Goal: Information Seeking & Learning: Learn about a topic

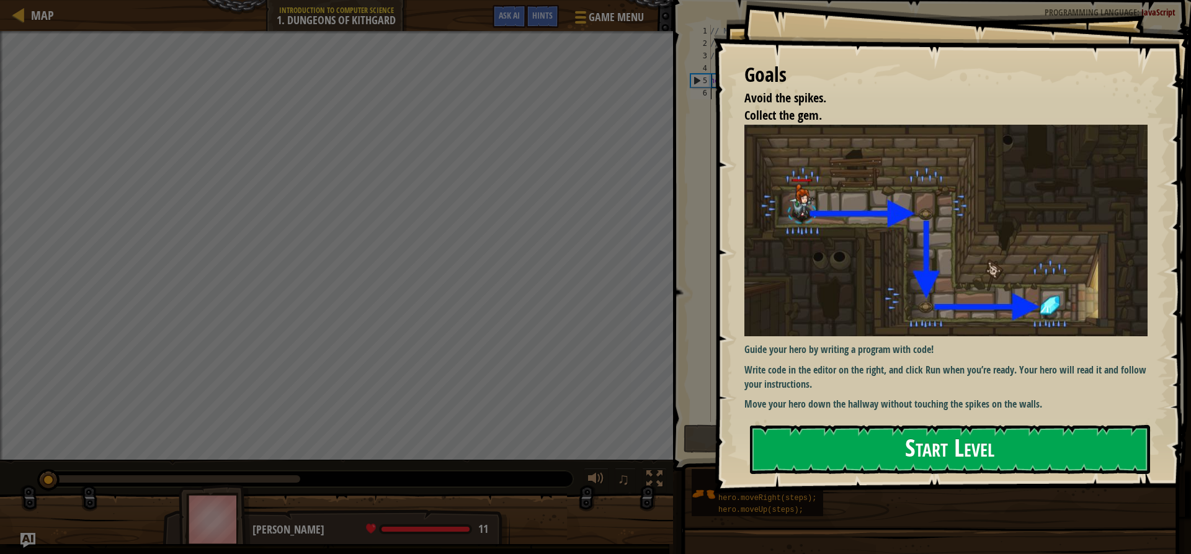
click at [864, 457] on button "Start Level" at bounding box center [950, 449] width 400 height 49
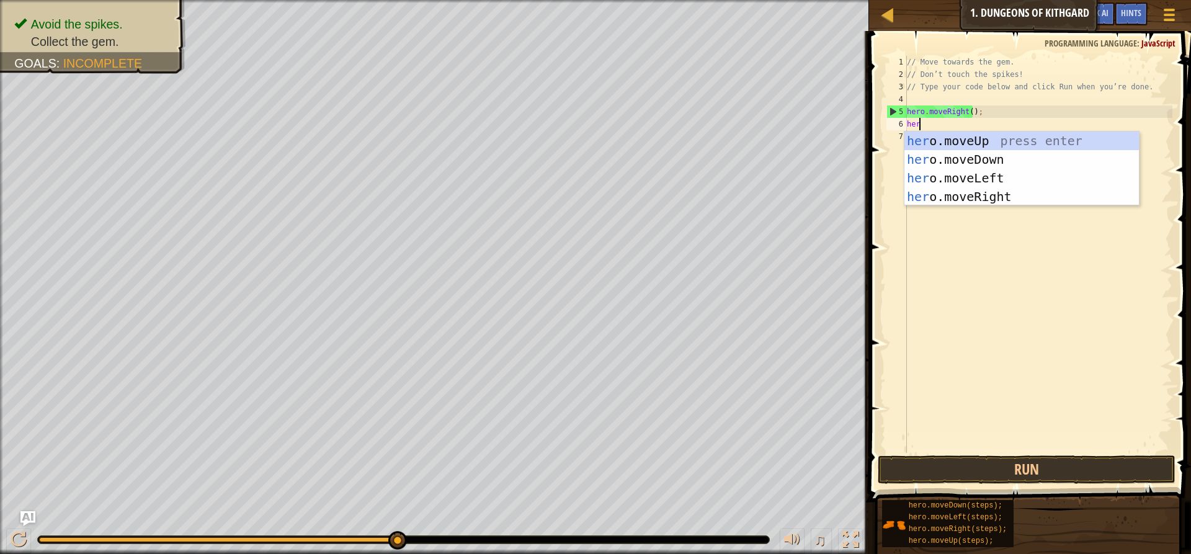
scroll to position [6, 1]
type textarea "hero."
click at [949, 155] on div "hero. moveUp press enter hero. moveDown press enter hero. moveLeft press enter …" at bounding box center [1022, 188] width 235 height 112
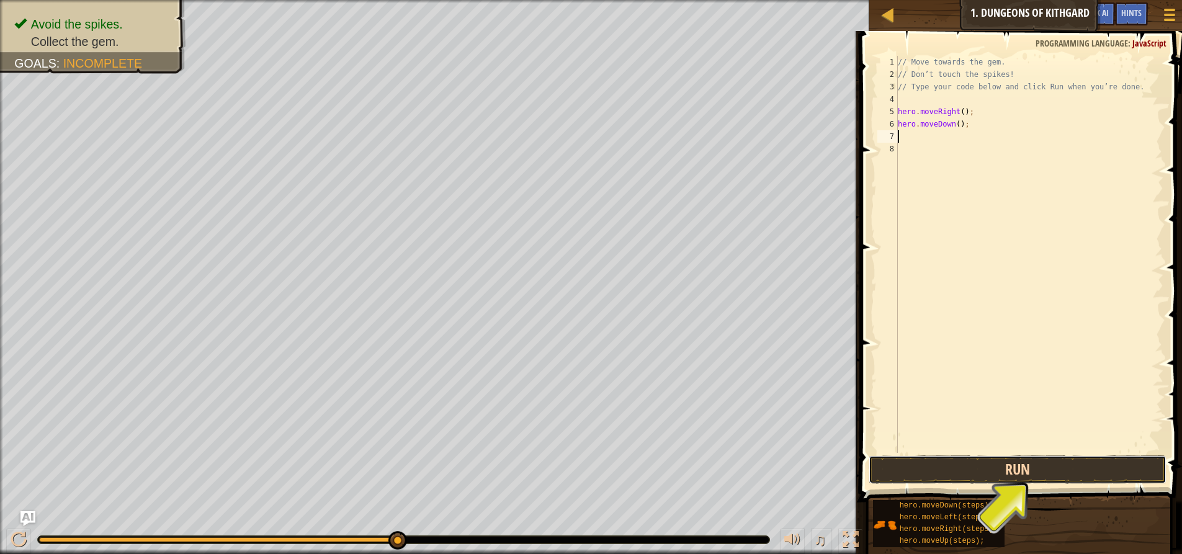
click at [998, 472] on button "Run" at bounding box center [1018, 469] width 298 height 29
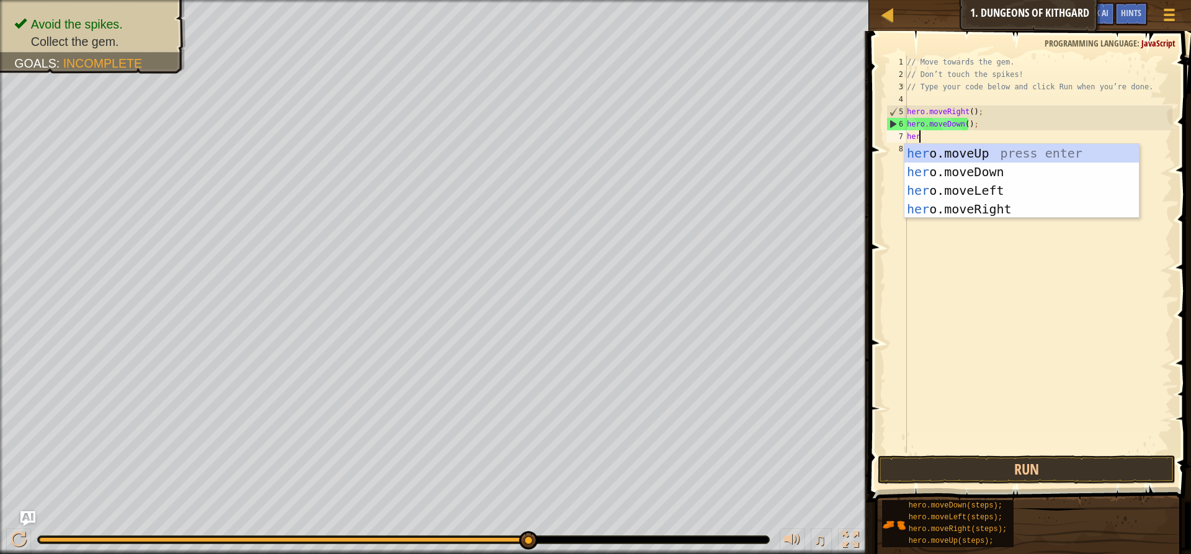
scroll to position [6, 1]
type textarea "hero."
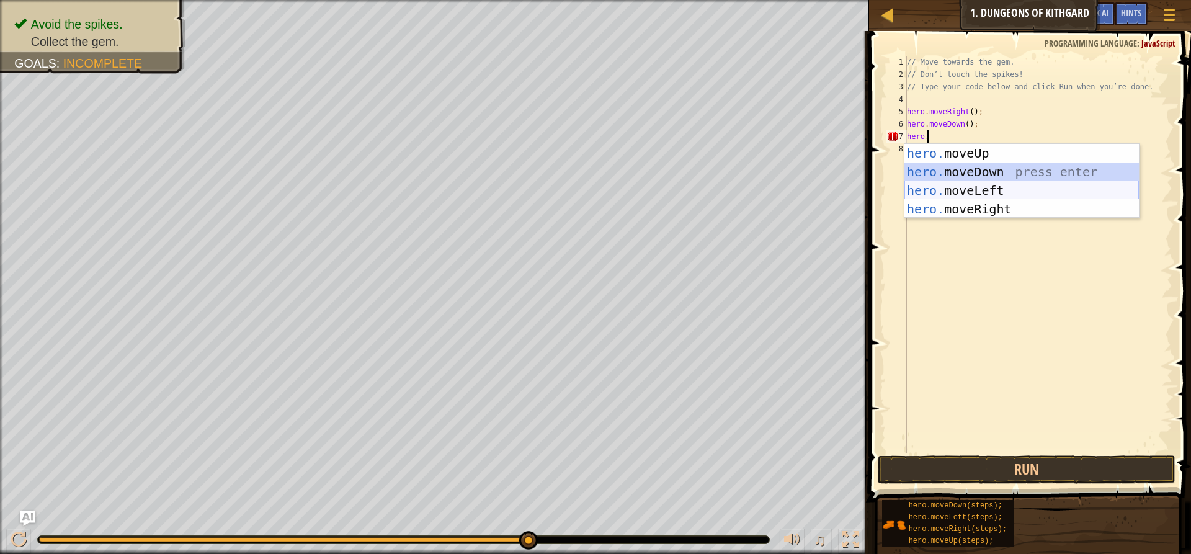
drag, startPoint x: 1008, startPoint y: 191, endPoint x: 1006, endPoint y: 198, distance: 7.8
drag, startPoint x: 1006, startPoint y: 198, endPoint x: 980, endPoint y: 205, distance: 27.1
click at [980, 205] on div "hero. moveUp press enter hero. moveDown press enter hero. moveLeft press enter …" at bounding box center [1022, 200] width 235 height 112
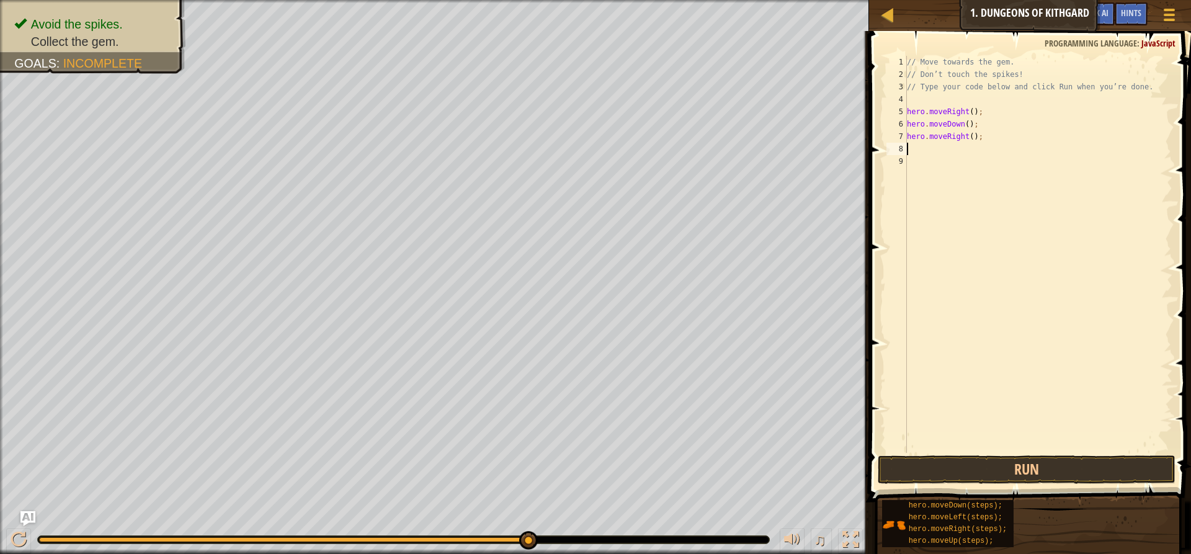
scroll to position [6, 0]
click at [979, 469] on button "Run" at bounding box center [1027, 469] width 298 height 29
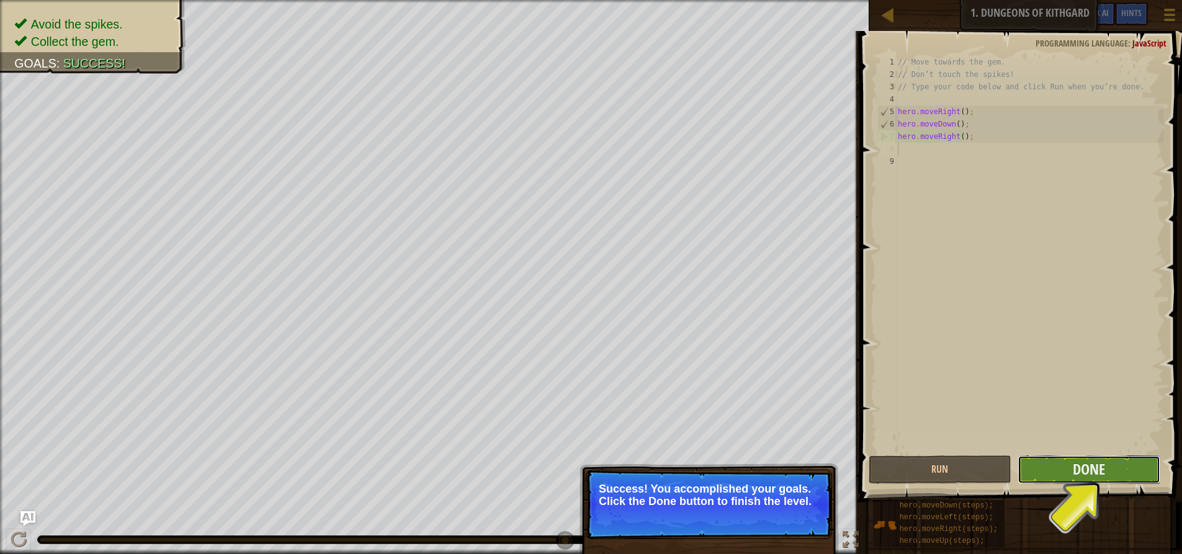
click at [1126, 470] on button "Done" at bounding box center [1089, 469] width 143 height 29
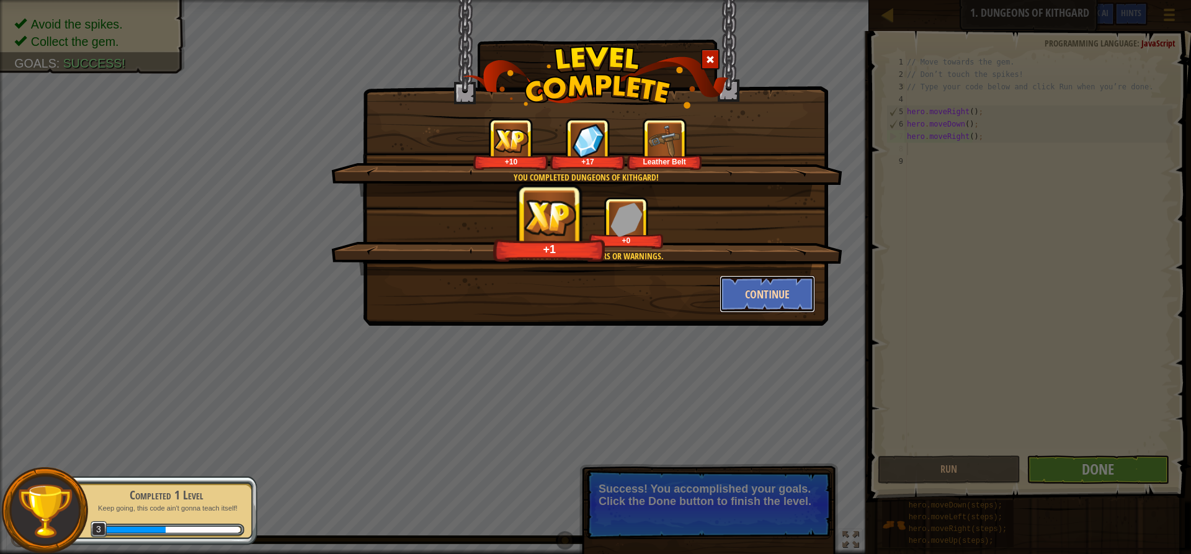
click at [755, 294] on button "Continue" at bounding box center [768, 294] width 96 height 37
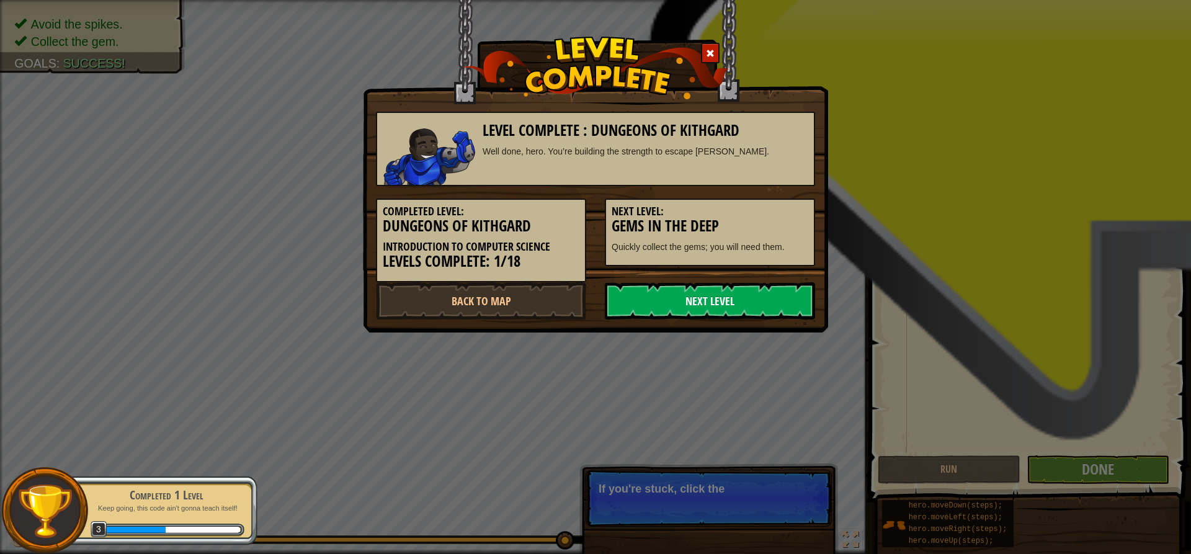
click at [753, 293] on link "Next Level" at bounding box center [710, 300] width 210 height 37
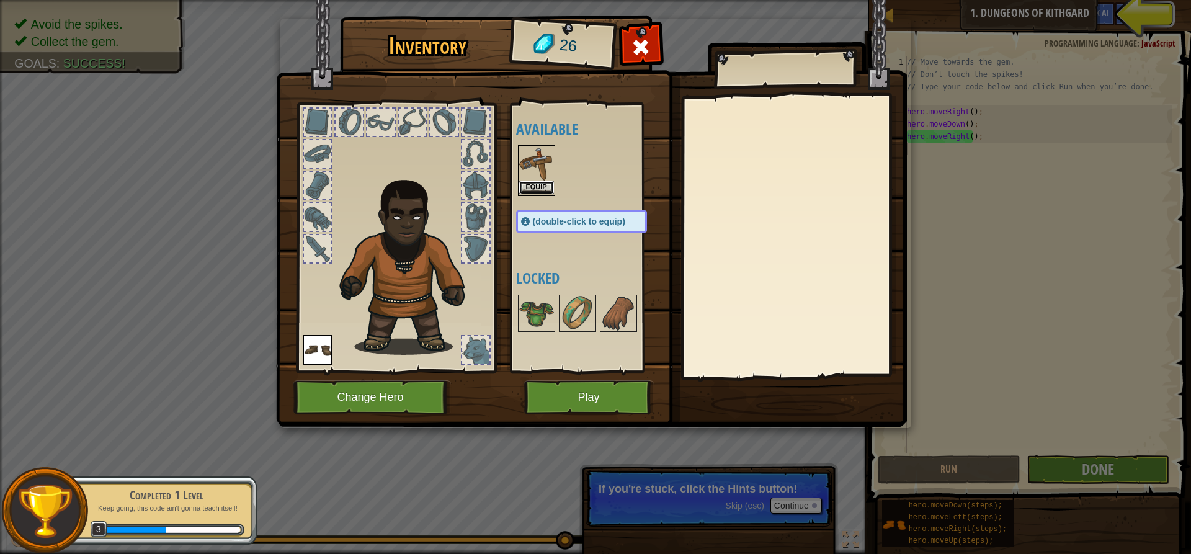
click at [537, 184] on button "Equip" at bounding box center [536, 187] width 35 height 13
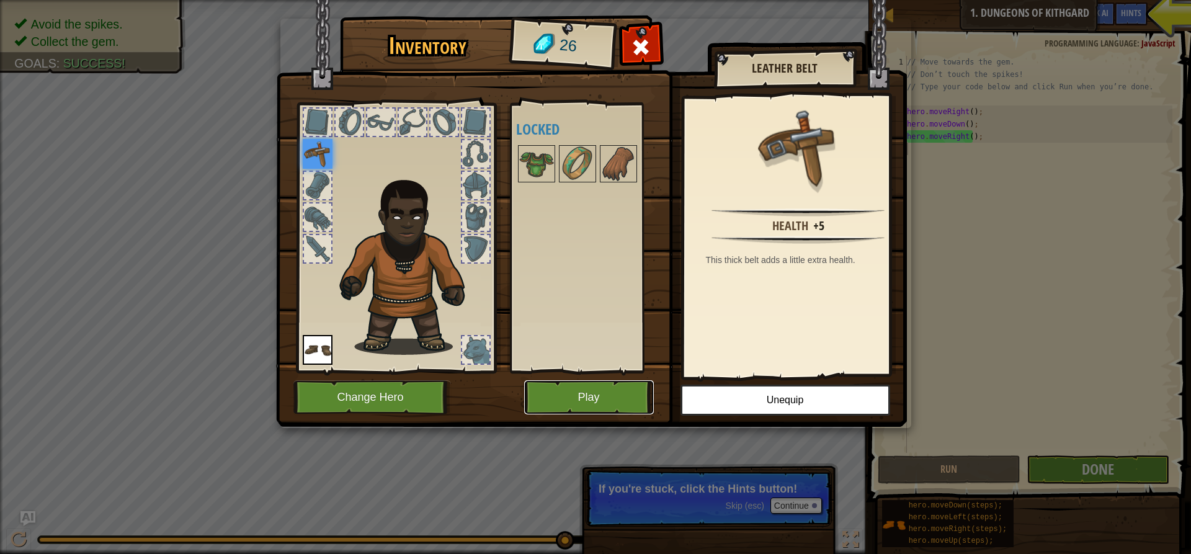
click at [573, 395] on button "Play" at bounding box center [589, 397] width 130 height 34
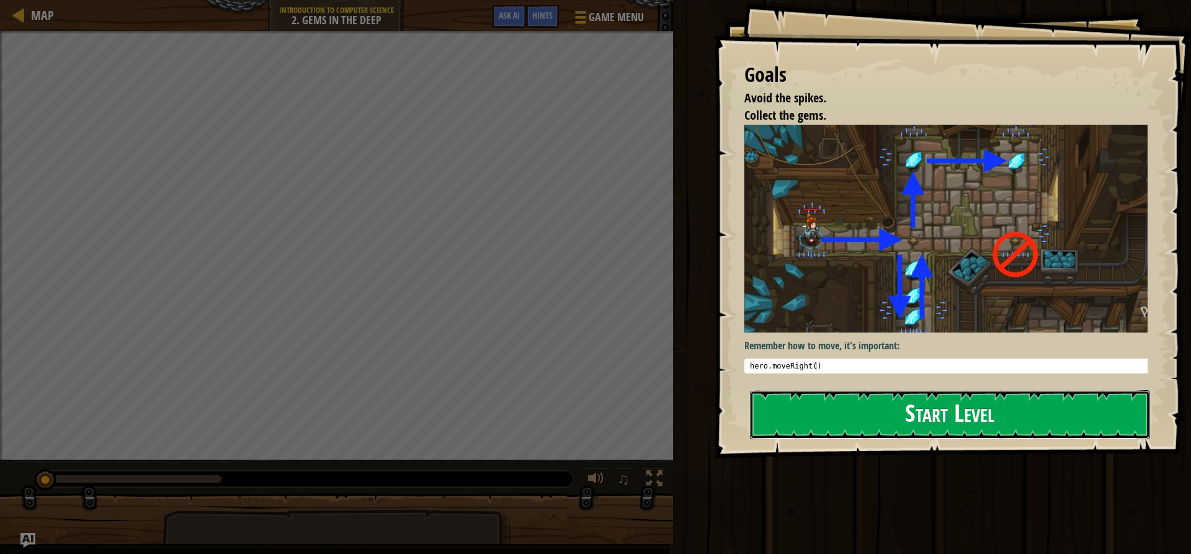
click at [998, 419] on button "Start Level" at bounding box center [950, 414] width 400 height 49
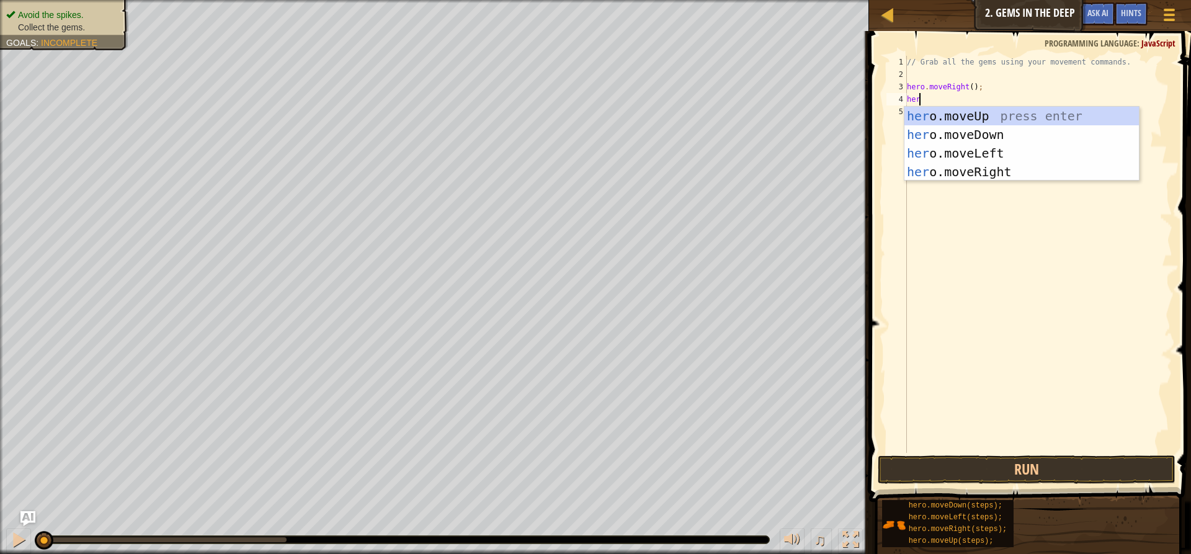
scroll to position [6, 1]
type textarea "hero."
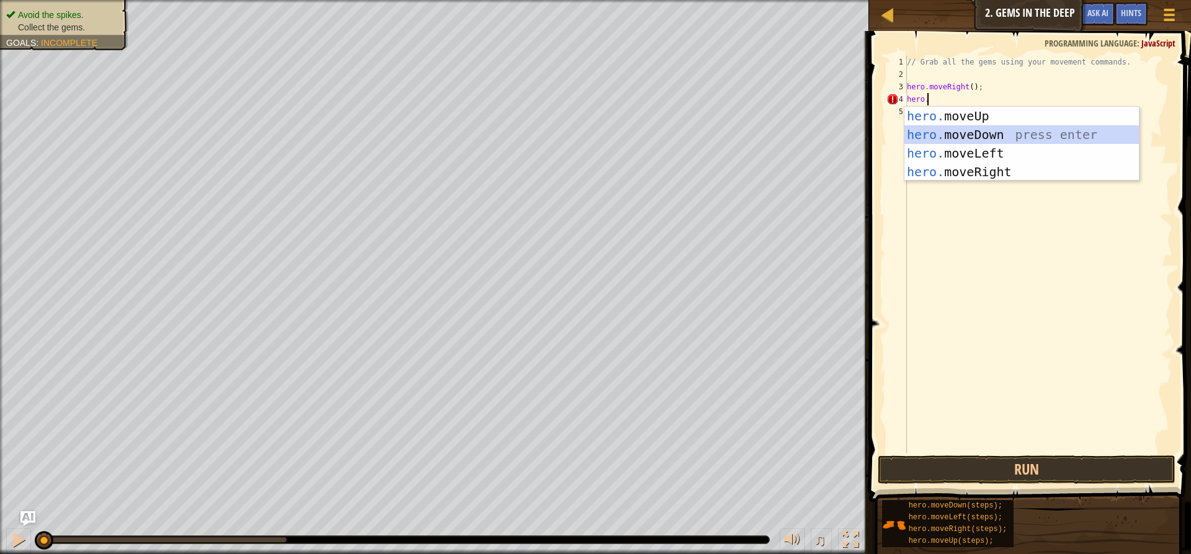
click at [990, 133] on div "hero. moveUp press enter hero. moveDown press enter hero. moveLeft press enter …" at bounding box center [1022, 163] width 235 height 112
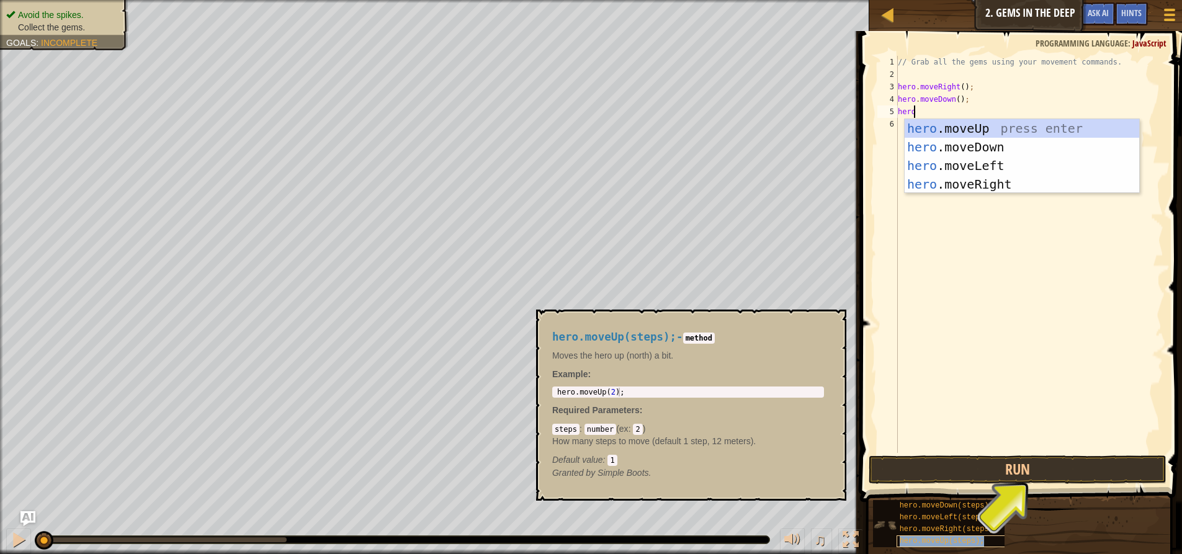
click at [962, 541] on span "hero.moveUp(steps);" at bounding box center [942, 541] width 85 height 9
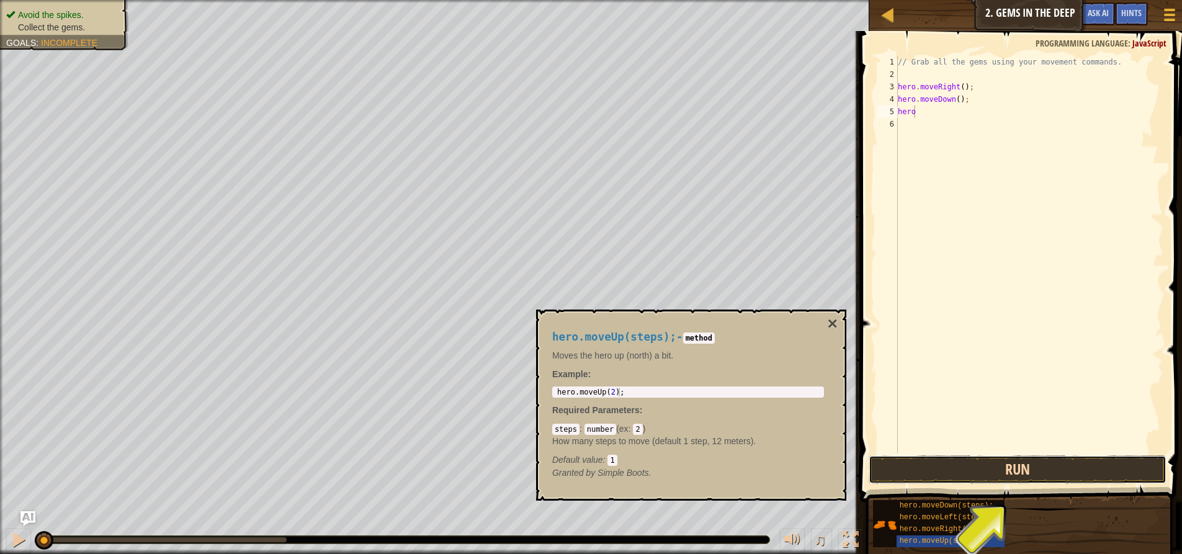
click at [1024, 460] on button "Run" at bounding box center [1018, 469] width 298 height 29
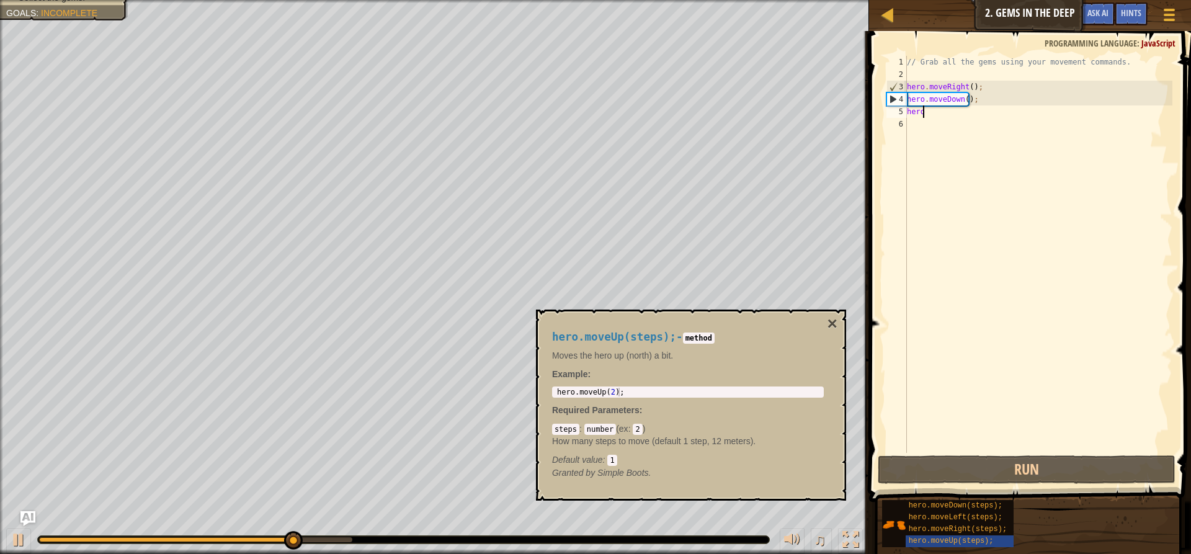
type textarea "hero."
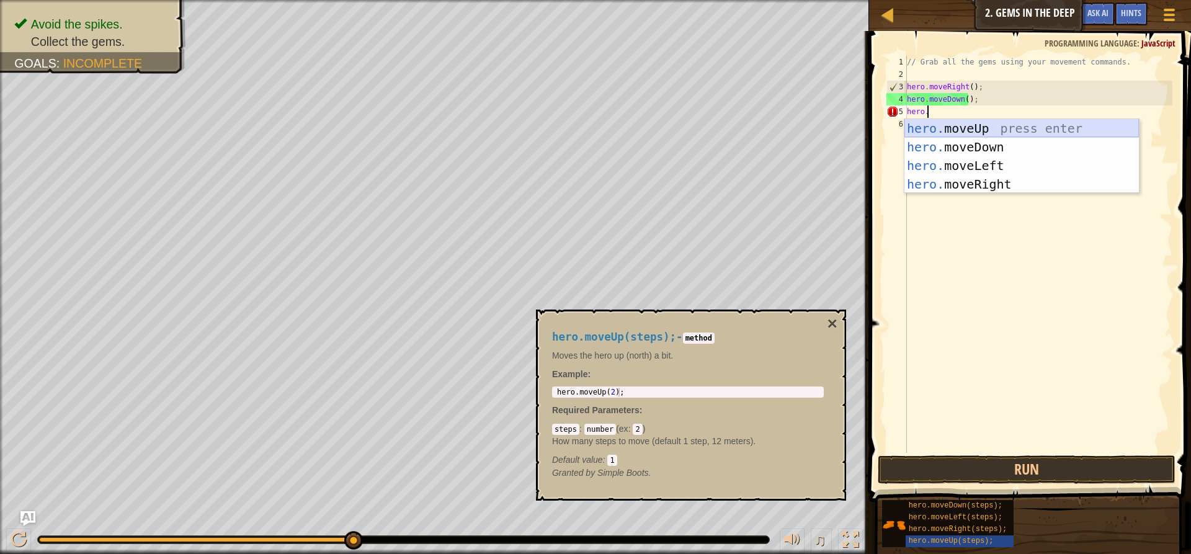
click at [971, 124] on div "hero. moveUp press enter hero. moveDown press enter hero. moveLeft press enter …" at bounding box center [1022, 175] width 235 height 112
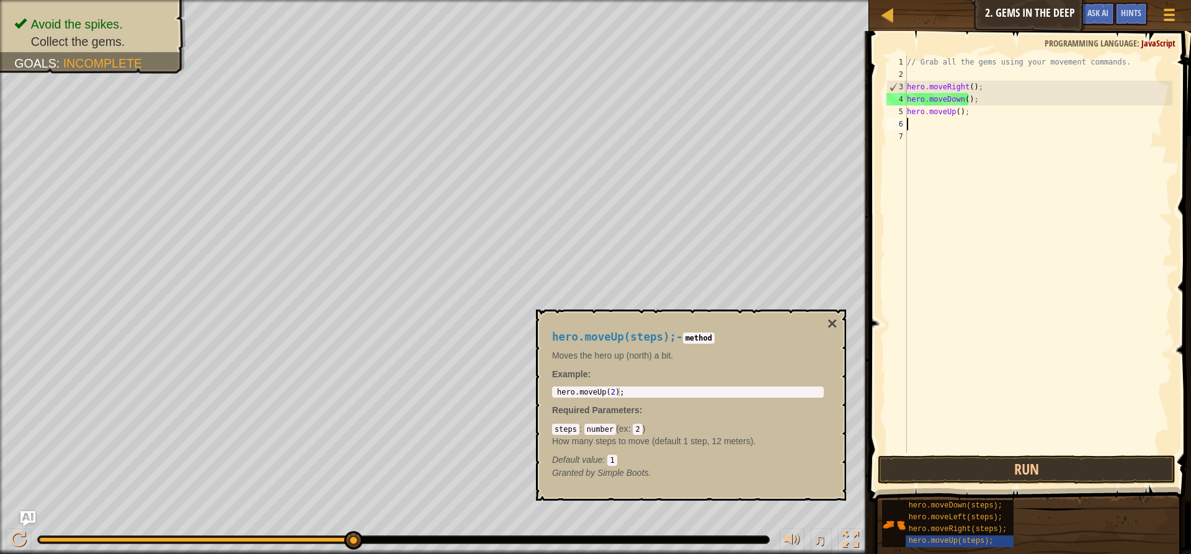
scroll to position [6, 0]
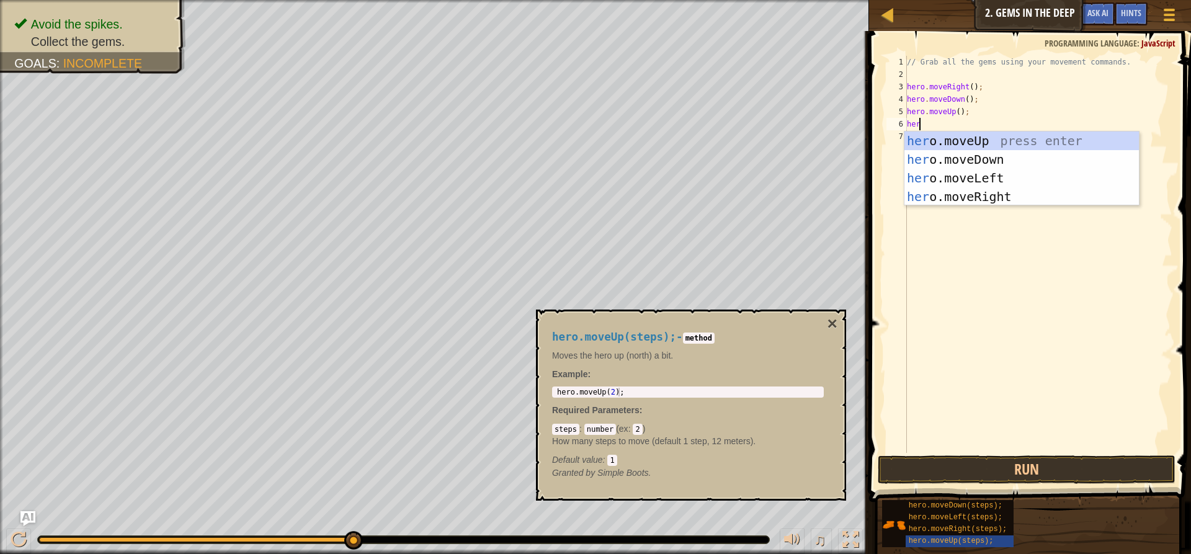
type textarea "hero"
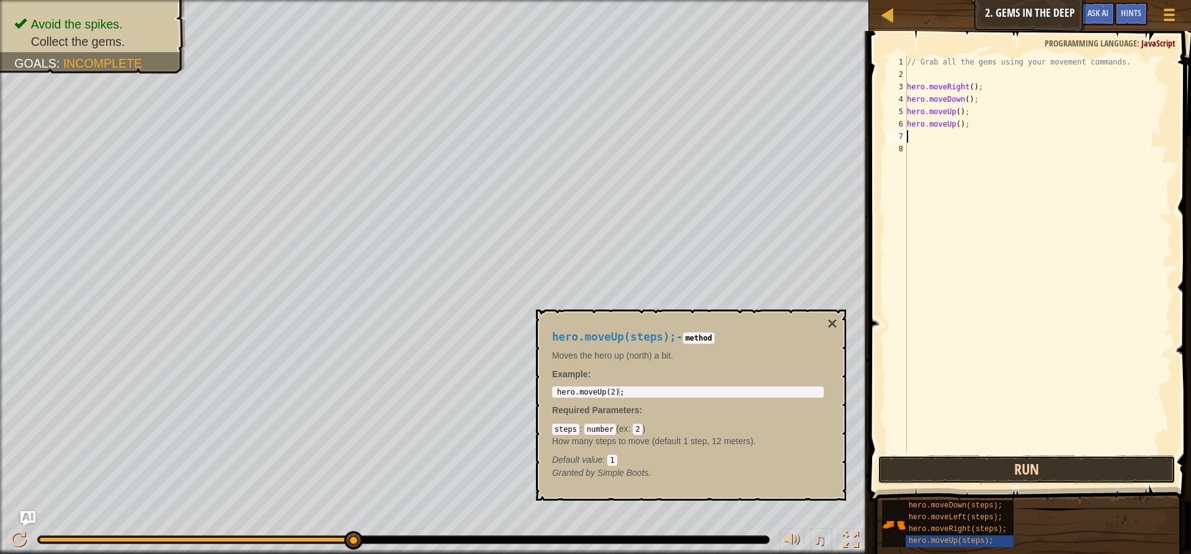
click at [966, 469] on button "Run" at bounding box center [1027, 469] width 298 height 29
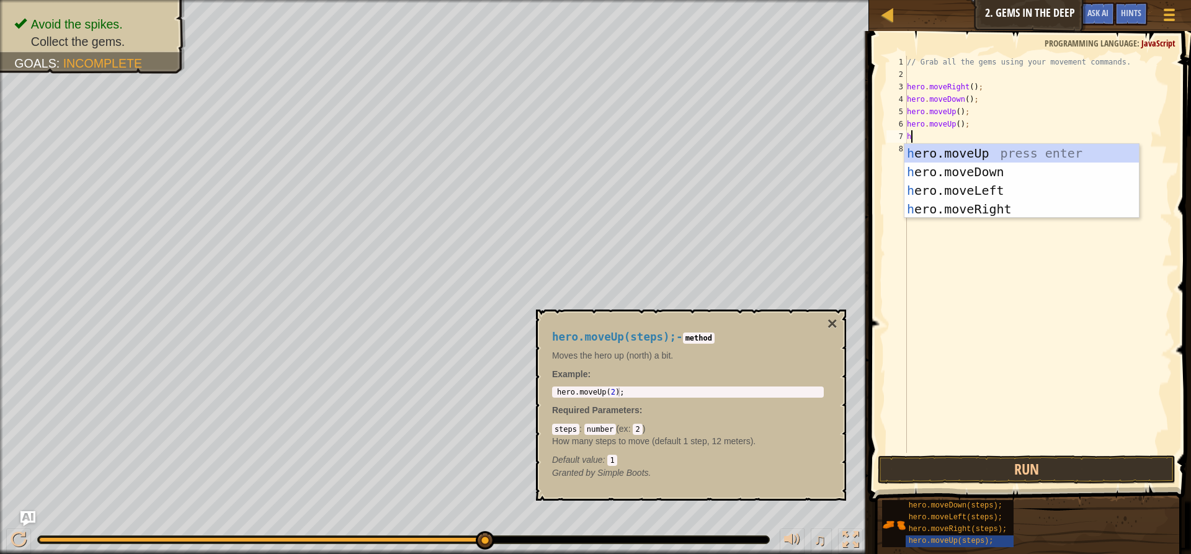
type textarea "he"
click at [966, 204] on div "he ro.moveUp press enter he ro.moveDown press enter he ro.moveLeft press enter …" at bounding box center [1022, 200] width 235 height 112
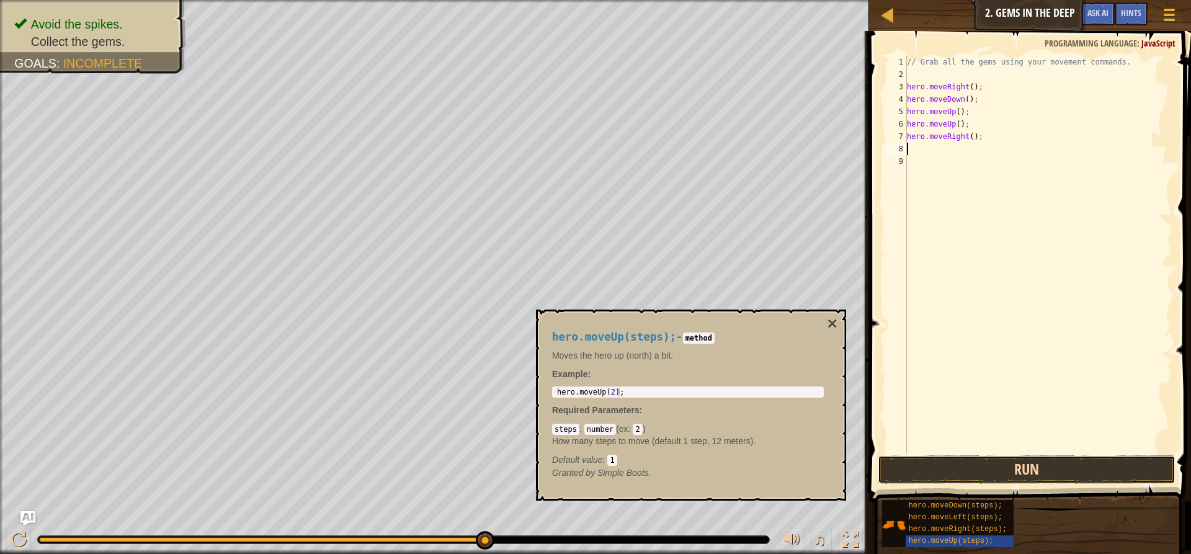
click at [984, 471] on button "Run" at bounding box center [1027, 469] width 298 height 29
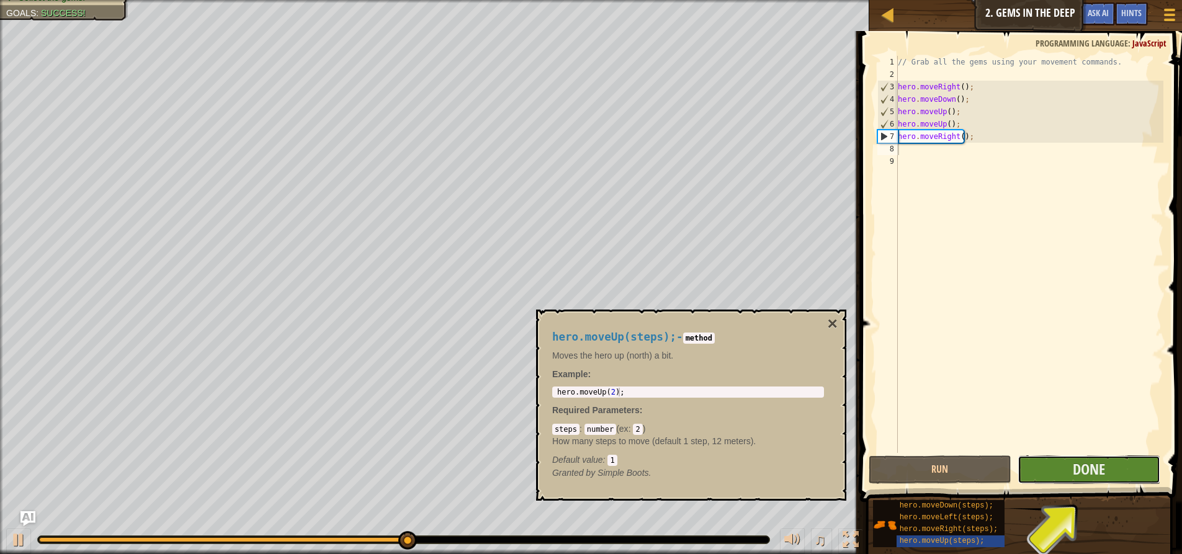
click at [1117, 461] on button "Done" at bounding box center [1089, 469] width 143 height 29
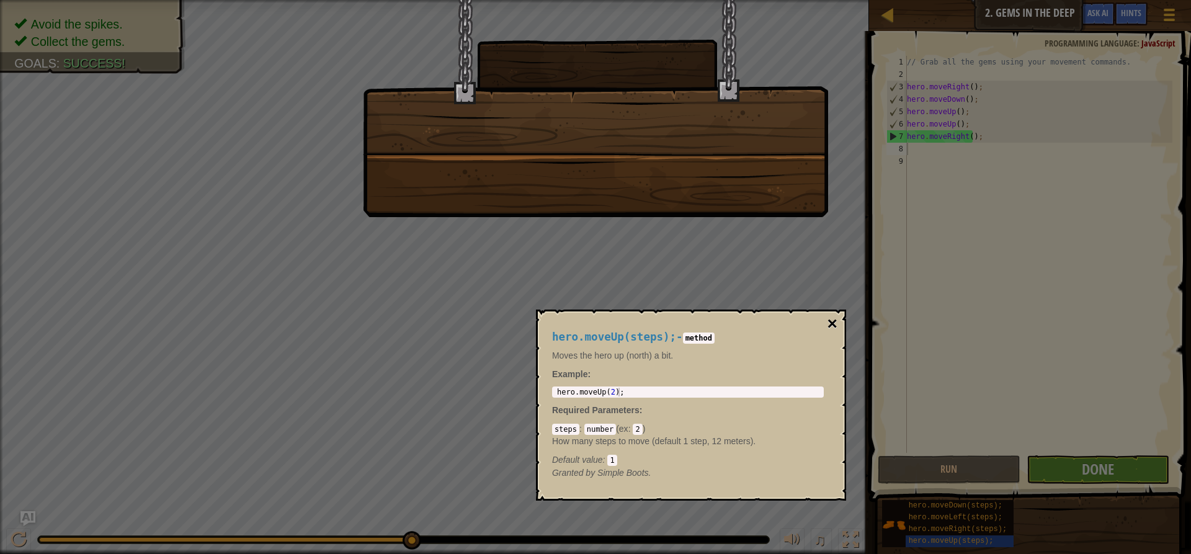
click at [830, 319] on button "×" at bounding box center [833, 323] width 10 height 17
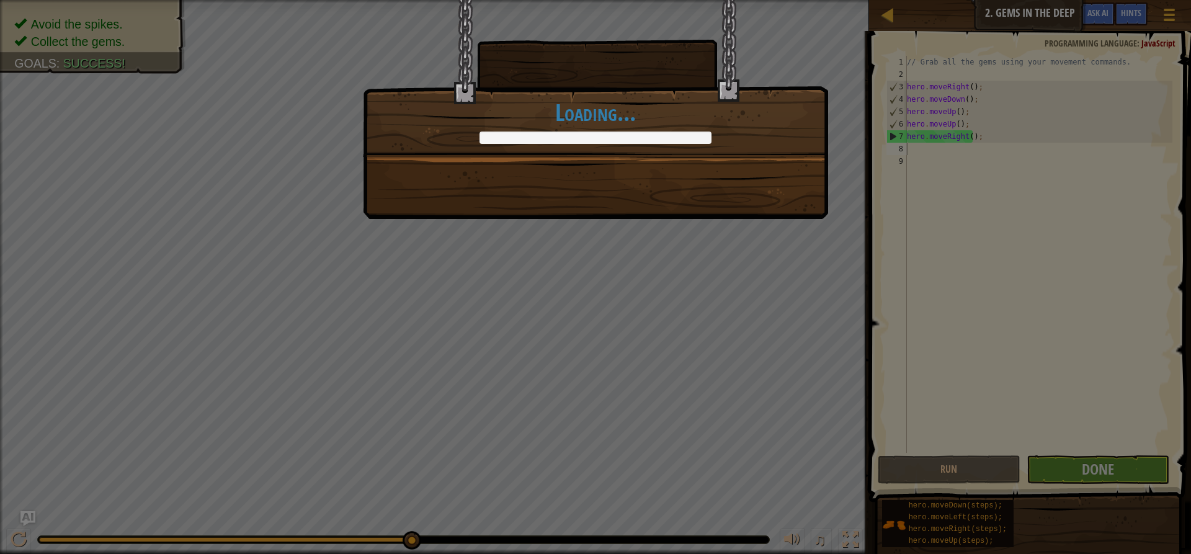
click at [711, 138] on div at bounding box center [596, 138] width 232 height 12
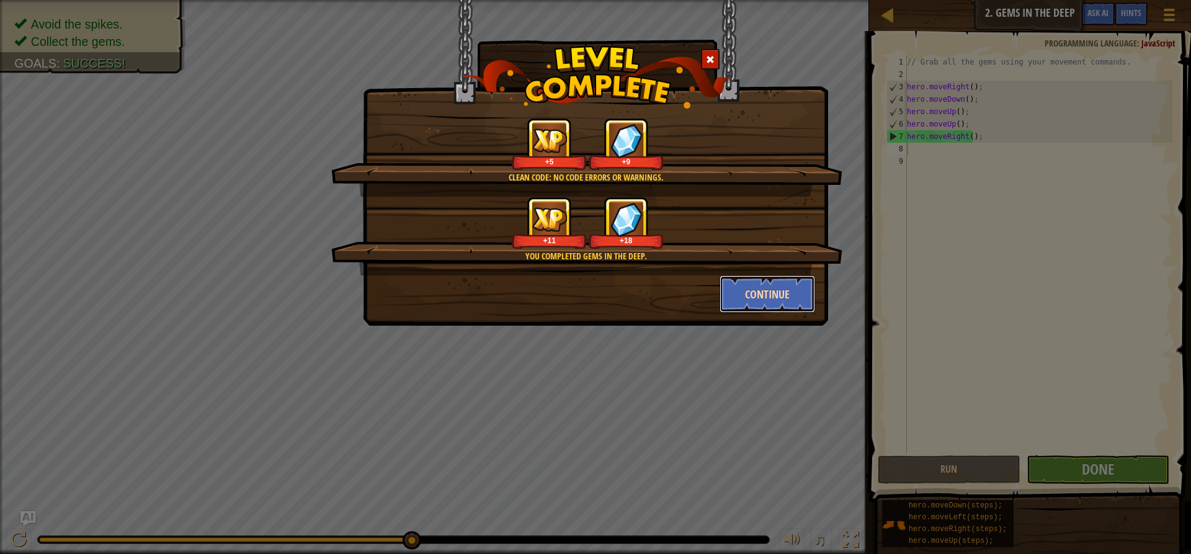
click at [750, 282] on button "Continue" at bounding box center [768, 294] width 96 height 37
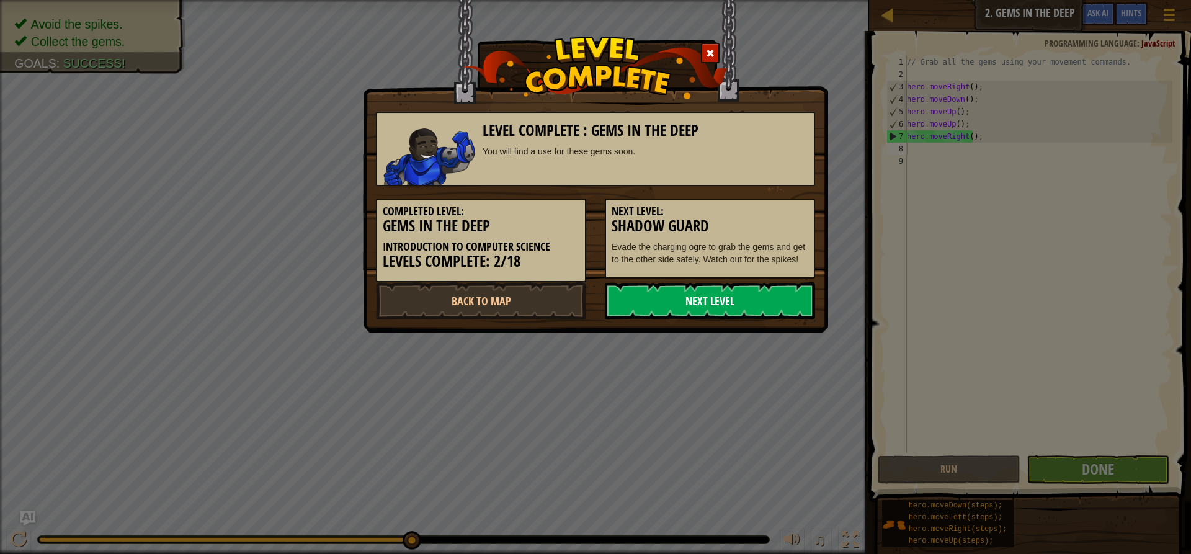
click at [754, 302] on link "Next Level" at bounding box center [710, 300] width 210 height 37
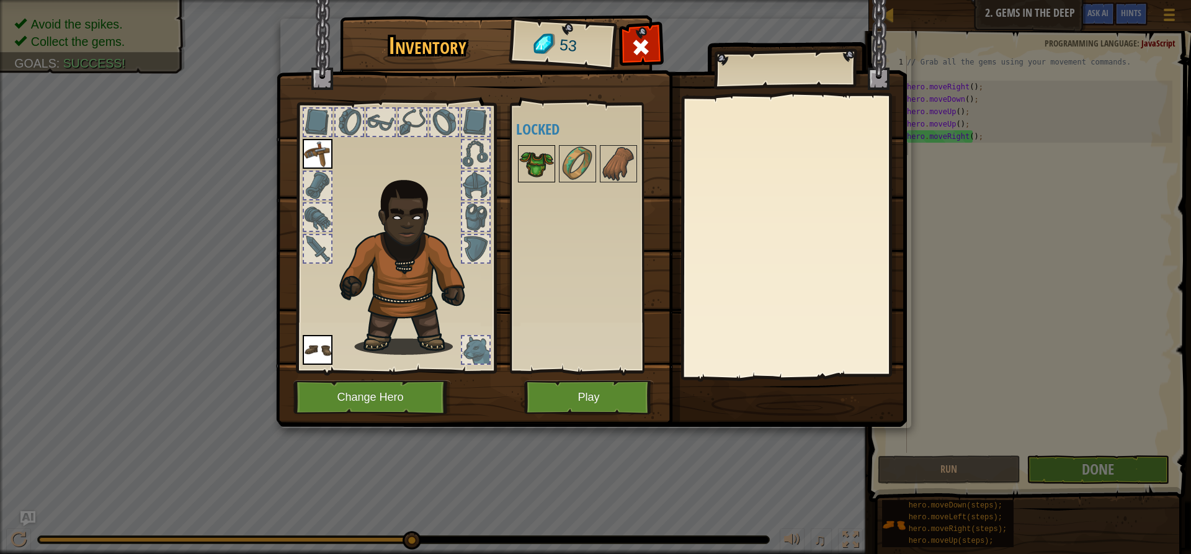
click at [546, 159] on img at bounding box center [536, 163] width 35 height 35
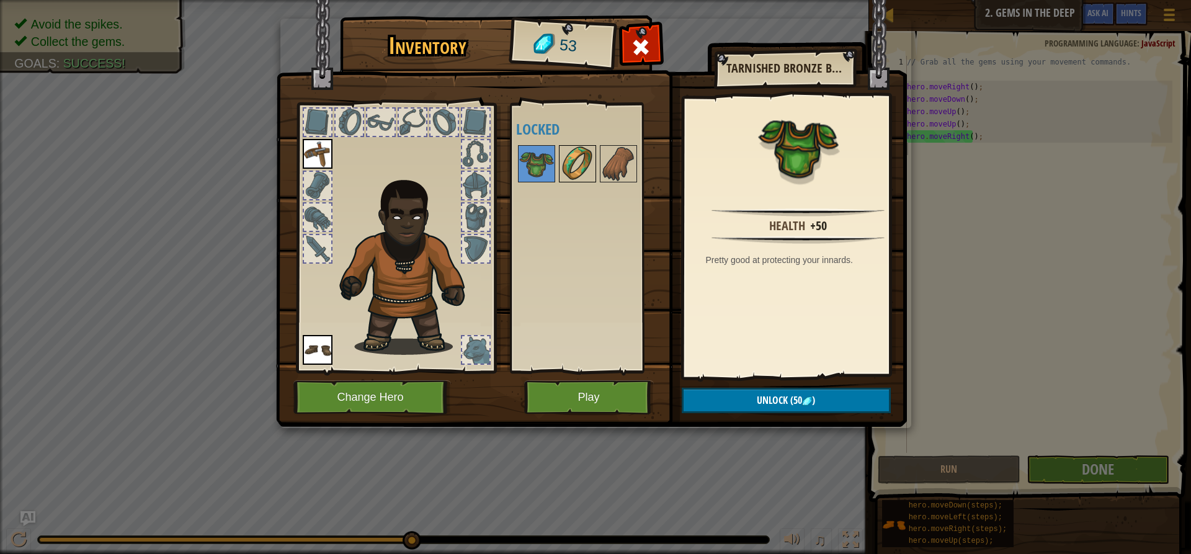
click at [576, 159] on img at bounding box center [577, 163] width 35 height 35
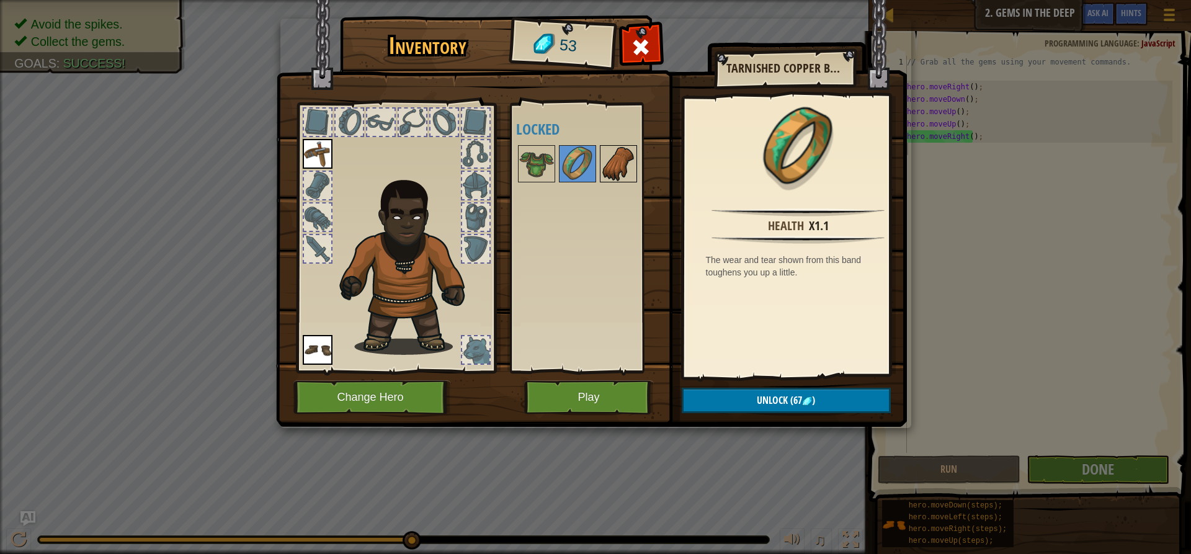
click at [617, 159] on img at bounding box center [618, 163] width 35 height 35
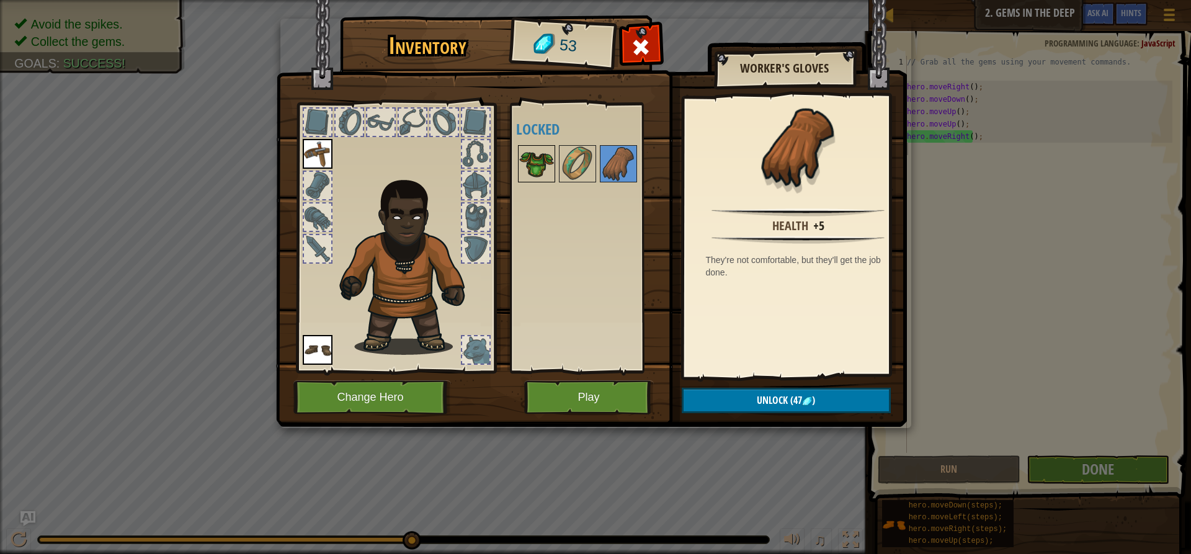
click at [537, 167] on img at bounding box center [536, 163] width 35 height 35
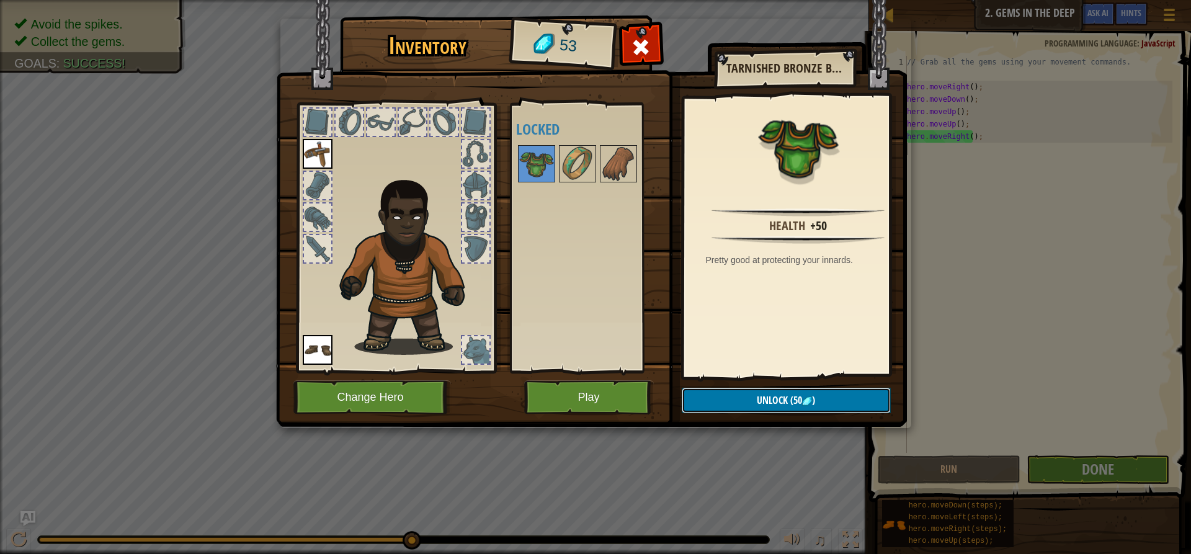
click at [755, 402] on button "Unlock (50 )" at bounding box center [786, 400] width 209 height 25
click at [755, 402] on button "Confirm" at bounding box center [786, 400] width 209 height 25
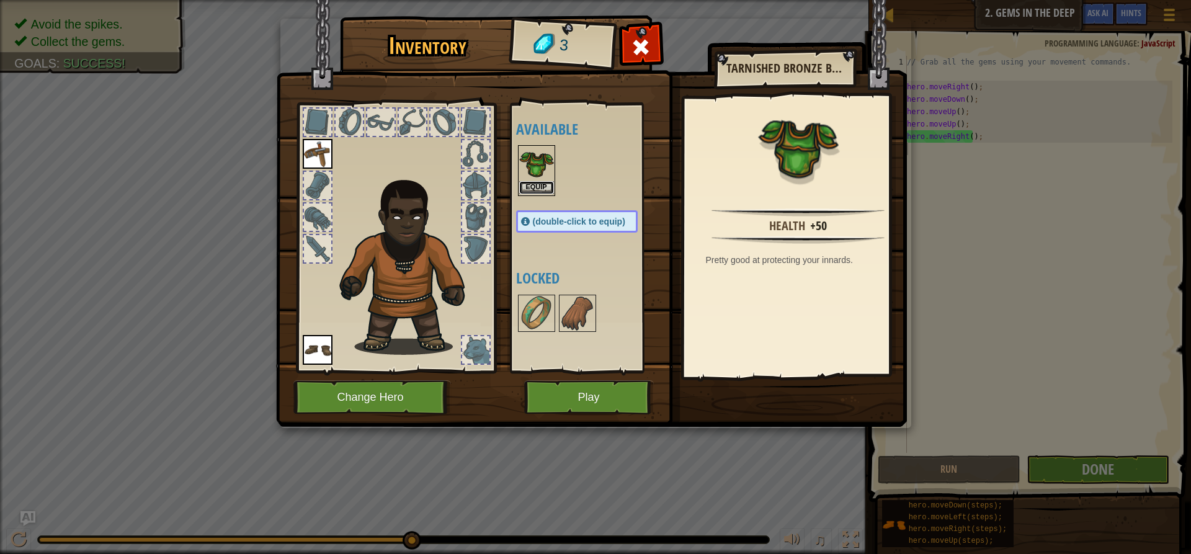
click at [547, 191] on button "Equip" at bounding box center [536, 187] width 35 height 13
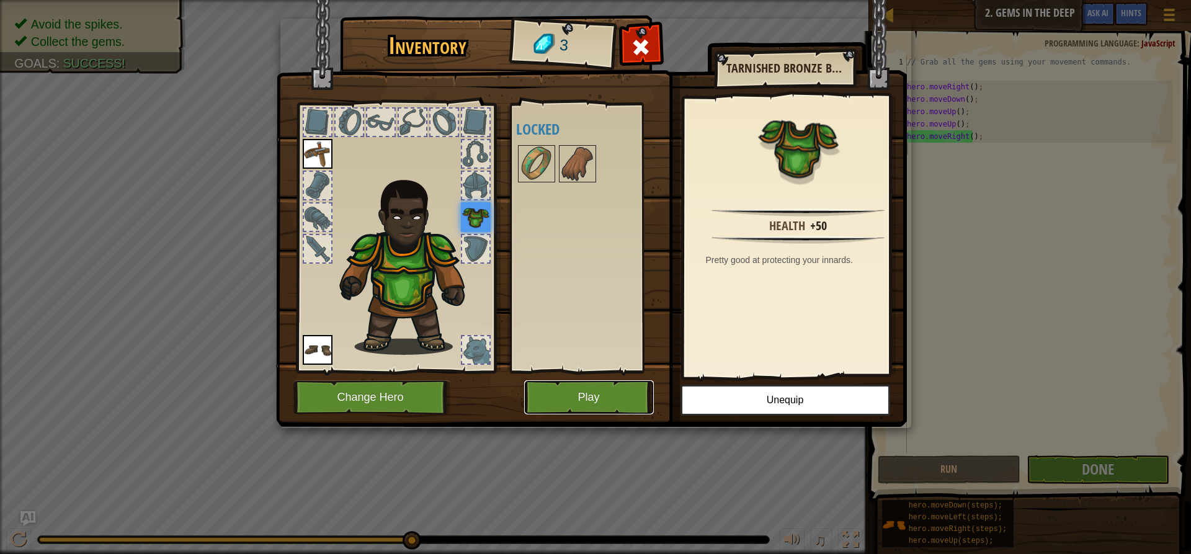
click at [621, 400] on button "Play" at bounding box center [589, 397] width 130 height 34
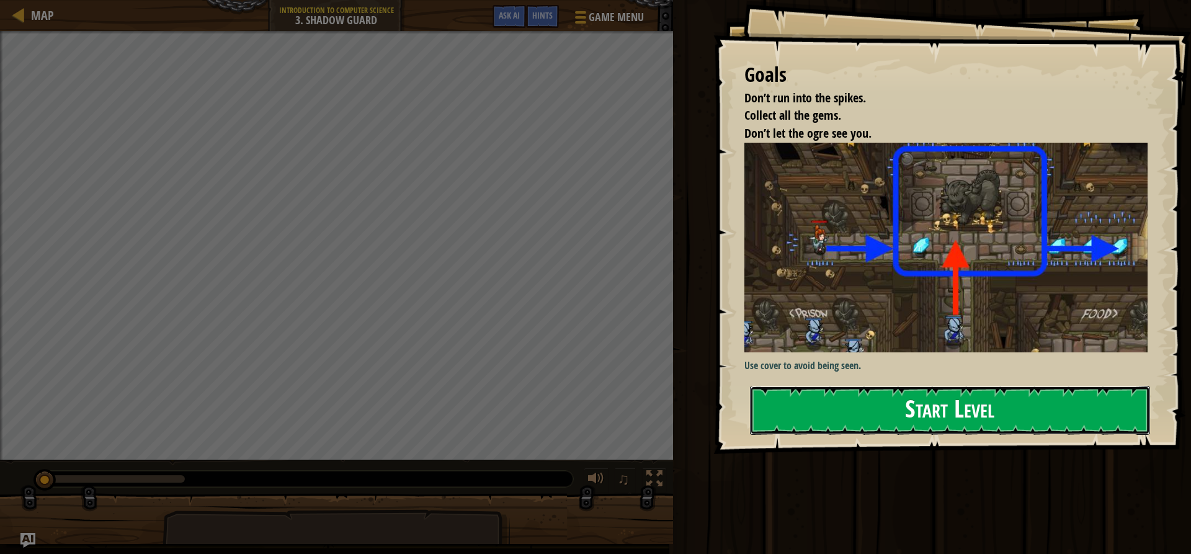
click at [819, 398] on button "Start Level" at bounding box center [950, 410] width 400 height 49
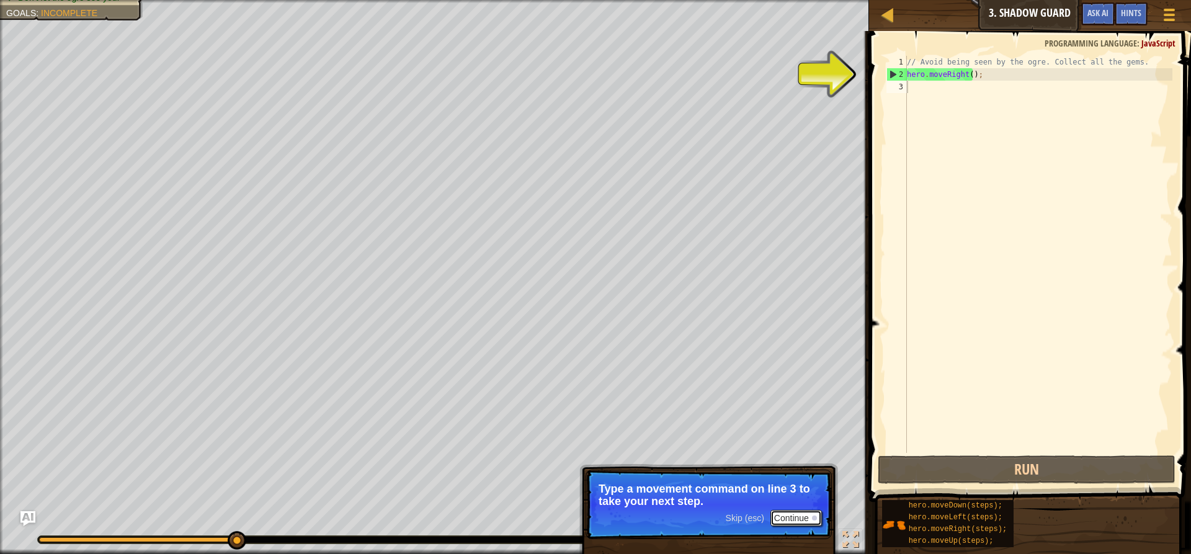
click at [794, 513] on button "Continue" at bounding box center [797, 518] width 52 height 16
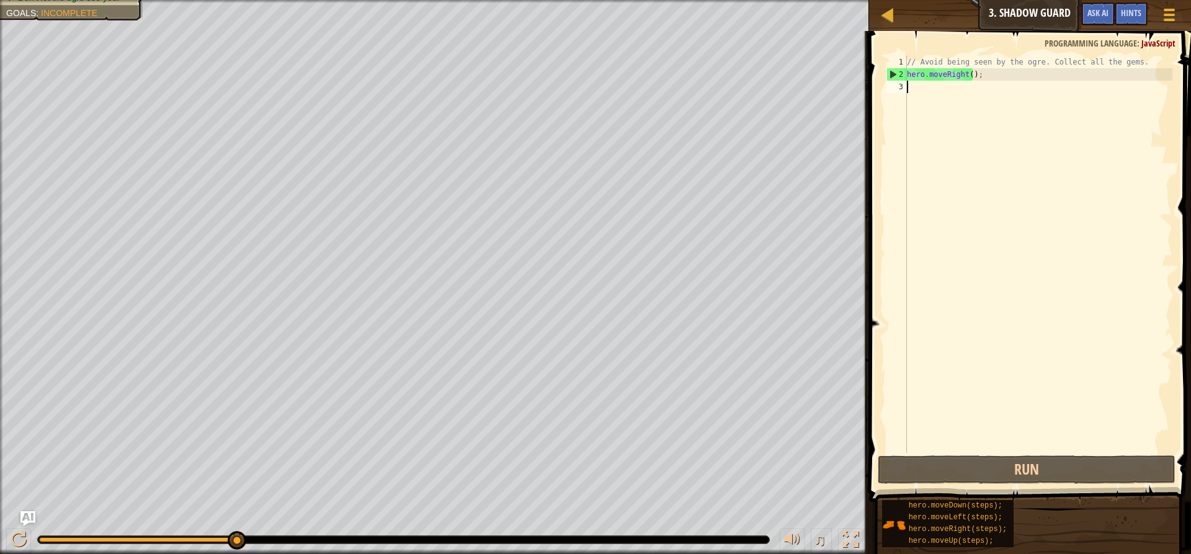
type textarea "h"
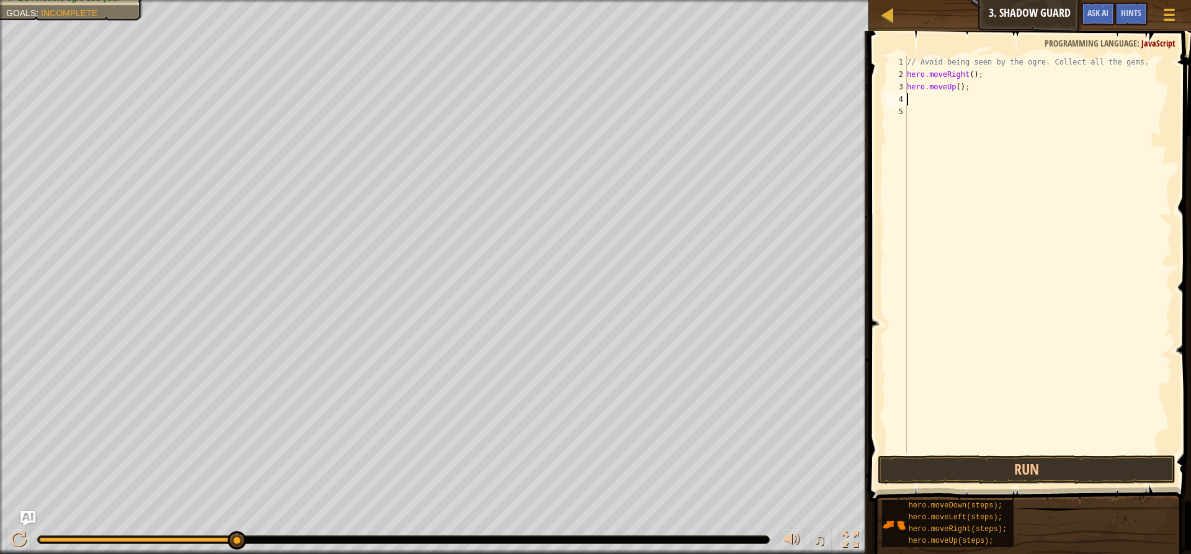
type textarea "h"
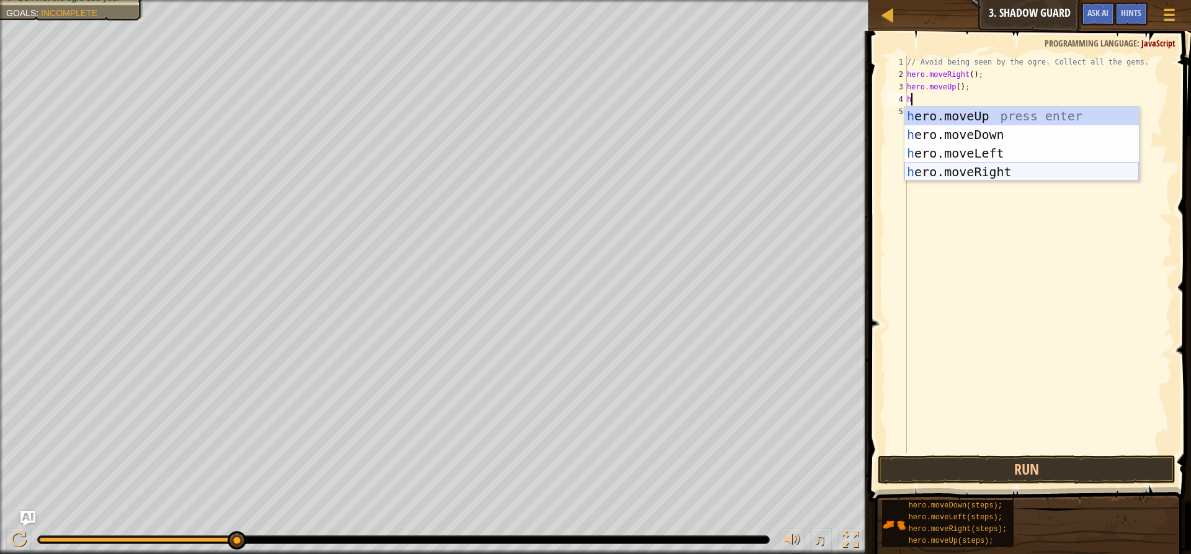
click at [964, 168] on div "h ero.moveUp press enter h ero.moveDown press enter h ero.moveLeft press enter …" at bounding box center [1022, 163] width 235 height 112
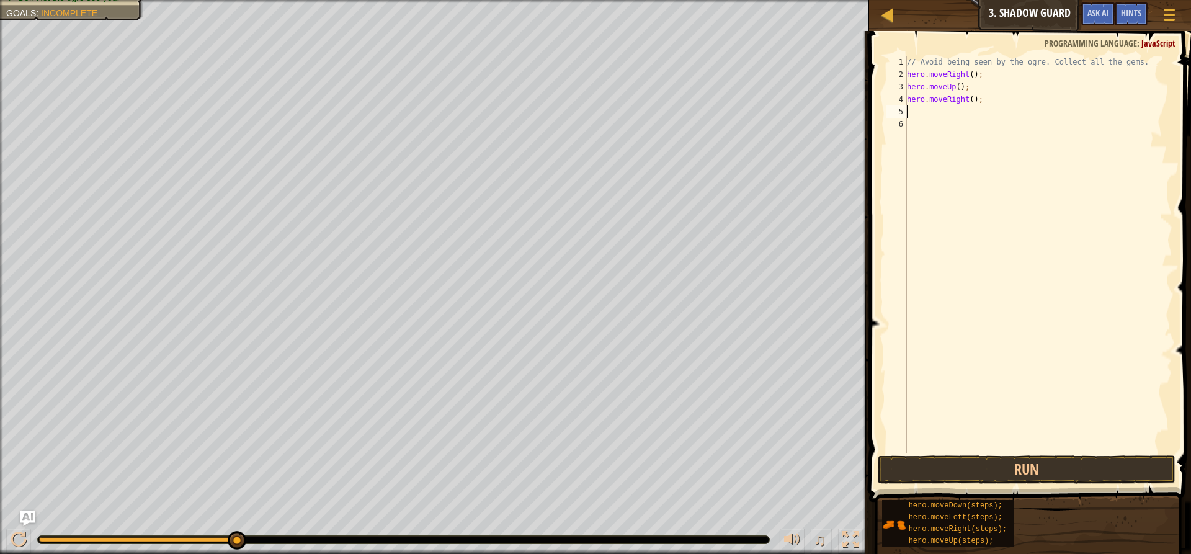
type textarea "h"
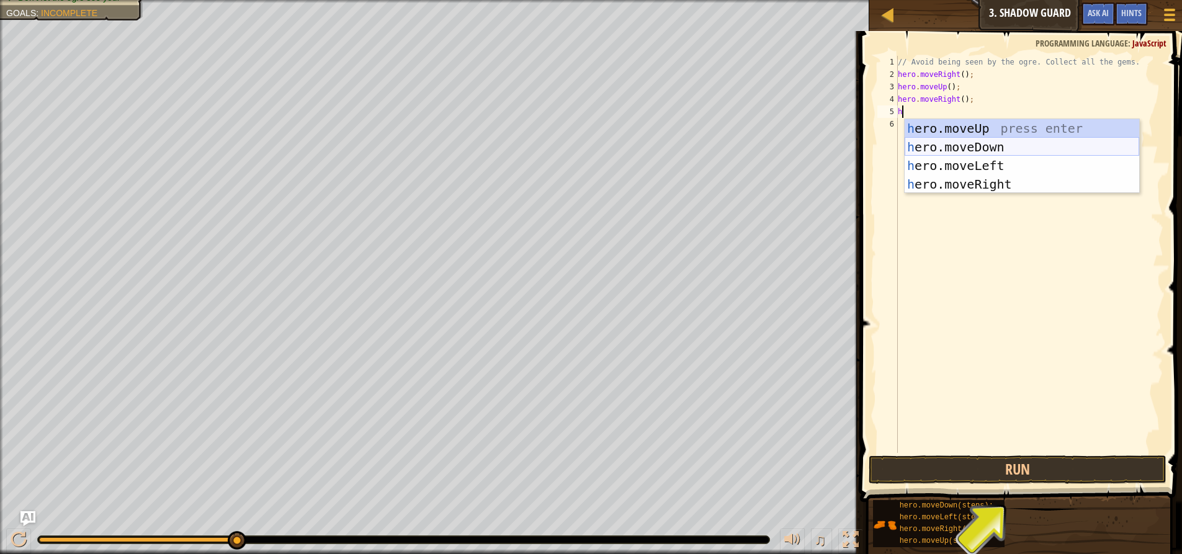
click at [976, 146] on div "h ero.moveUp press enter h ero.moveDown press enter h ero.moveLeft press enter …" at bounding box center [1022, 175] width 235 height 112
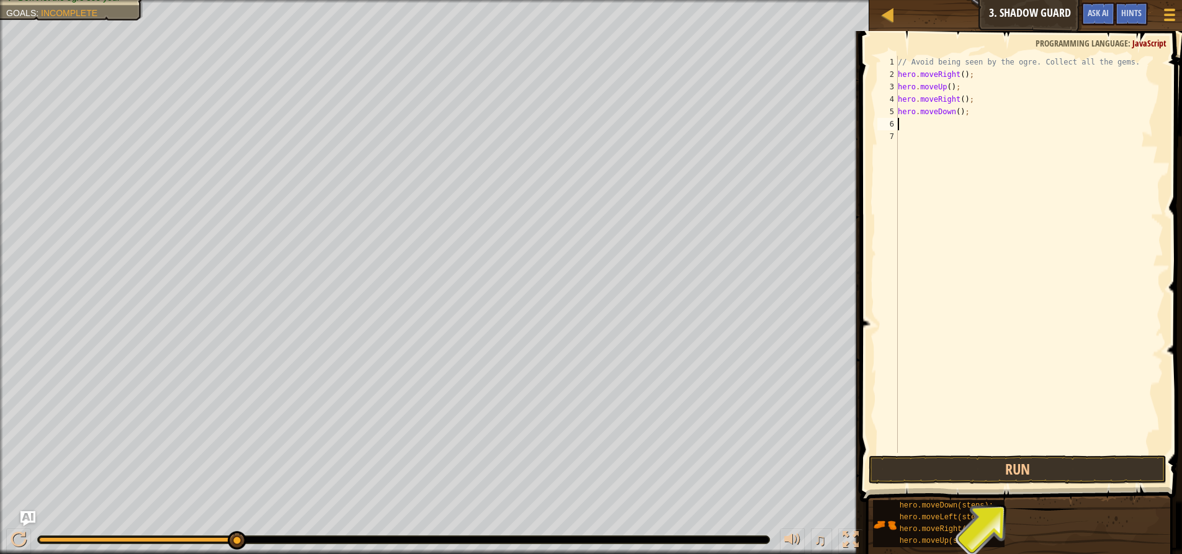
type textarea "h"
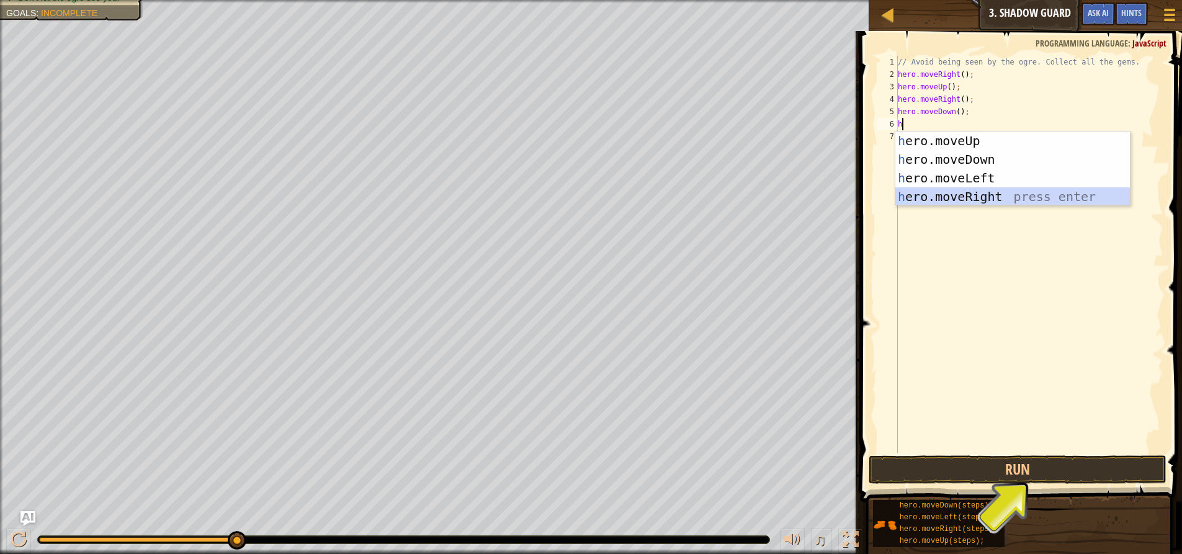
click at [970, 198] on div "h ero.moveUp press enter h ero.moveDown press enter h ero.moveLeft press enter …" at bounding box center [1012, 188] width 235 height 112
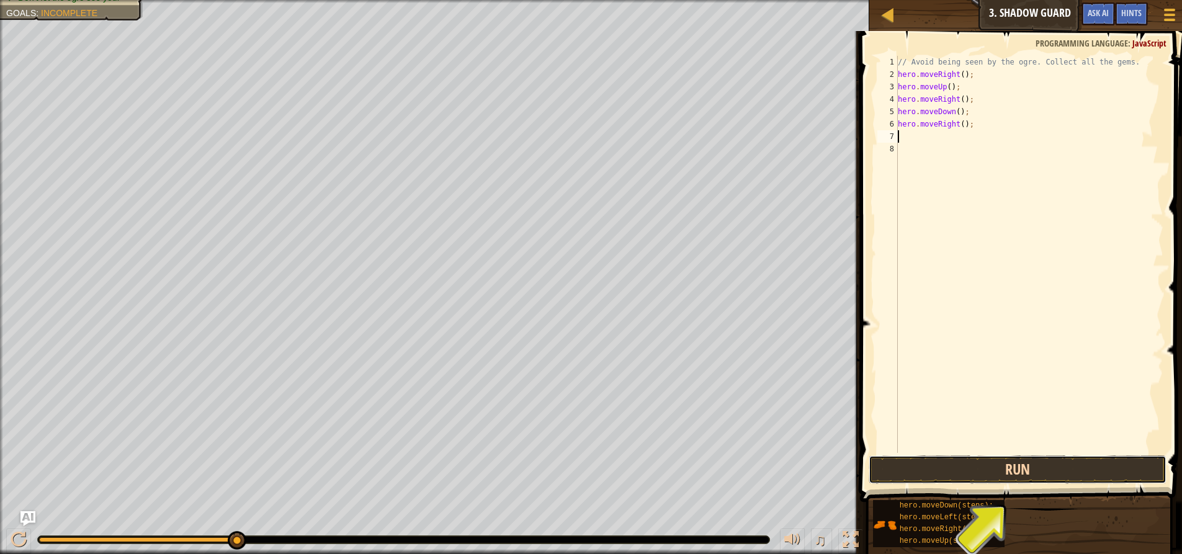
click at [991, 469] on button "Run" at bounding box center [1018, 469] width 298 height 29
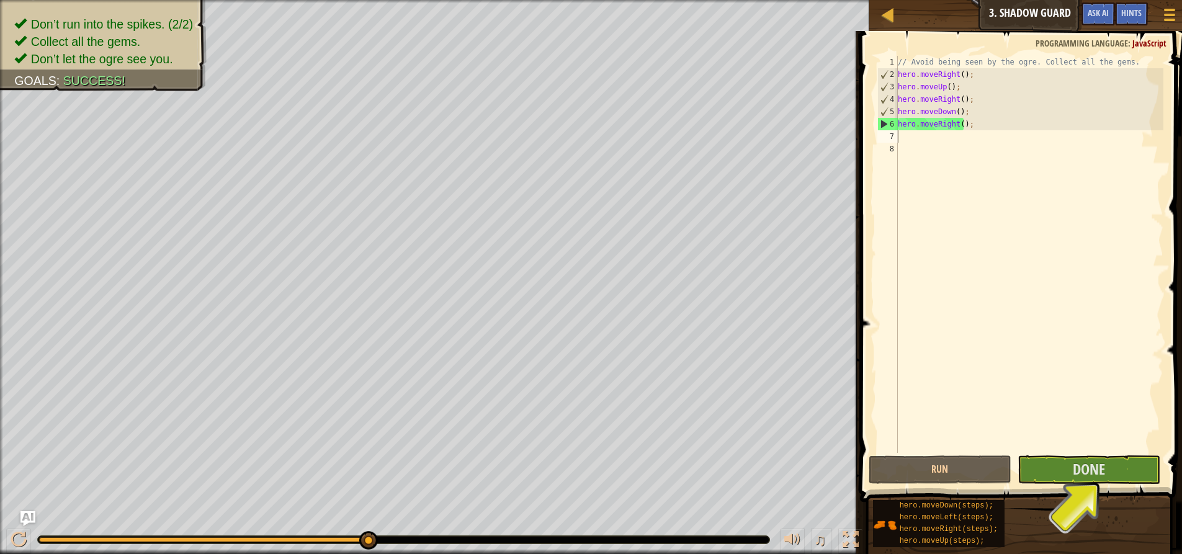
drag, startPoint x: 1061, startPoint y: 474, endPoint x: 1134, endPoint y: 370, distance: 126.9
click at [1133, 370] on div "// Avoid being seen by the ogre. Collect all the gems. hero . moveRight ( ) ; h…" at bounding box center [1029, 267] width 268 height 422
click at [1119, 460] on button "Done" at bounding box center [1089, 469] width 143 height 29
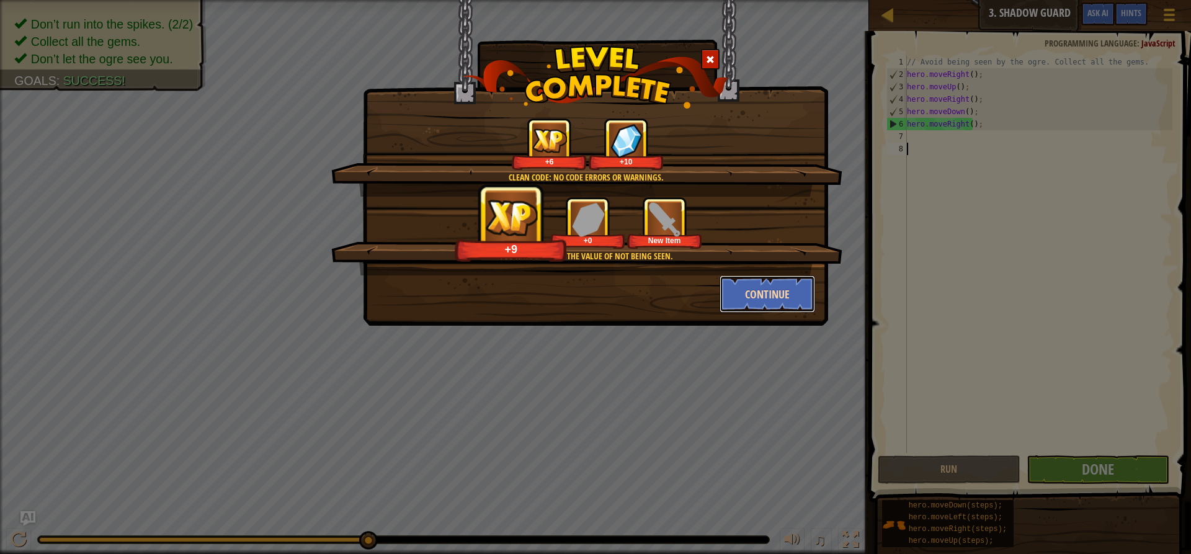
click at [775, 290] on button "Continue" at bounding box center [768, 294] width 96 height 37
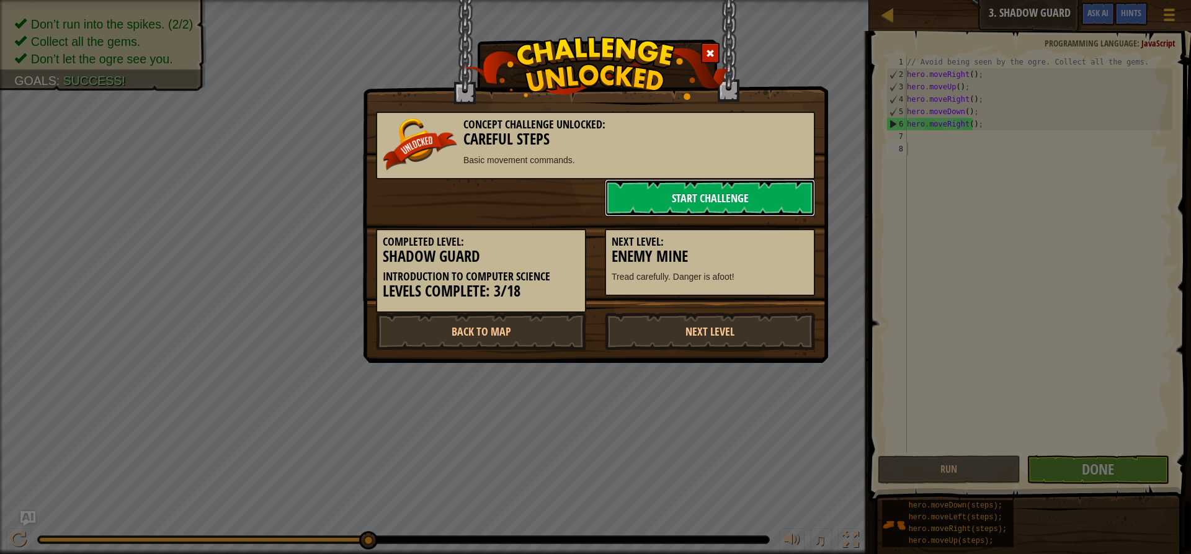
click at [778, 187] on link "Start Challenge" at bounding box center [710, 197] width 210 height 37
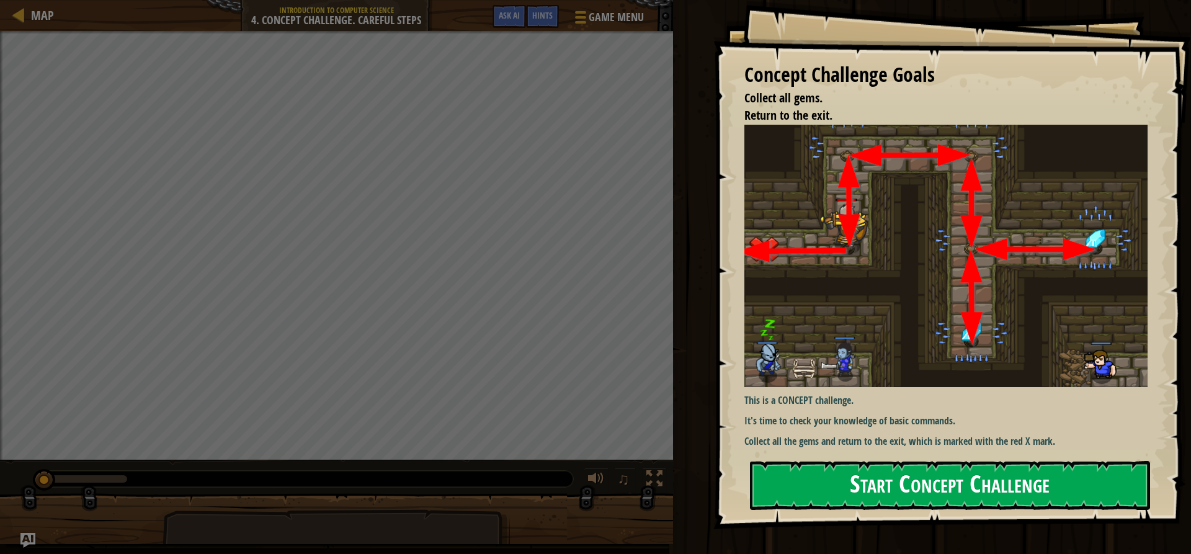
click at [841, 485] on button "Start Concept Challenge" at bounding box center [950, 485] width 400 height 49
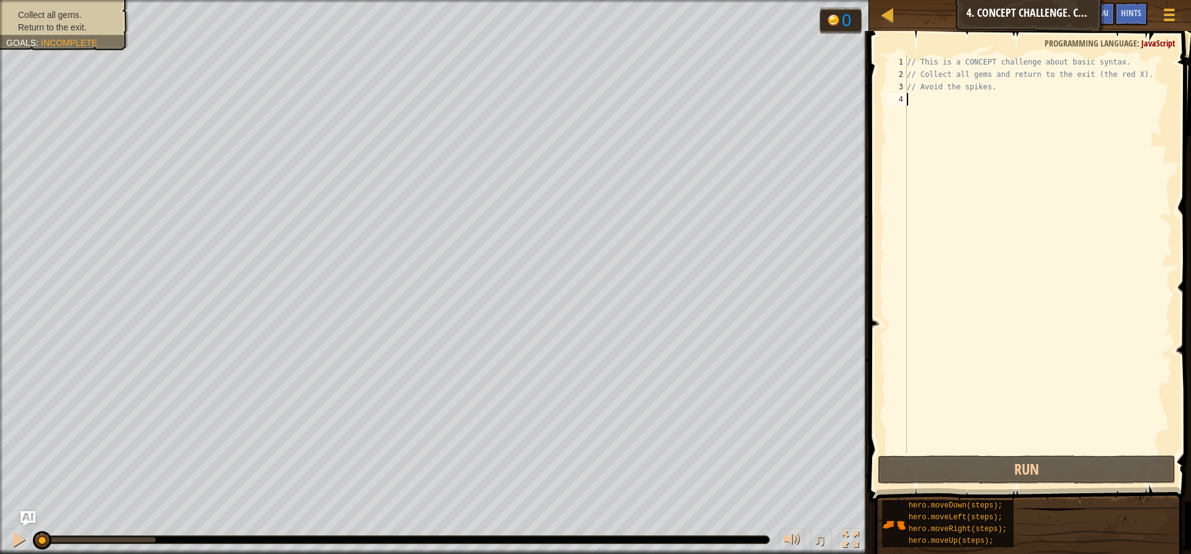
type textarea "h"
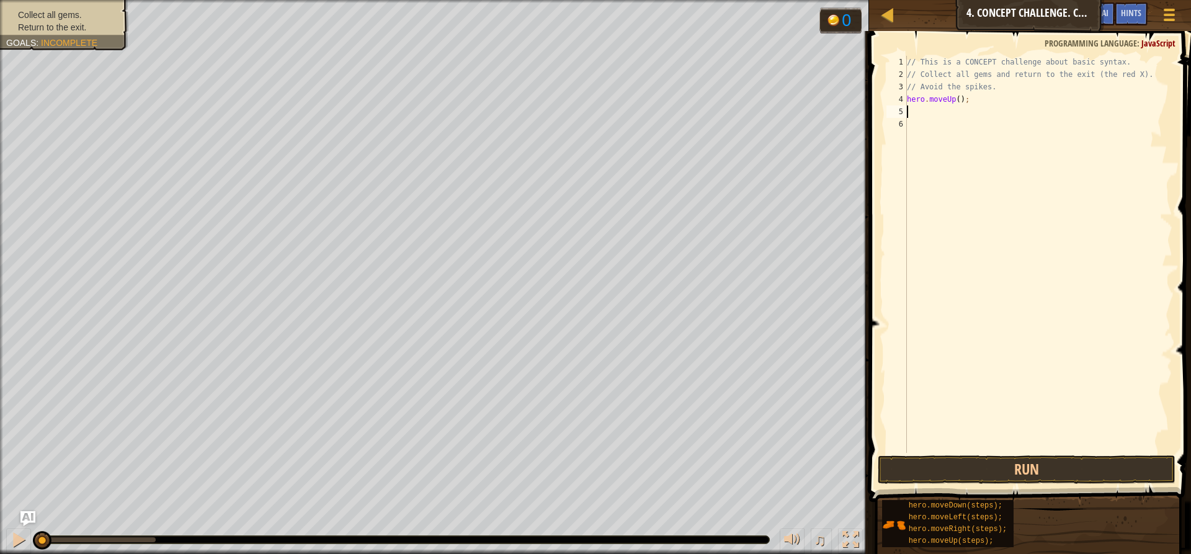
type textarea "h"
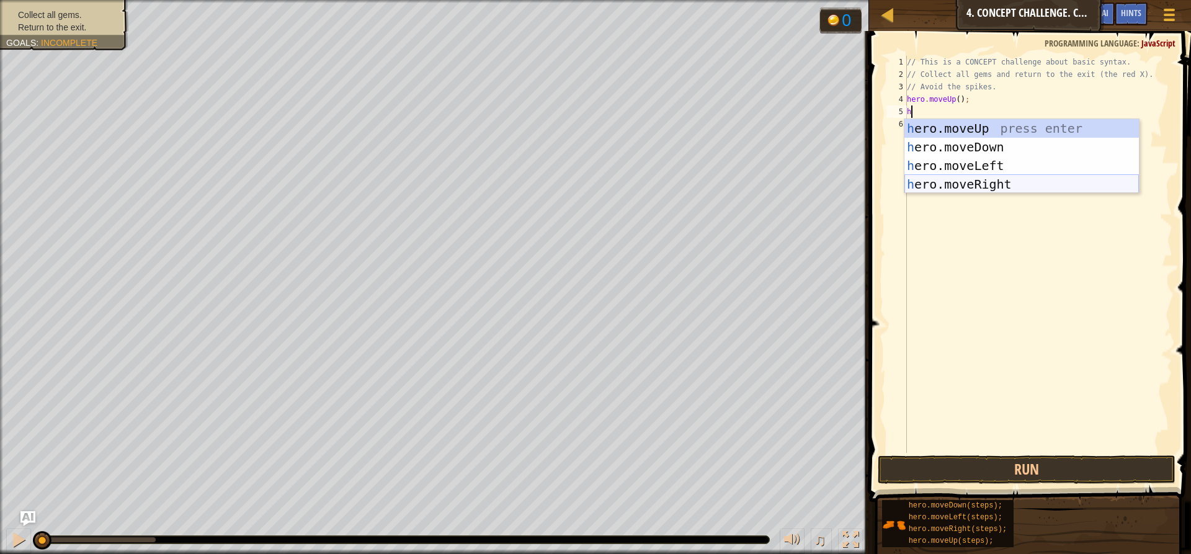
click at [980, 181] on div "h ero.moveUp press enter h ero.moveDown press enter h ero.moveLeft press enter …" at bounding box center [1022, 175] width 235 height 112
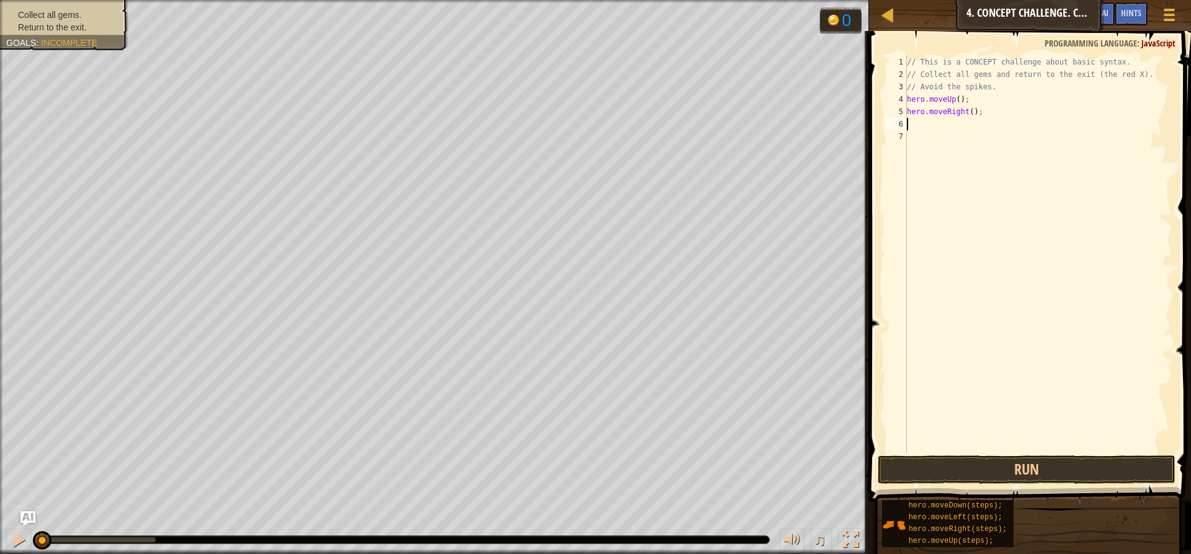
type textarea "h"
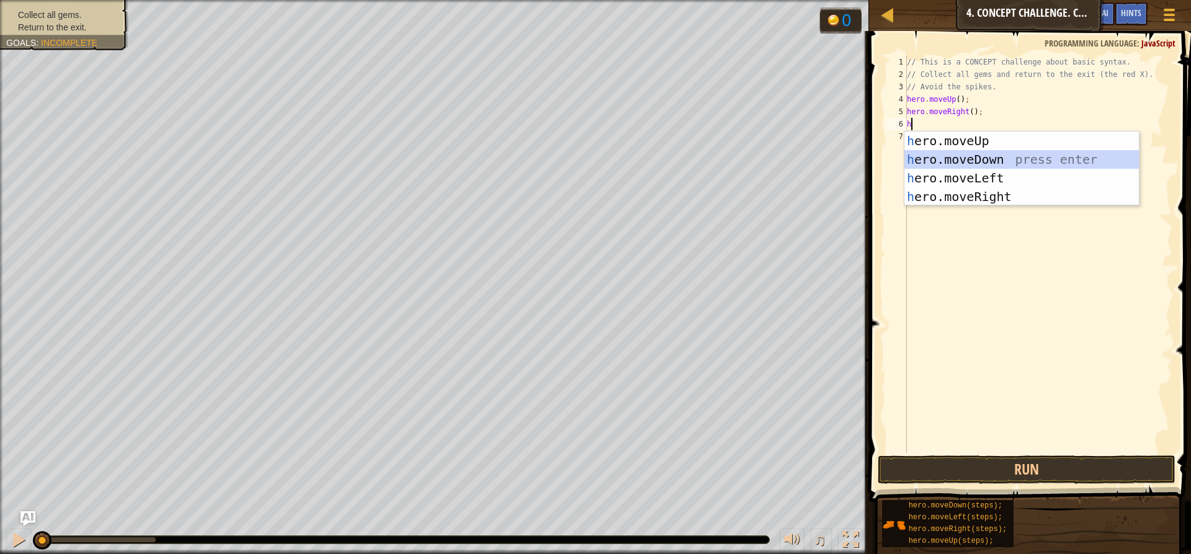
click at [983, 158] on div "h ero.moveUp press enter h ero.moveDown press enter h ero.moveLeft press enter …" at bounding box center [1022, 188] width 235 height 112
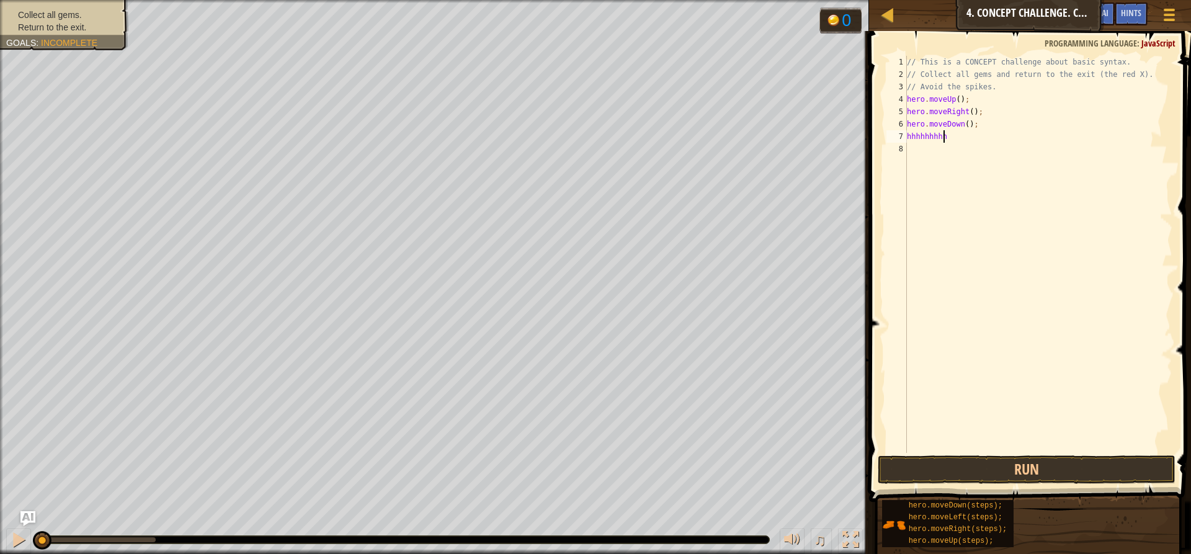
scroll to position [6, 1]
type textarea "h"
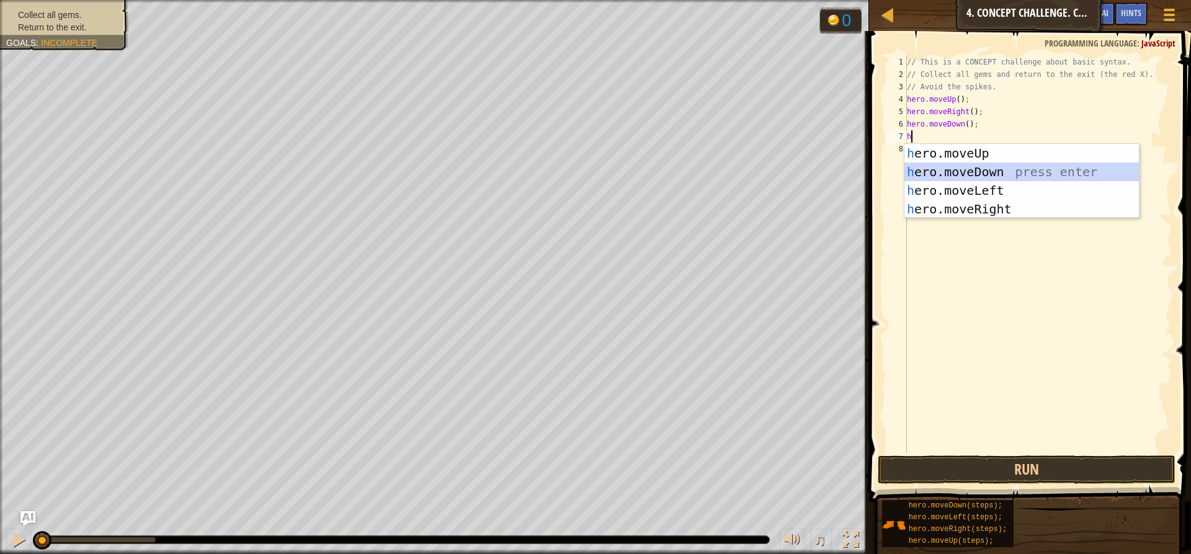
click at [968, 166] on div "h ero.moveUp press enter h ero.moveDown press enter h ero.moveLeft press enter …" at bounding box center [1022, 200] width 235 height 112
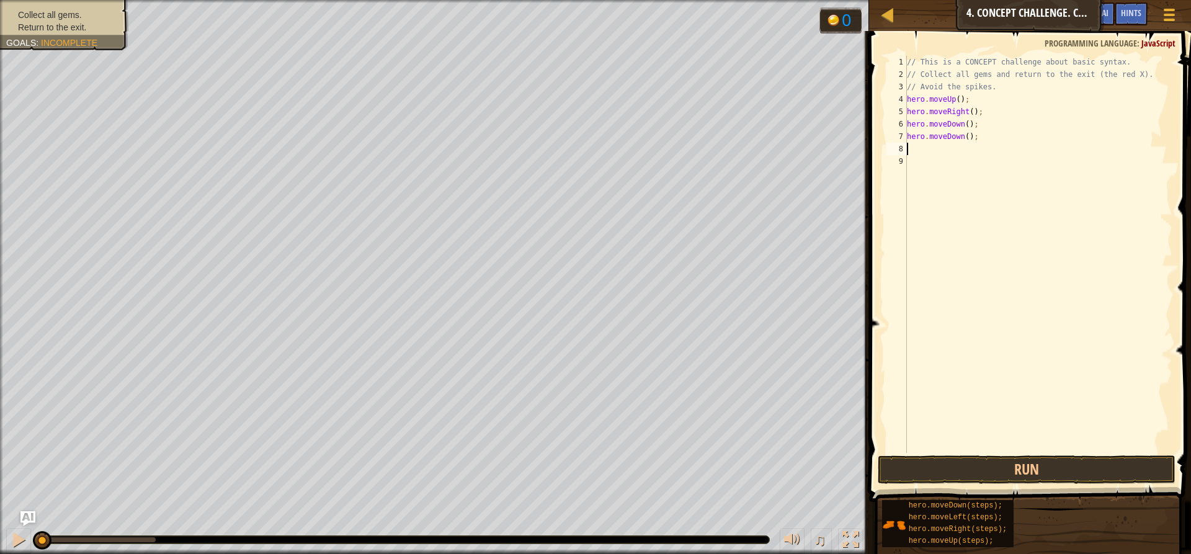
type textarea "h"
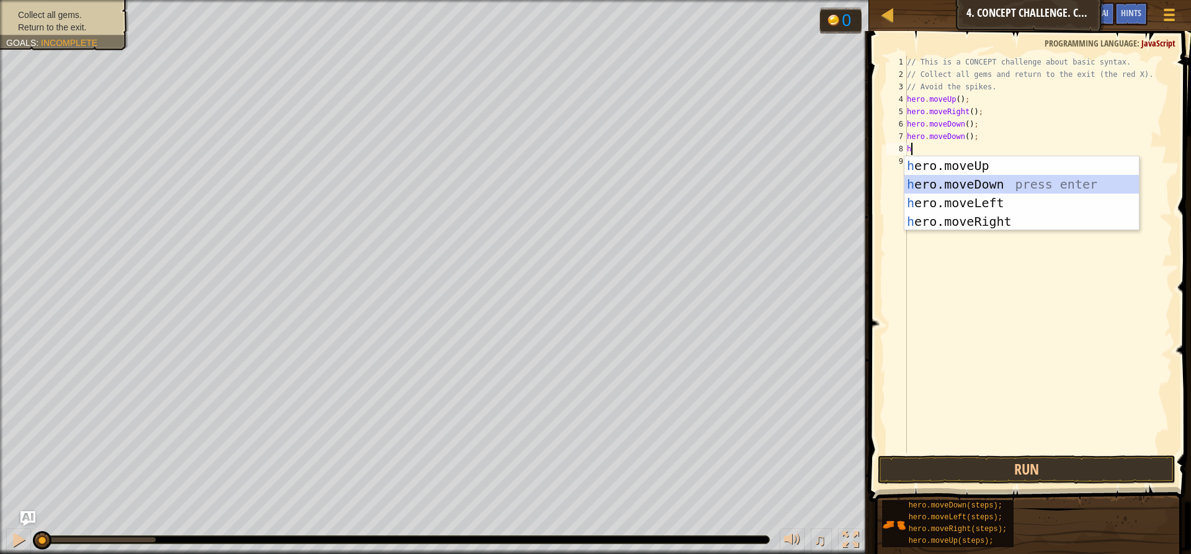
click at [961, 179] on div "h ero.moveUp press enter h ero.moveDown press enter h ero.moveLeft press enter …" at bounding box center [1022, 212] width 235 height 112
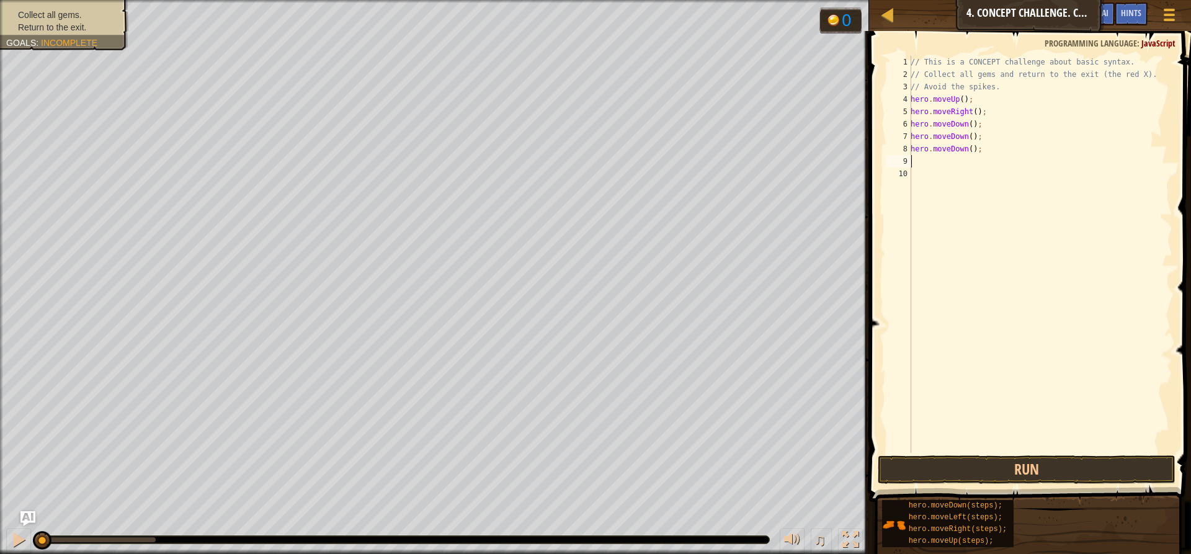
type textarea "h"
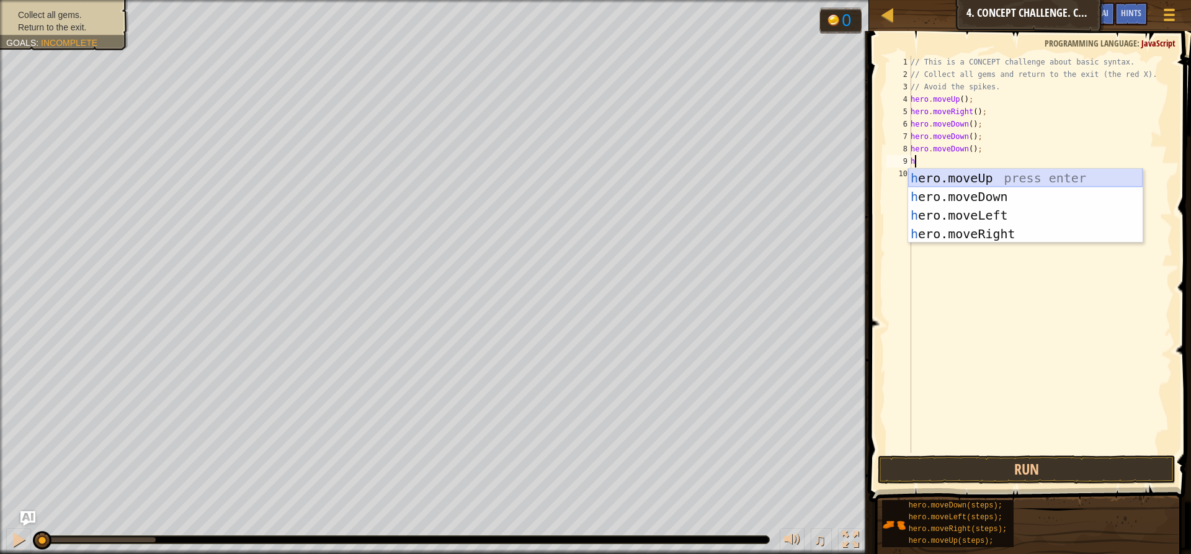
click at [967, 181] on div "h ero.moveUp press enter h ero.moveDown press enter h ero.moveLeft press enter …" at bounding box center [1025, 225] width 235 height 112
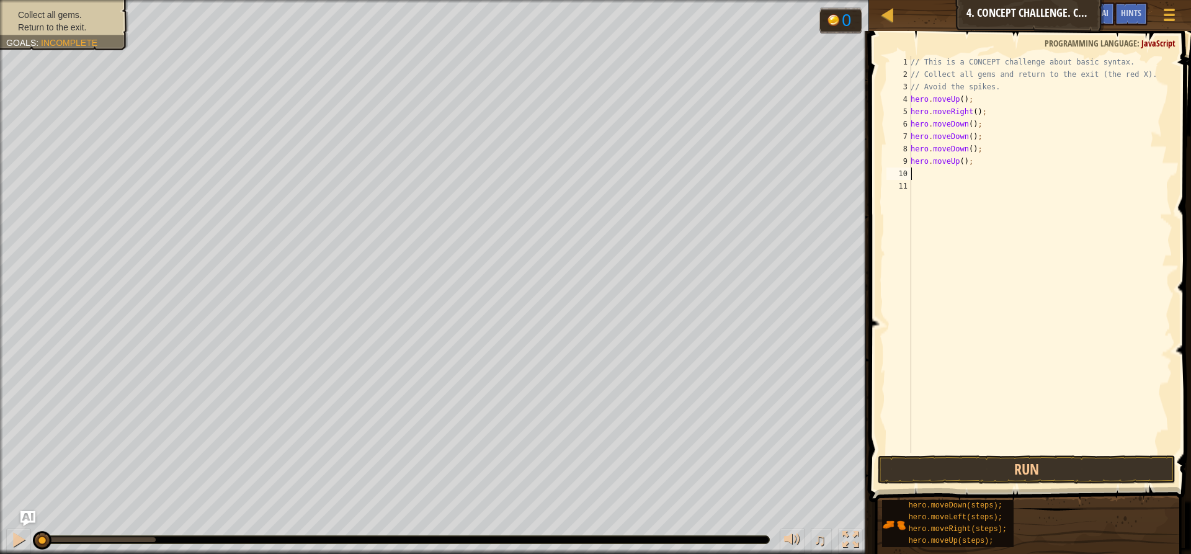
type textarea "h"
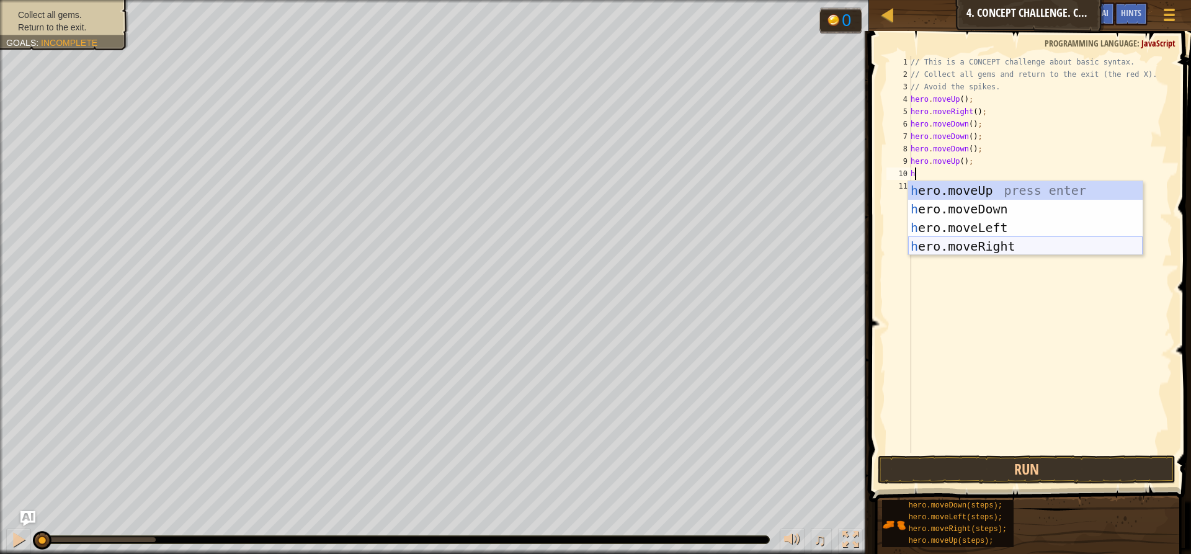
click at [973, 244] on div "h ero.moveUp press enter h ero.moveDown press enter h ero.moveLeft press enter …" at bounding box center [1025, 237] width 235 height 112
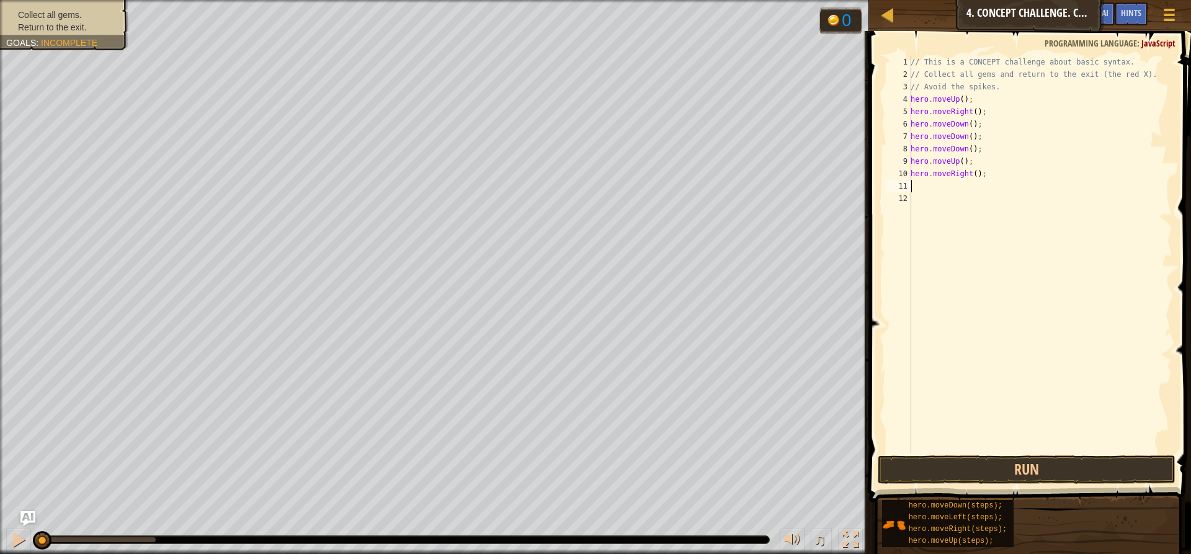
type textarea "h"
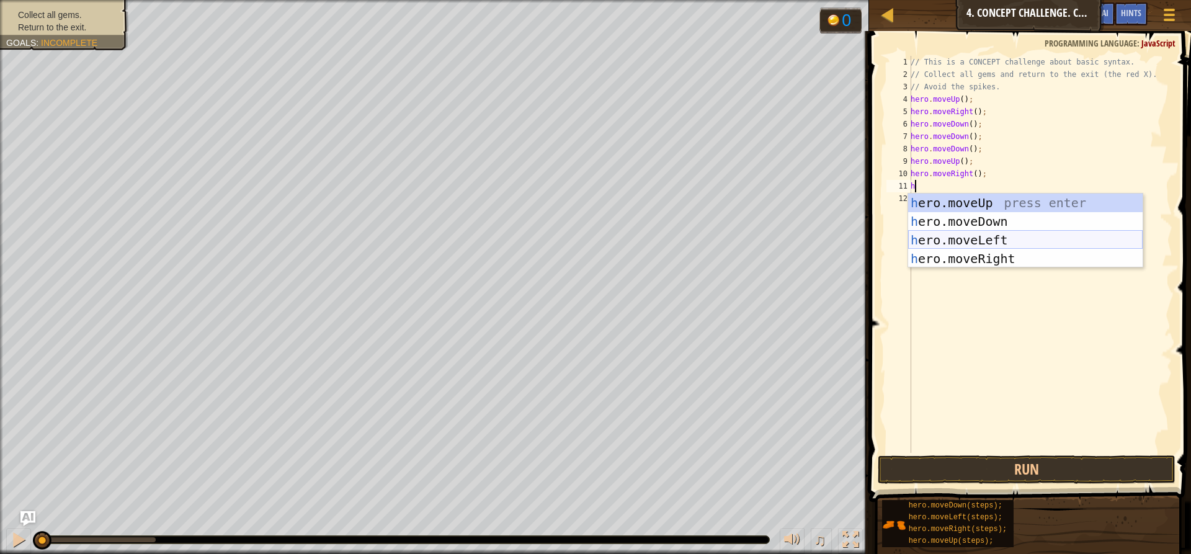
click at [954, 238] on div "h ero.moveUp press enter h ero.moveDown press enter h ero.moveLeft press enter …" at bounding box center [1025, 250] width 235 height 112
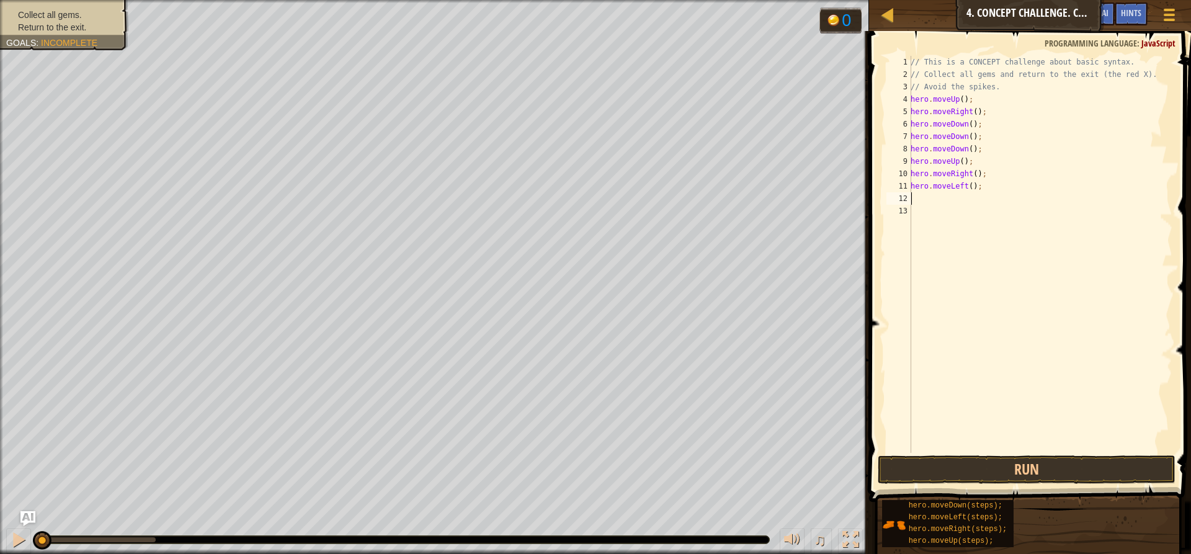
type textarea "h"
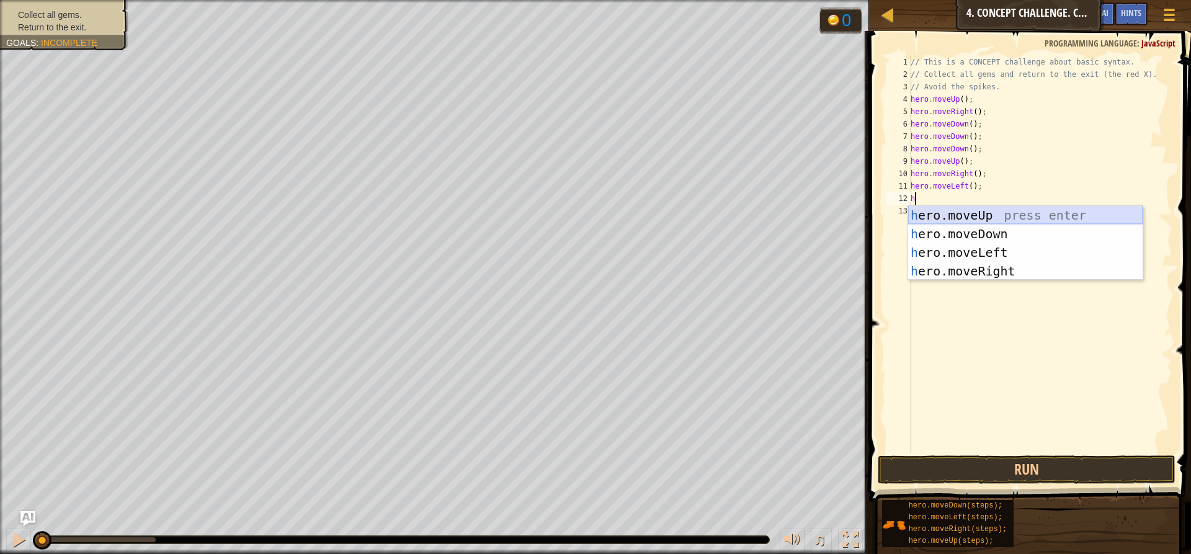
click at [968, 213] on div "h ero.moveUp press enter h ero.moveDown press enter h ero.moveLeft press enter …" at bounding box center [1025, 262] width 235 height 112
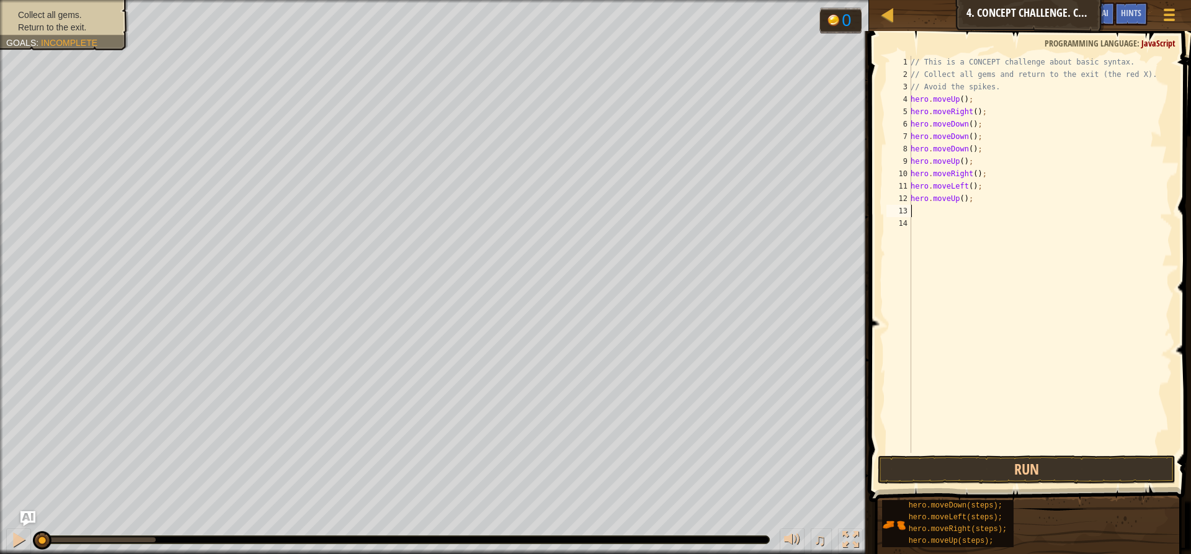
type textarea "h"
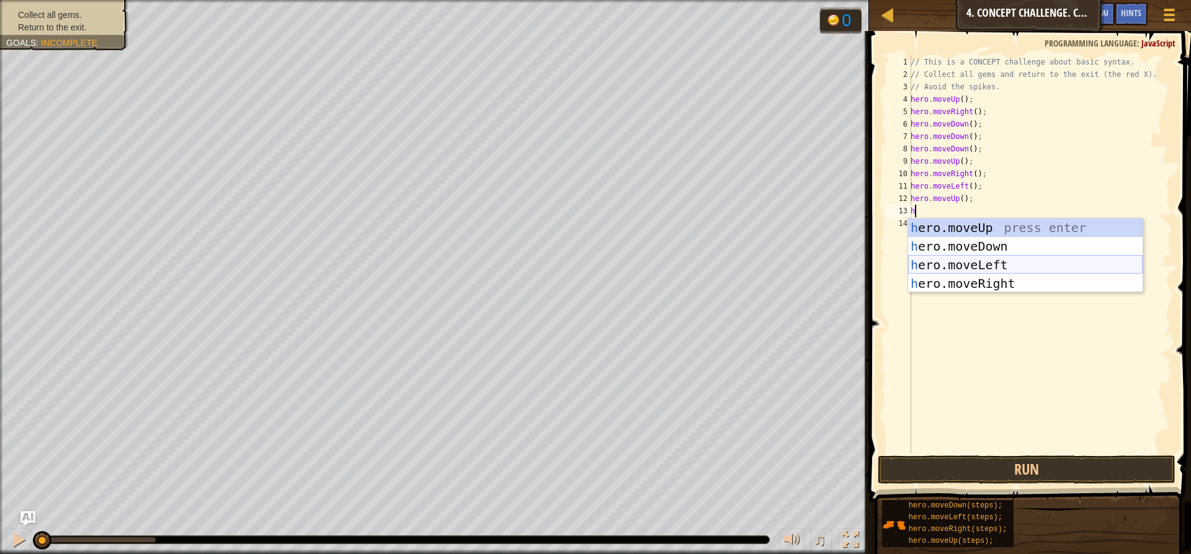
click at [957, 261] on div "h ero.moveUp press enter h ero.moveDown press enter h ero.moveLeft press enter …" at bounding box center [1025, 274] width 235 height 112
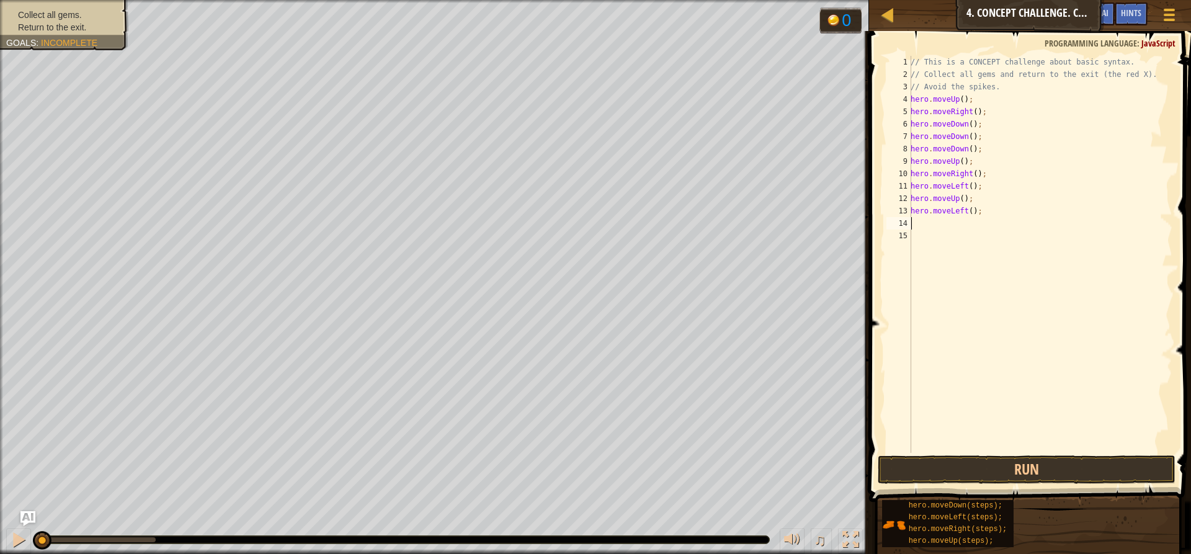
type textarea "h"
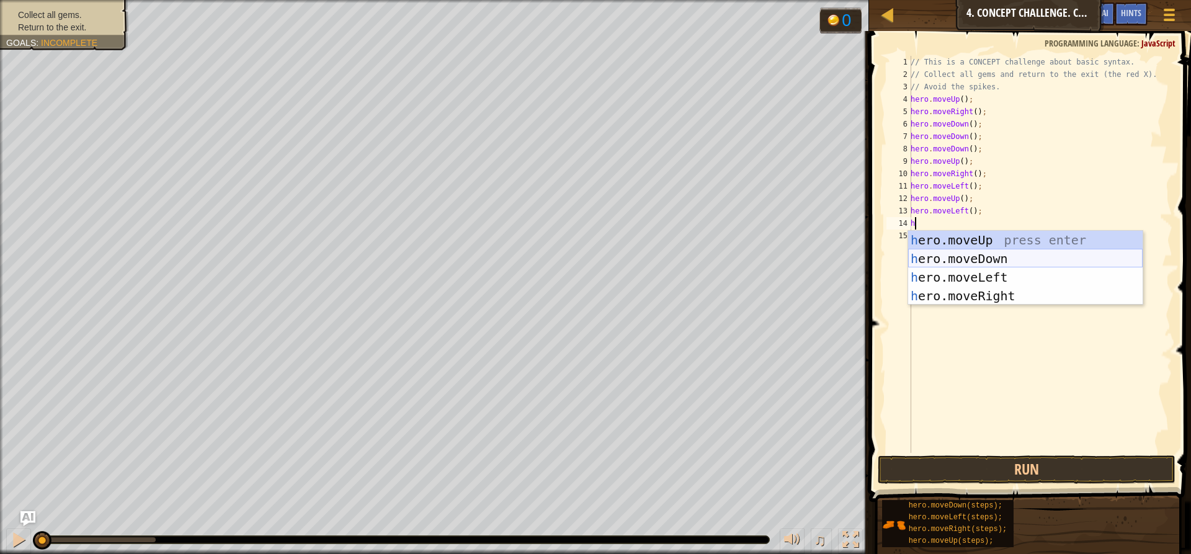
click at [969, 260] on div "h ero.moveUp press enter h ero.moveDown press enter h ero.moveLeft press enter …" at bounding box center [1025, 287] width 235 height 112
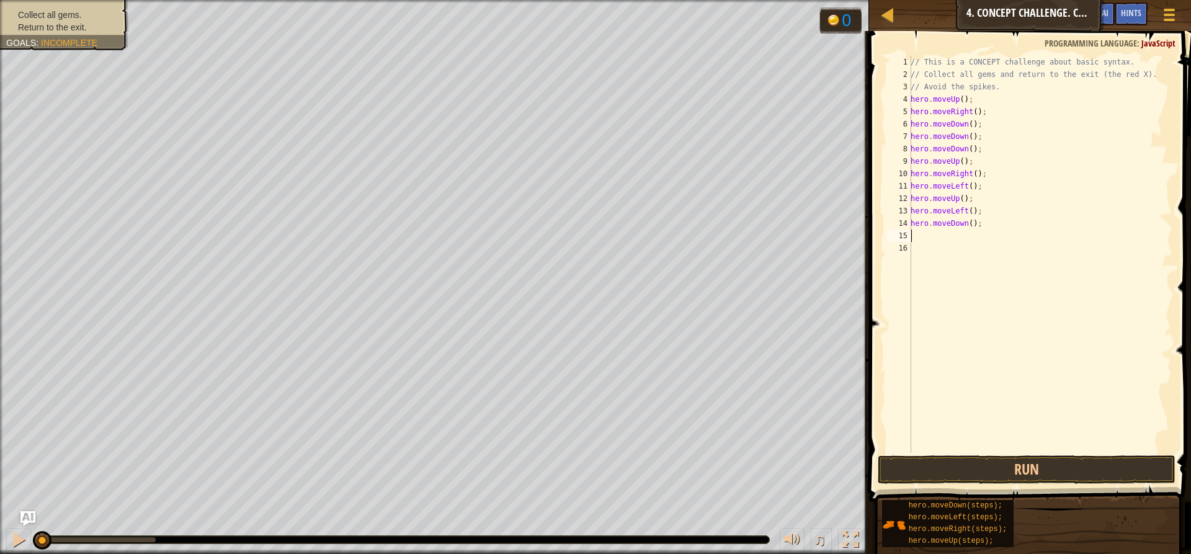
type textarea "h"
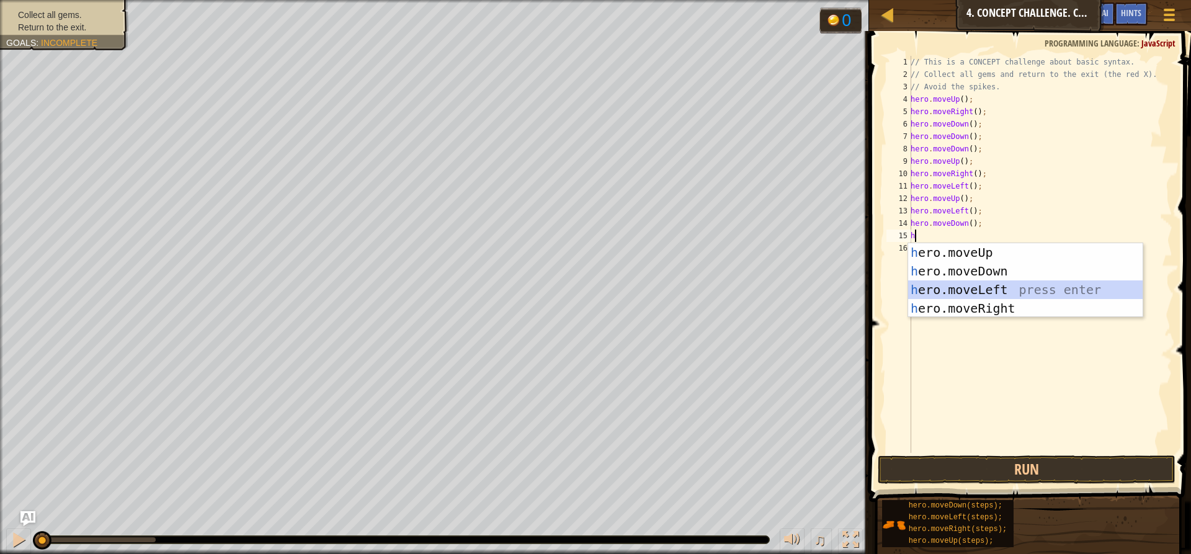
click at [965, 288] on div "h ero.moveUp press enter h ero.moveDown press enter h ero.moveLeft press enter …" at bounding box center [1025, 299] width 235 height 112
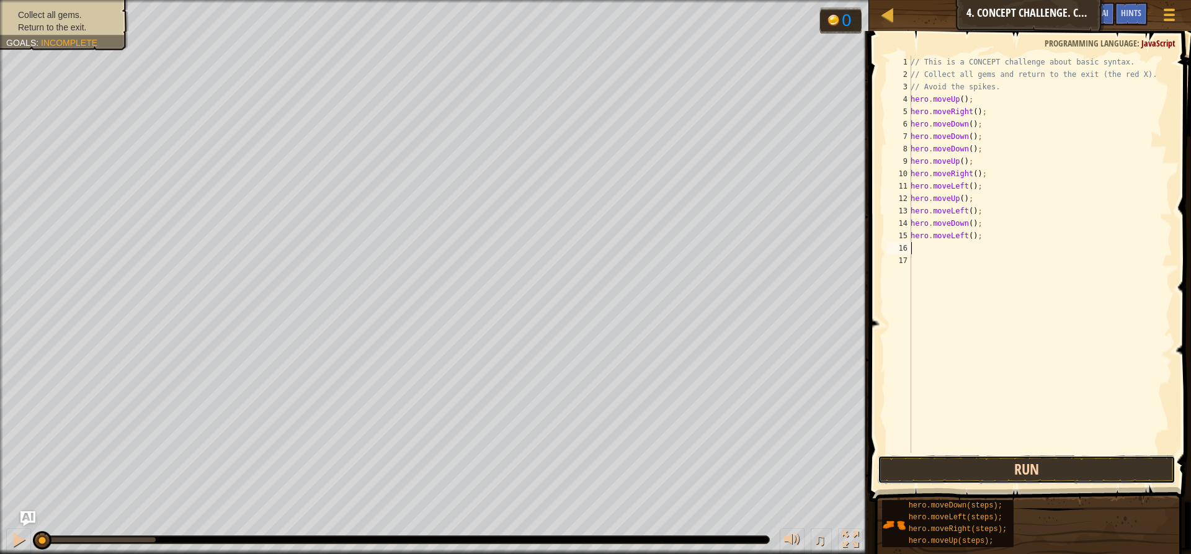
click at [995, 472] on button "Run" at bounding box center [1027, 469] width 298 height 29
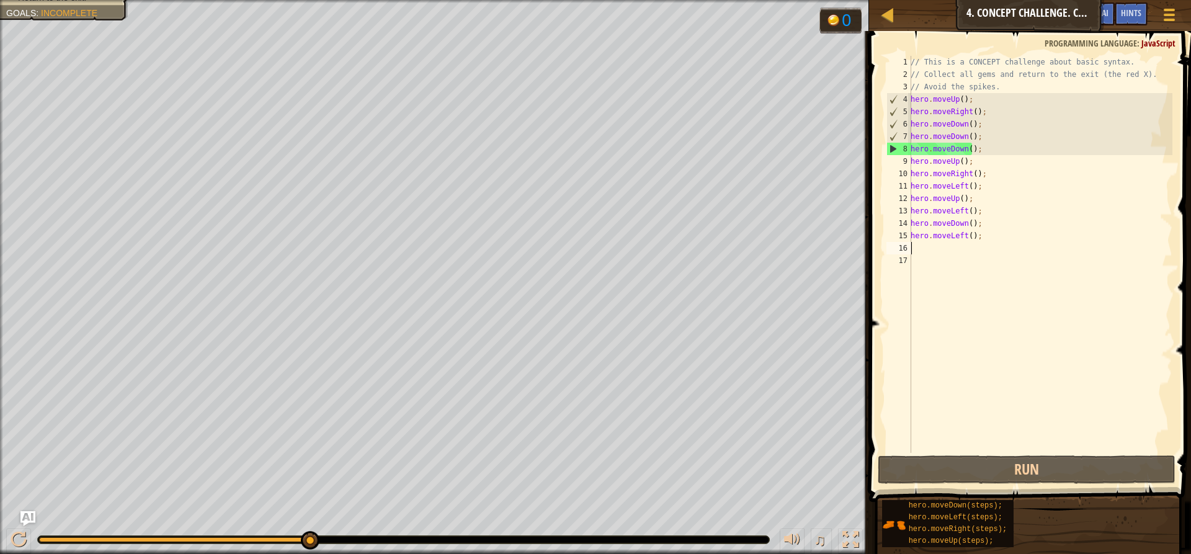
click at [976, 150] on div "// This is a CONCEPT challenge about basic syntax. // Collect all gems and retu…" at bounding box center [1040, 267] width 264 height 422
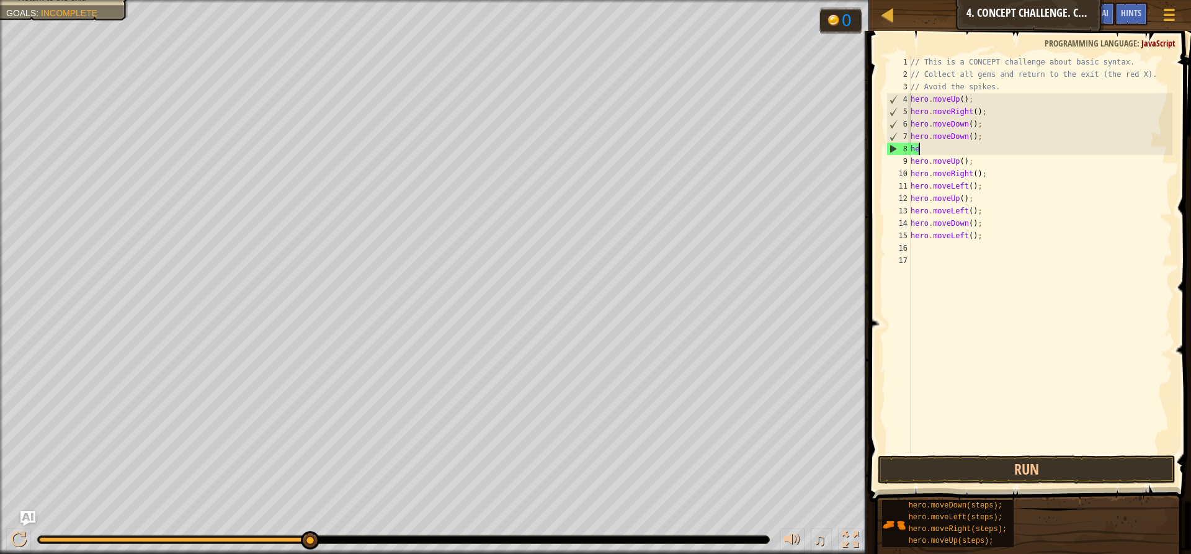
type textarea "h"
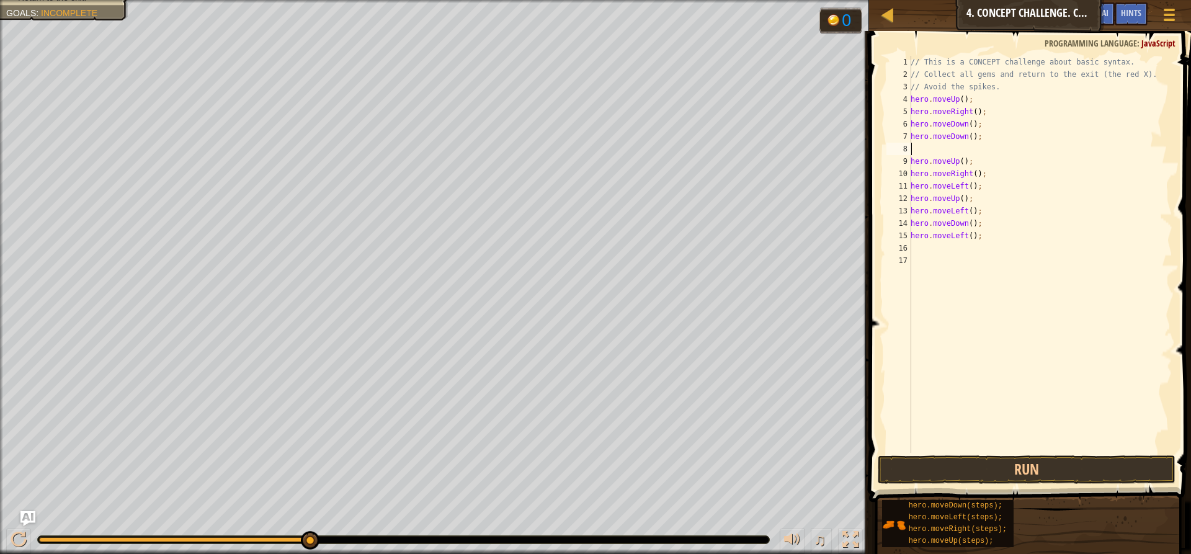
type textarea "hero.moveDown();"
click at [1101, 473] on button "Run" at bounding box center [1027, 469] width 298 height 29
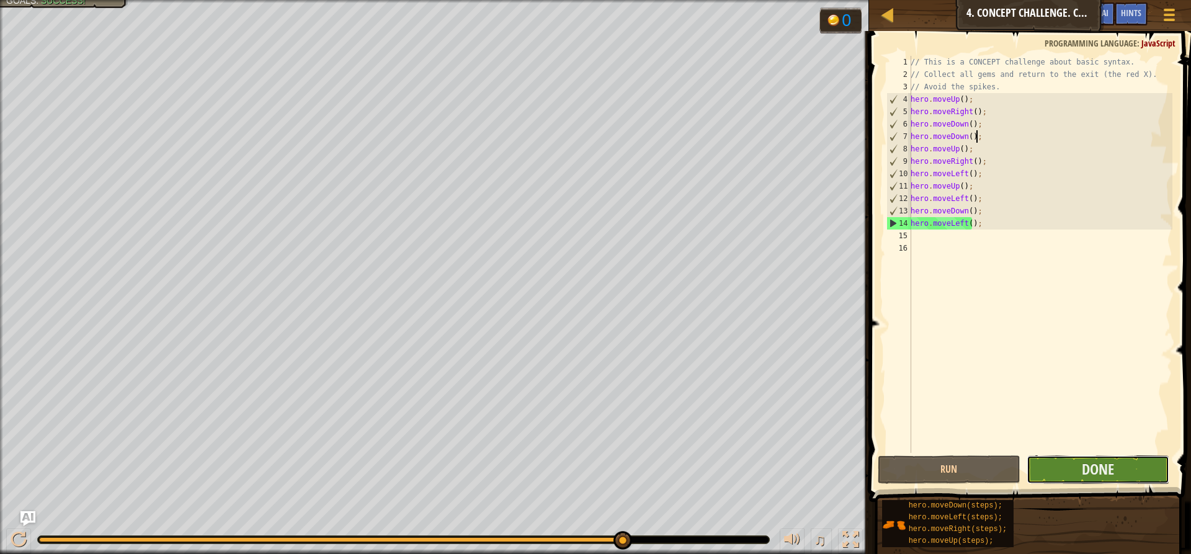
click at [1130, 473] on button "Done" at bounding box center [1098, 469] width 143 height 29
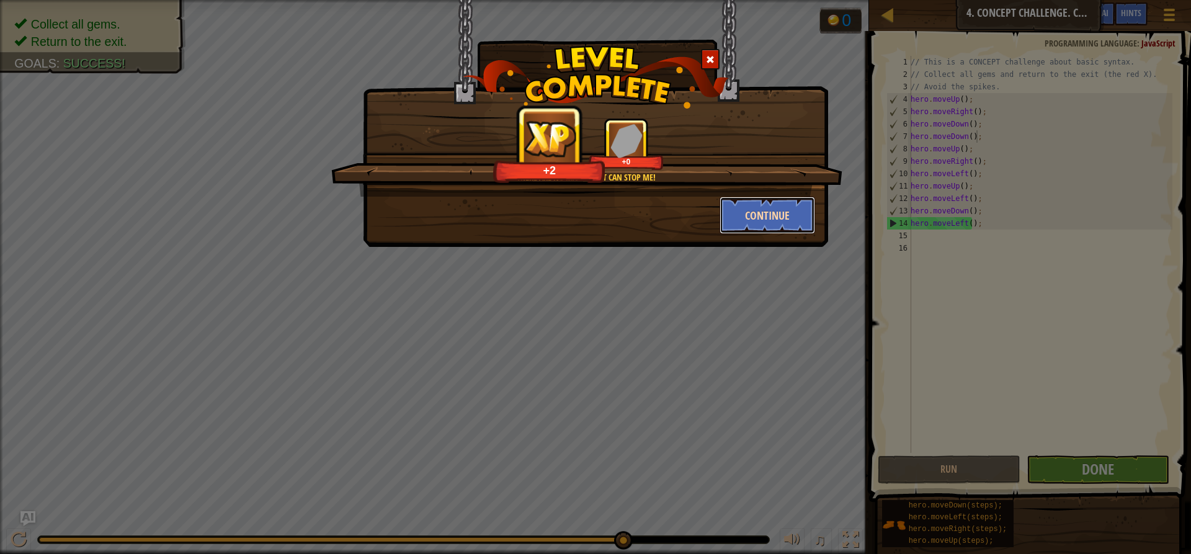
click at [807, 207] on button "Continue" at bounding box center [768, 215] width 96 height 37
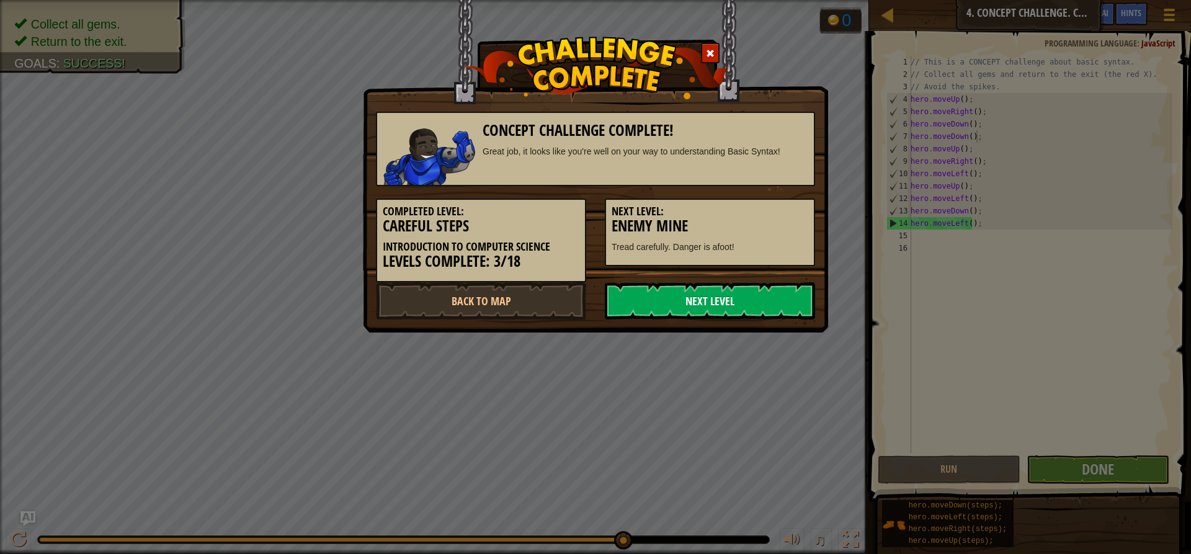
click at [736, 305] on link "Next Level" at bounding box center [710, 300] width 210 height 37
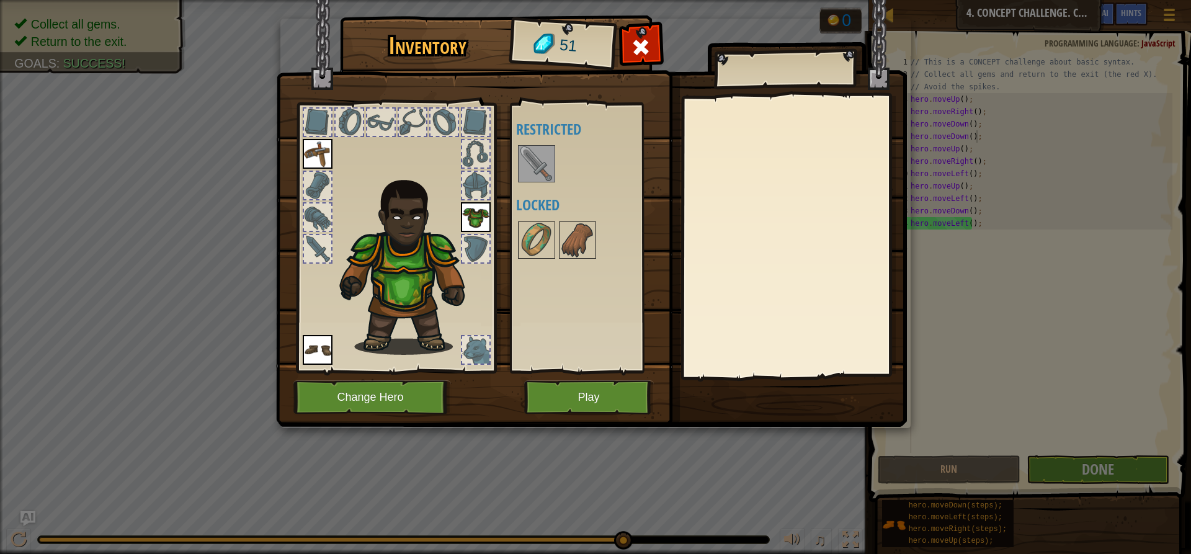
click at [537, 173] on img at bounding box center [536, 163] width 35 height 35
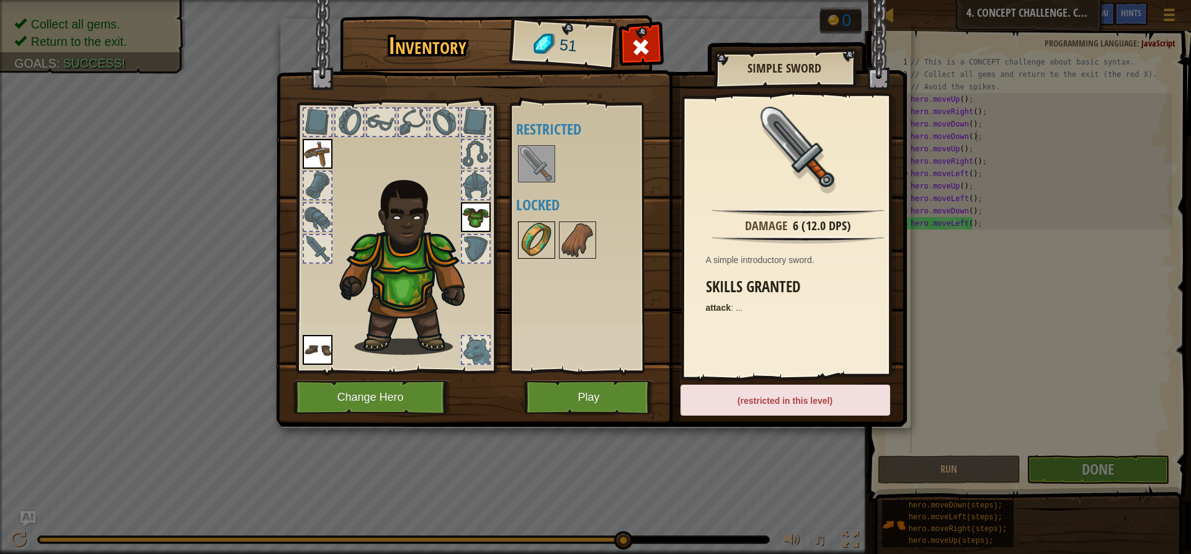
click at [531, 244] on img at bounding box center [536, 240] width 35 height 35
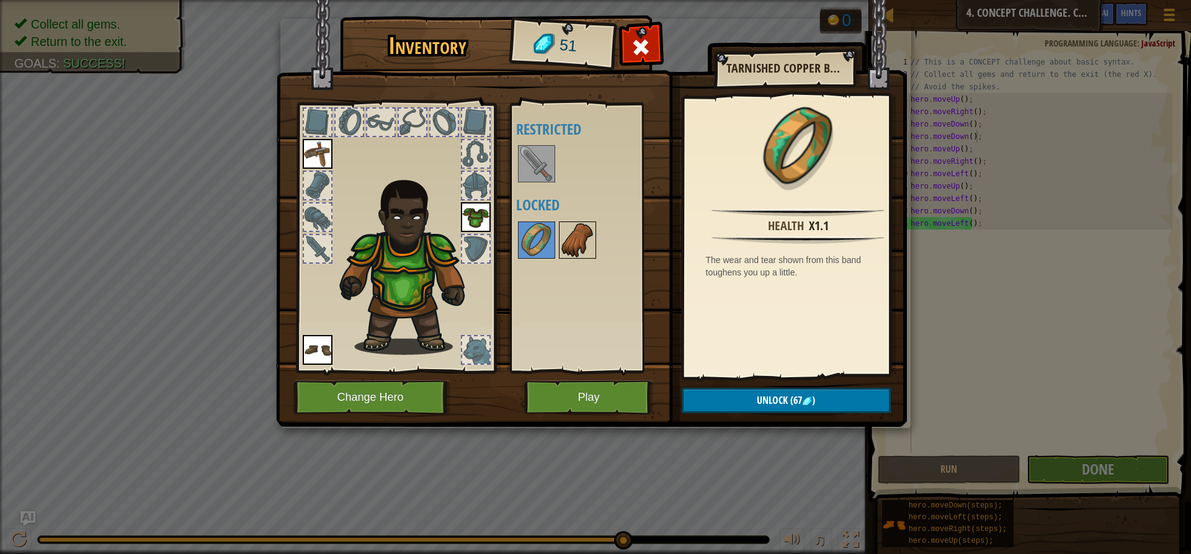
click at [576, 240] on img at bounding box center [577, 240] width 35 height 35
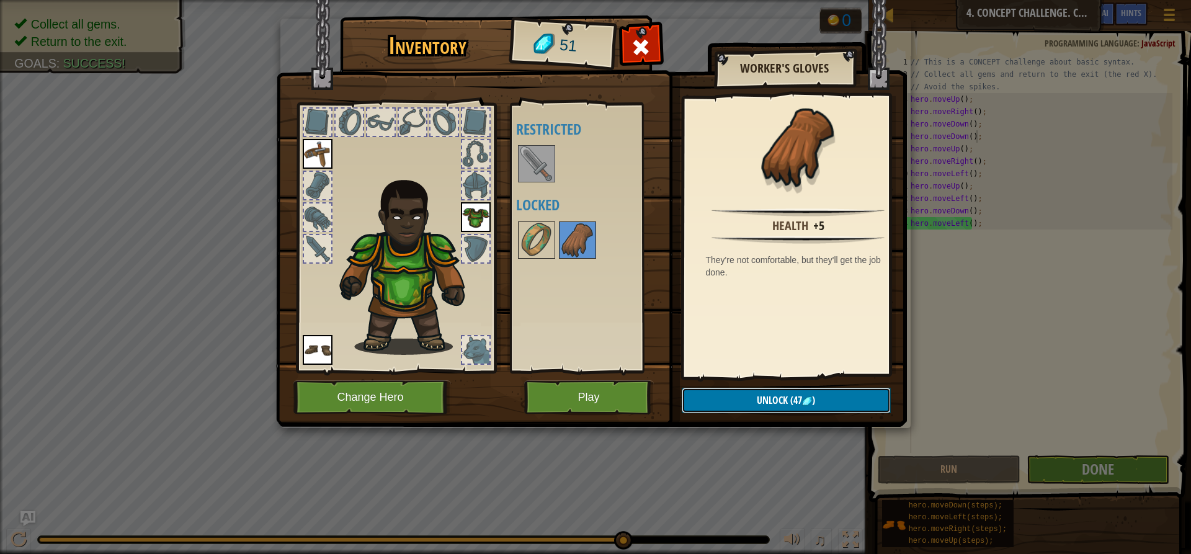
click at [808, 401] on img at bounding box center [807, 402] width 10 height 10
click at [832, 395] on button "Confirm" at bounding box center [786, 400] width 209 height 25
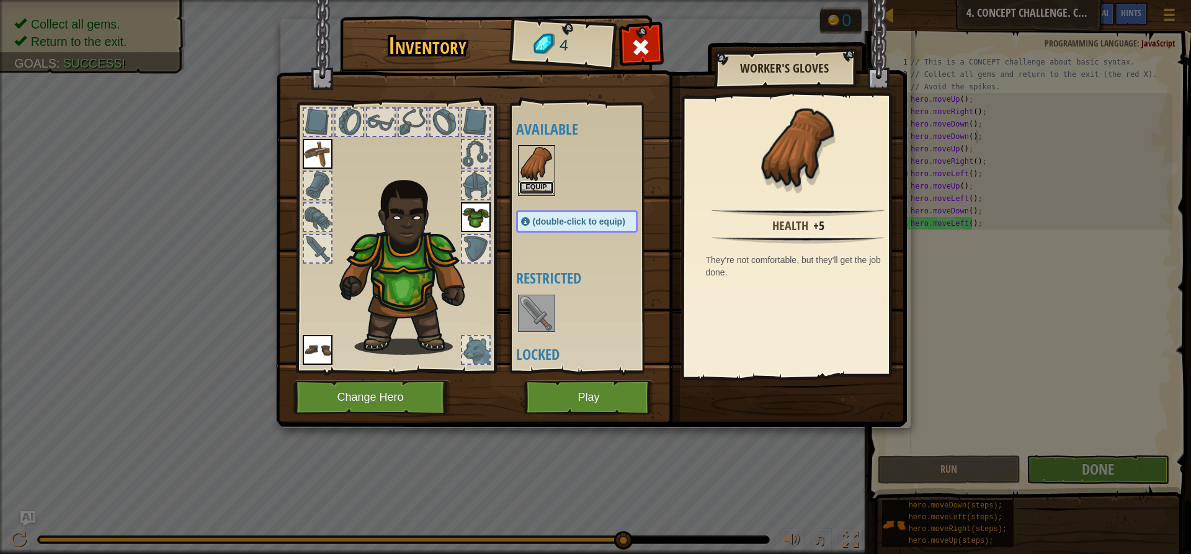
click at [536, 189] on button "Equip" at bounding box center [536, 187] width 35 height 13
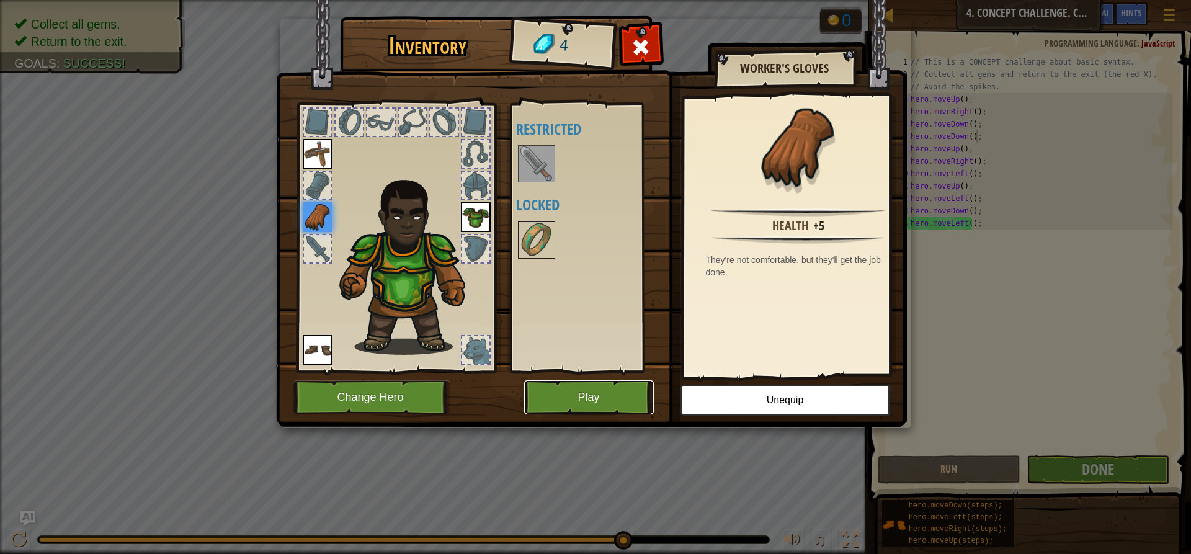
click at [614, 398] on button "Play" at bounding box center [589, 397] width 130 height 34
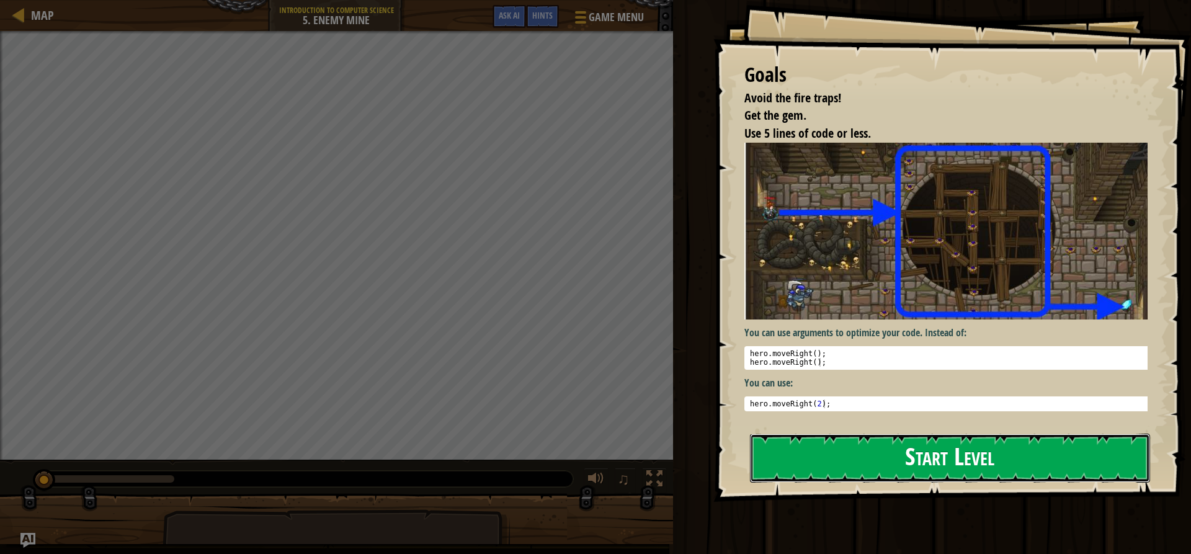
click at [915, 459] on button "Start Level" at bounding box center [950, 458] width 400 height 49
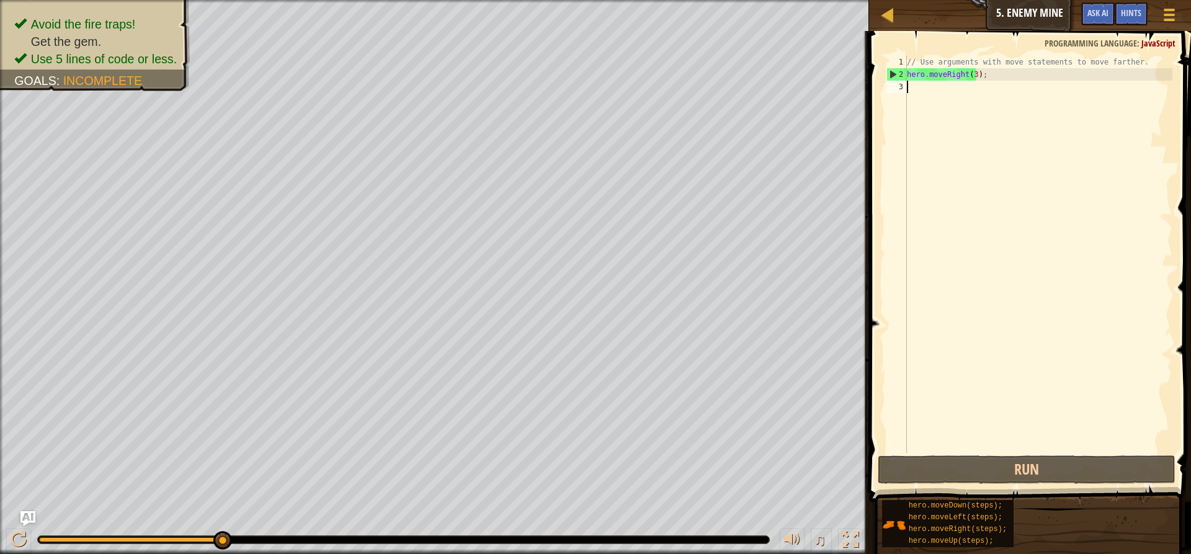
type textarea "h"
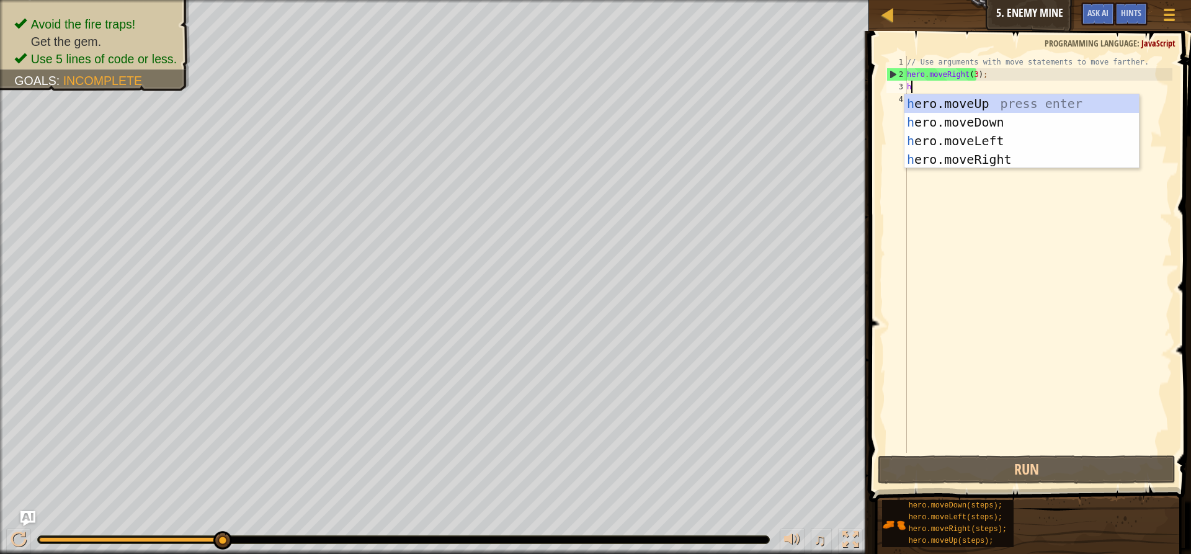
scroll to position [6, 0]
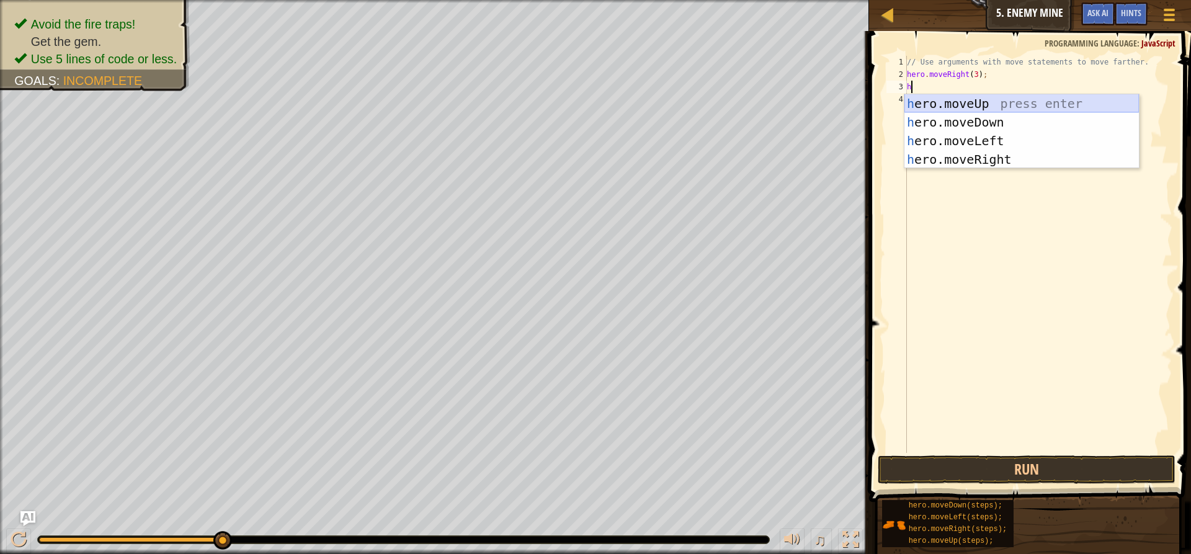
click at [981, 102] on div "h ero.moveUp press enter h ero.moveDown press enter h ero.moveLeft press enter …" at bounding box center [1022, 150] width 235 height 112
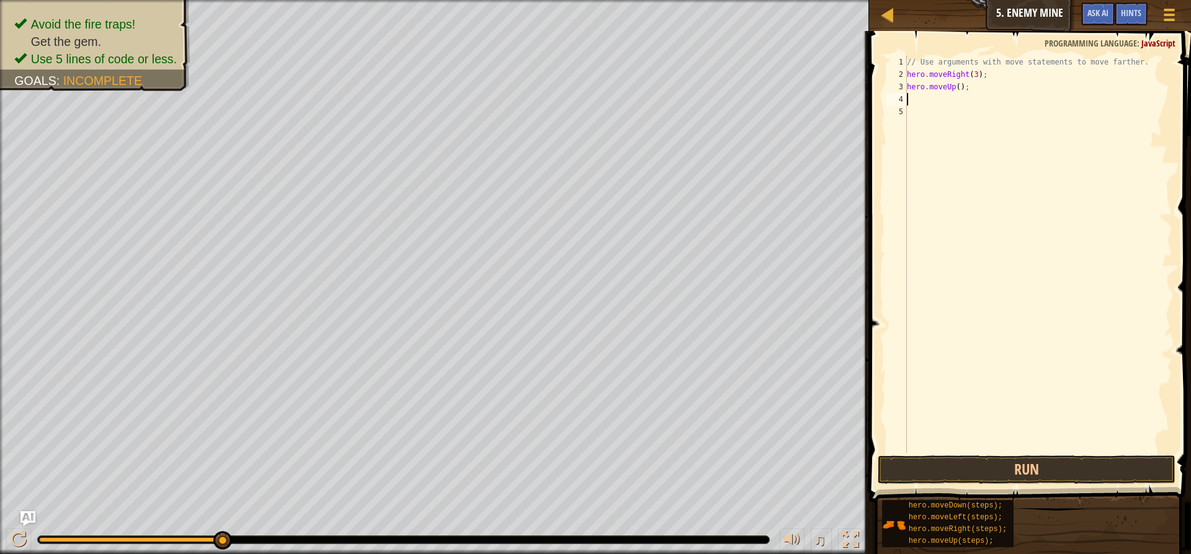
type textarea "h"
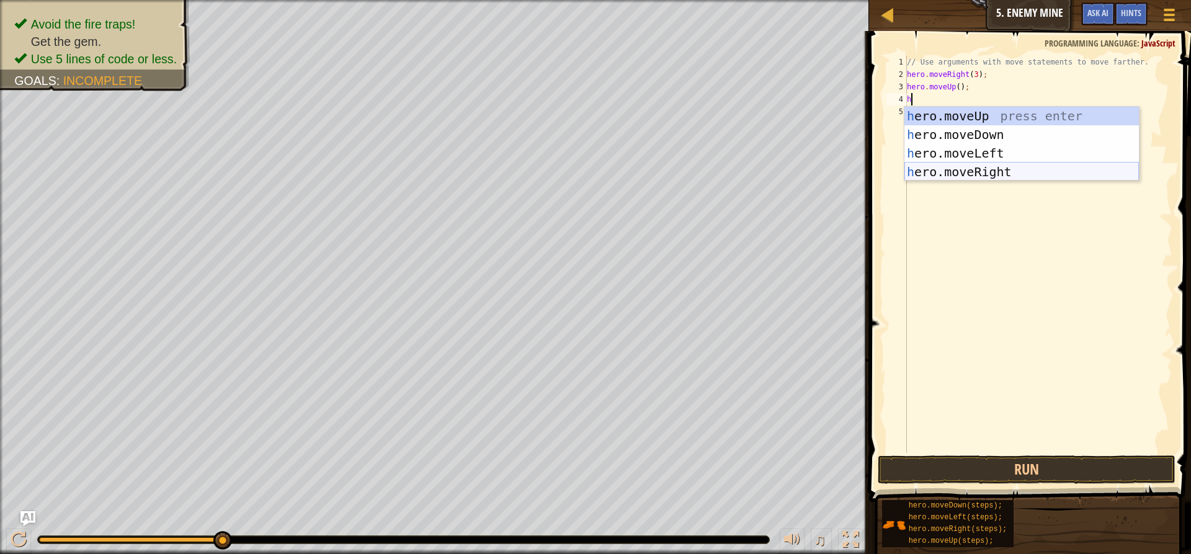
click at [978, 169] on div "h ero.moveUp press enter h ero.moveDown press enter h ero.moveLeft press enter …" at bounding box center [1022, 163] width 235 height 112
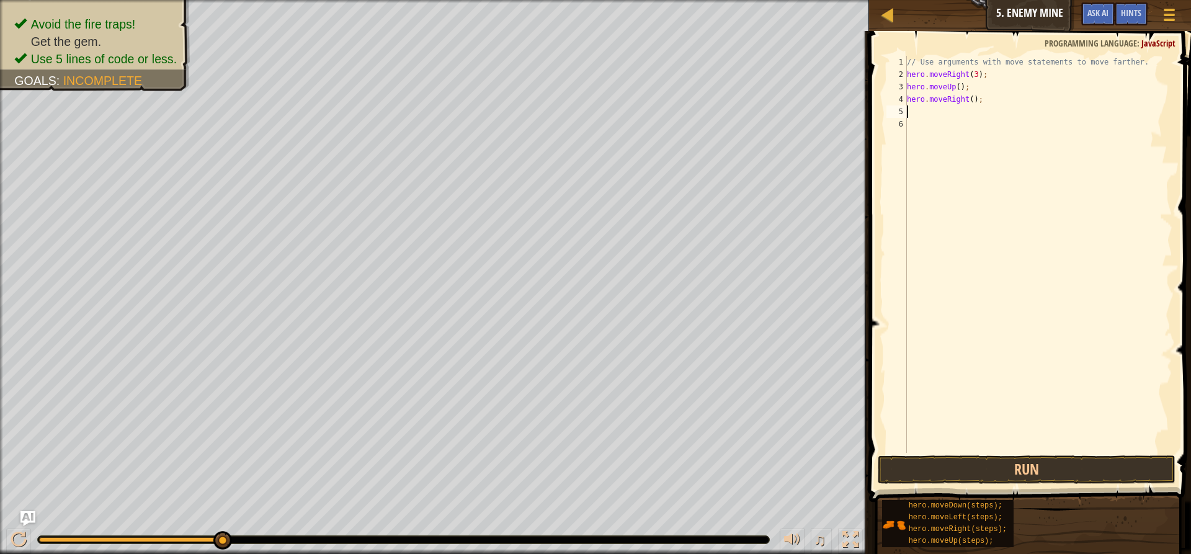
type textarea "h"
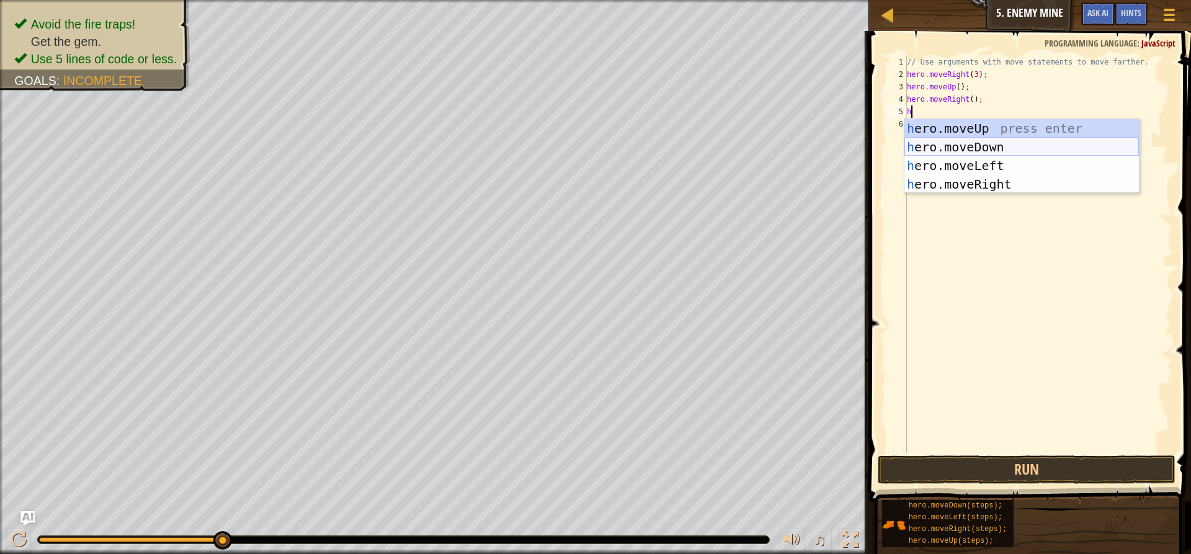
click at [972, 148] on div "h ero.moveUp press enter h ero.moveDown press enter h ero.moveLeft press enter …" at bounding box center [1022, 175] width 235 height 112
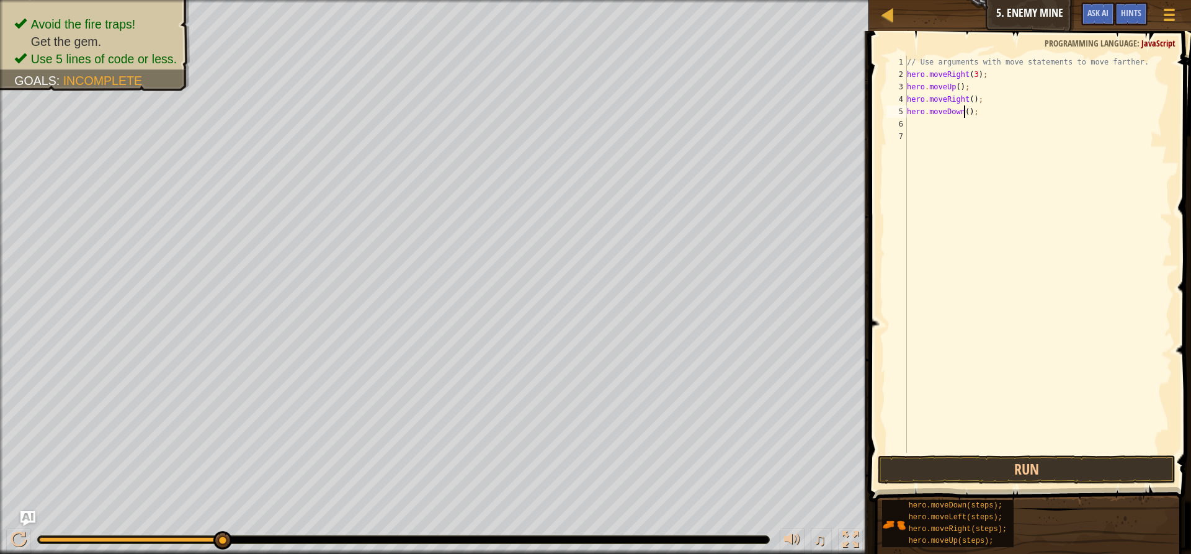
click at [964, 112] on div "// Use arguments with move statements to move farther. hero . moveRight ( 3 ) ;…" at bounding box center [1039, 267] width 268 height 422
type textarea "hero.moveDown(3);"
click at [913, 123] on div "// Use arguments with move statements to move farther. hero . moveRight ( 3 ) ;…" at bounding box center [1039, 267] width 268 height 422
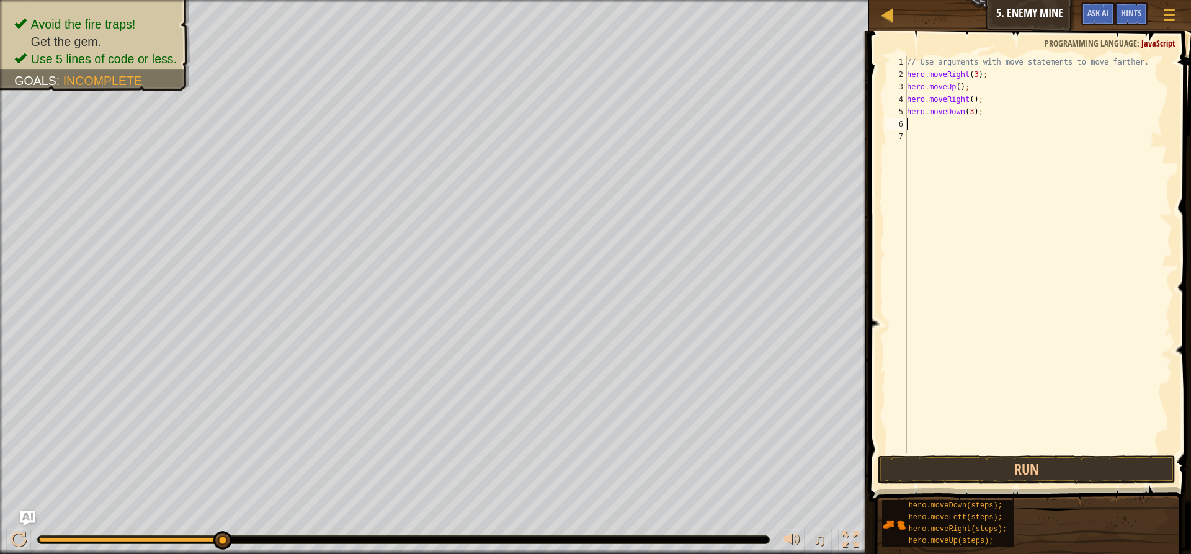
type textarea "h"
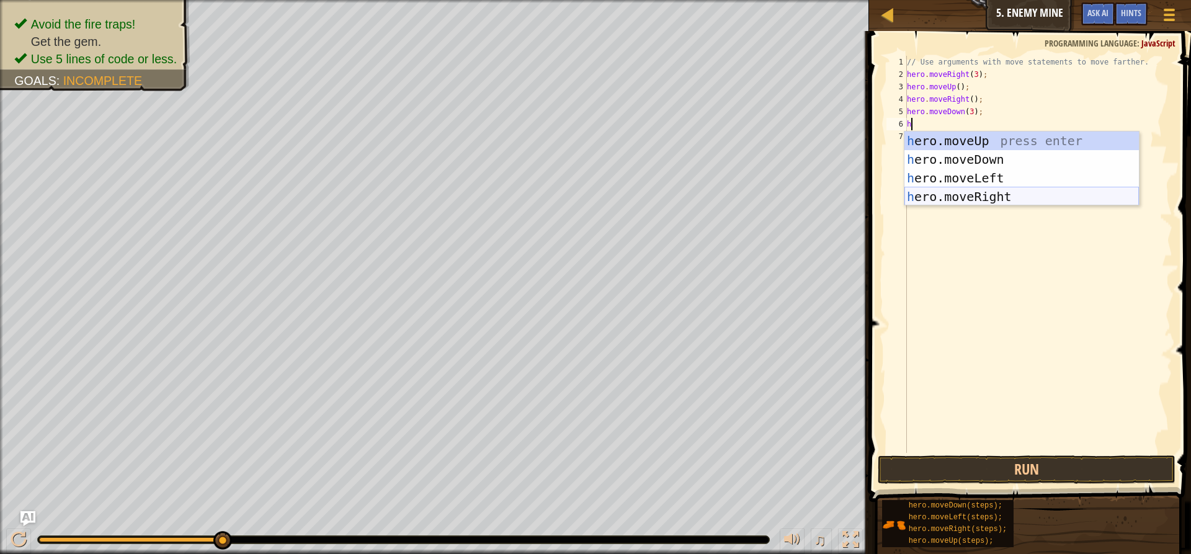
click at [986, 190] on div "h ero.moveUp press enter h ero.moveDown press enter h ero.moveLeft press enter …" at bounding box center [1022, 188] width 235 height 112
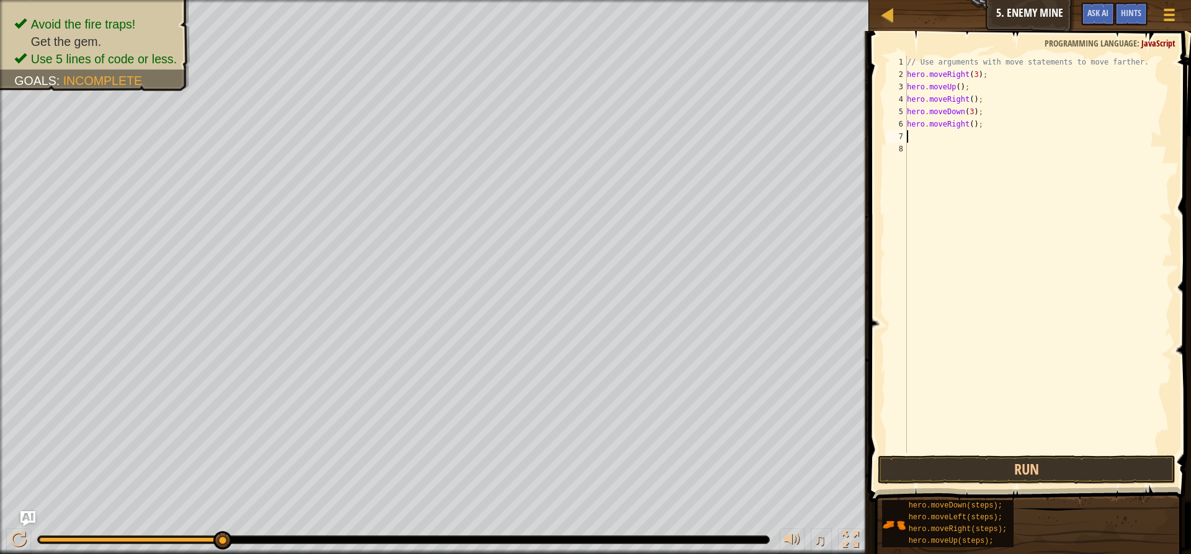
click at [968, 125] on div "// Use arguments with move statements to move farther. hero . moveRight ( 3 ) ;…" at bounding box center [1039, 267] width 268 height 422
type textarea "hero.moveRight(2);"
click at [990, 466] on button "Run" at bounding box center [1027, 469] width 298 height 29
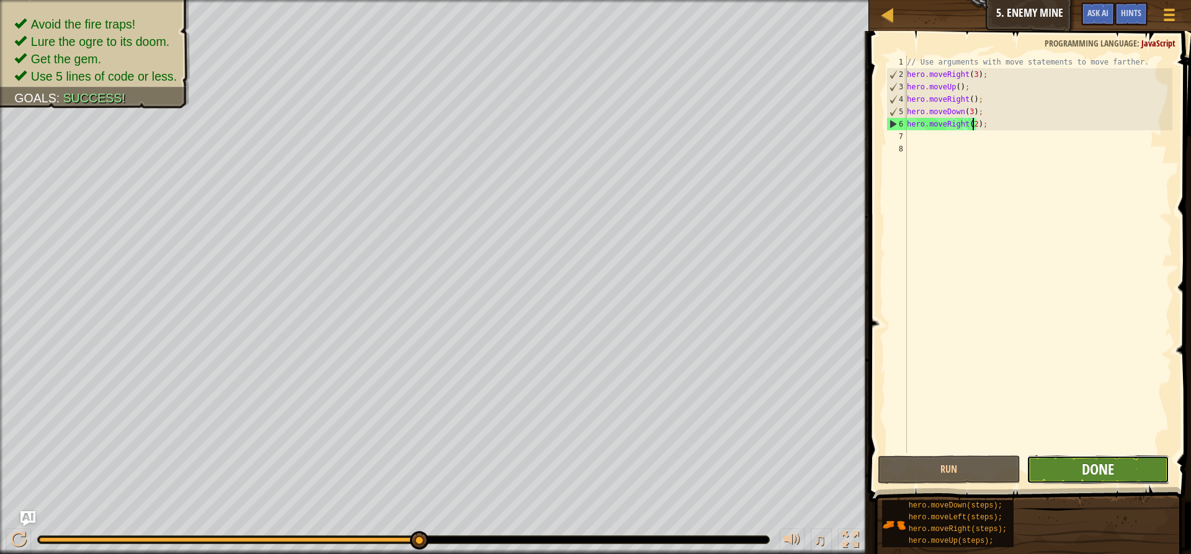
click at [1093, 468] on span "Done" at bounding box center [1098, 469] width 32 height 20
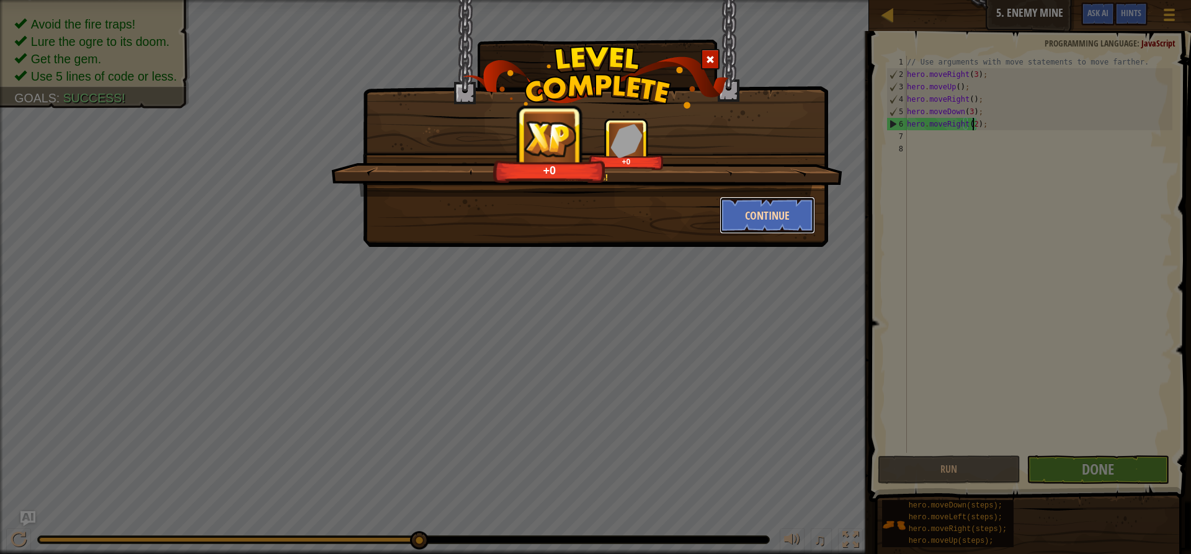
click at [784, 208] on button "Continue" at bounding box center [768, 215] width 96 height 37
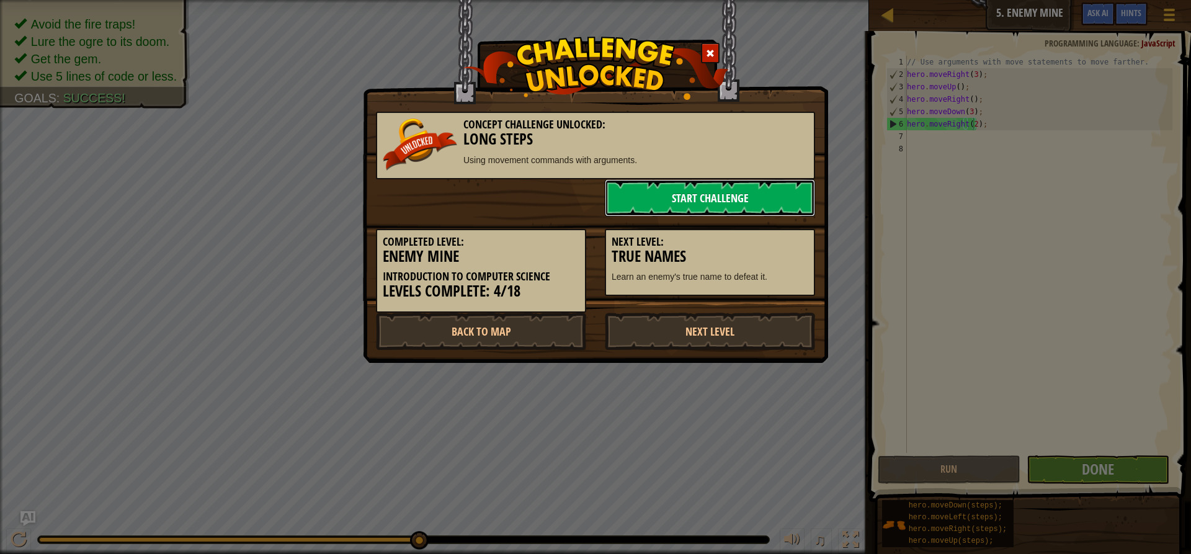
click at [789, 189] on link "Start Challenge" at bounding box center [710, 197] width 210 height 37
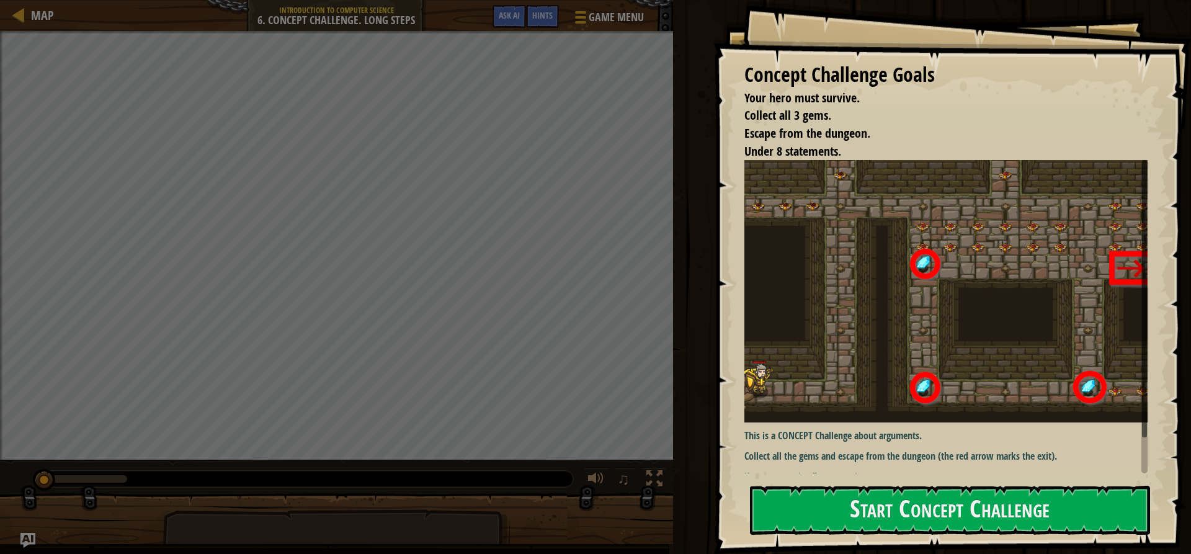
click at [864, 269] on img at bounding box center [951, 291] width 413 height 262
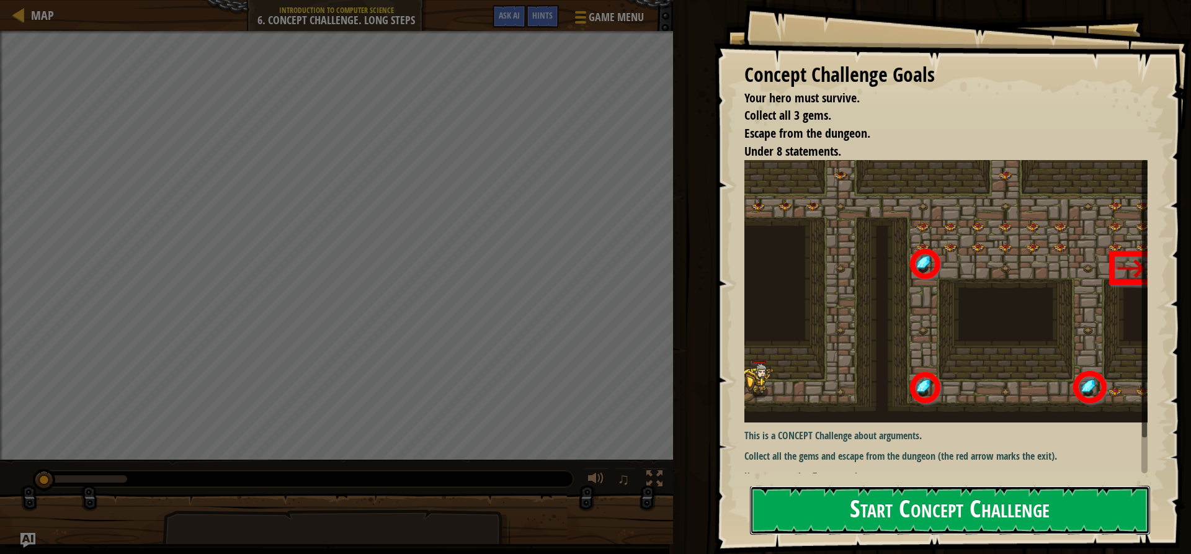
click at [859, 514] on button "Start Concept Challenge" at bounding box center [950, 510] width 400 height 49
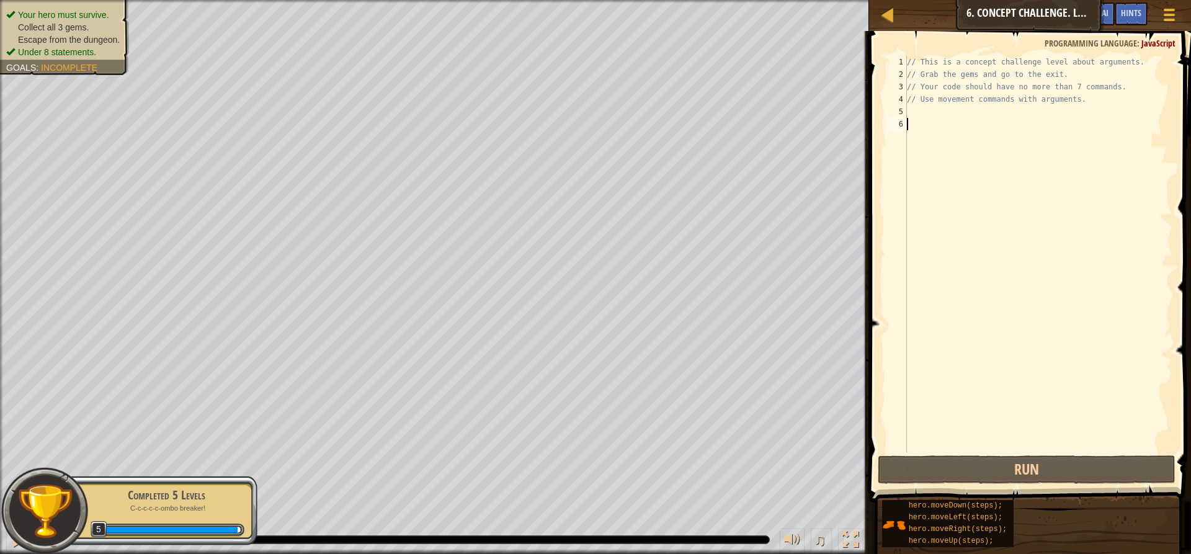
type textarea "h"
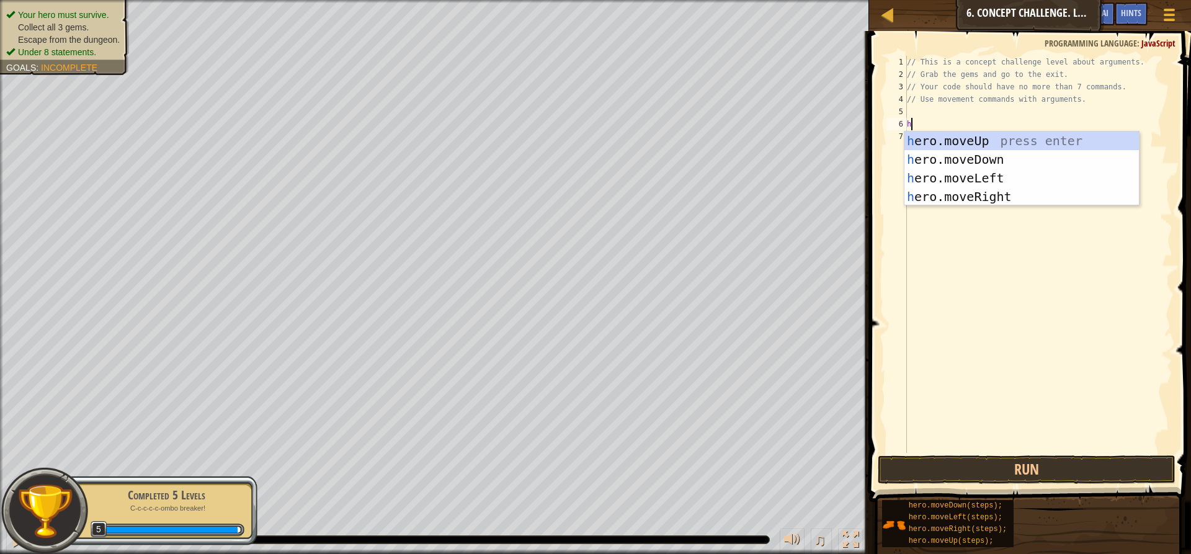
scroll to position [6, 0]
click at [987, 197] on div "h ero.moveUp press enter h ero.moveDown press enter h ero.moveLeft press enter …" at bounding box center [1022, 188] width 235 height 112
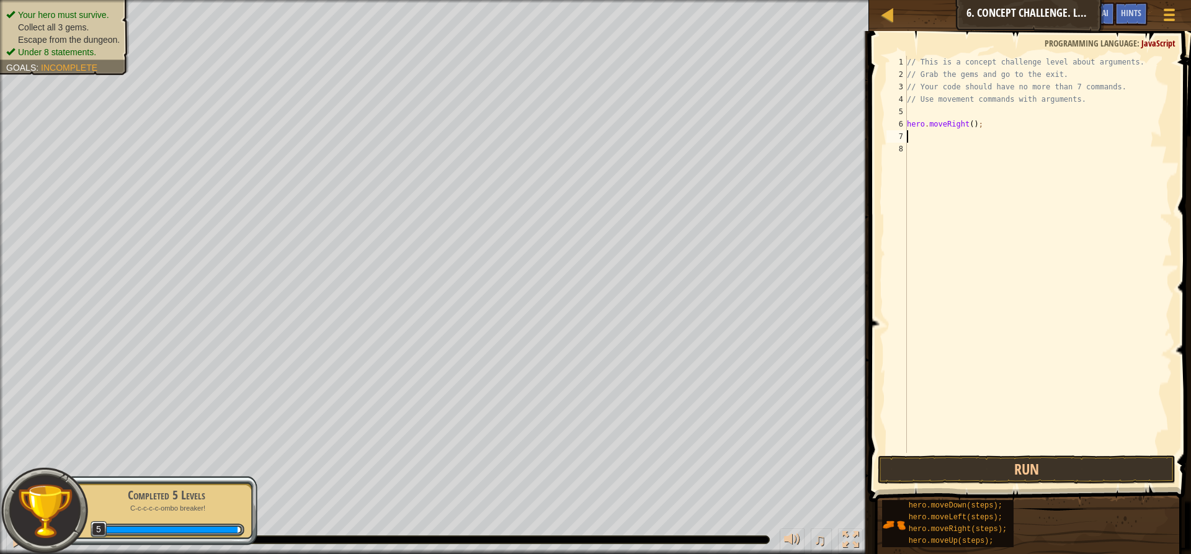
type textarea "h"
